Goal: Task Accomplishment & Management: Use online tool/utility

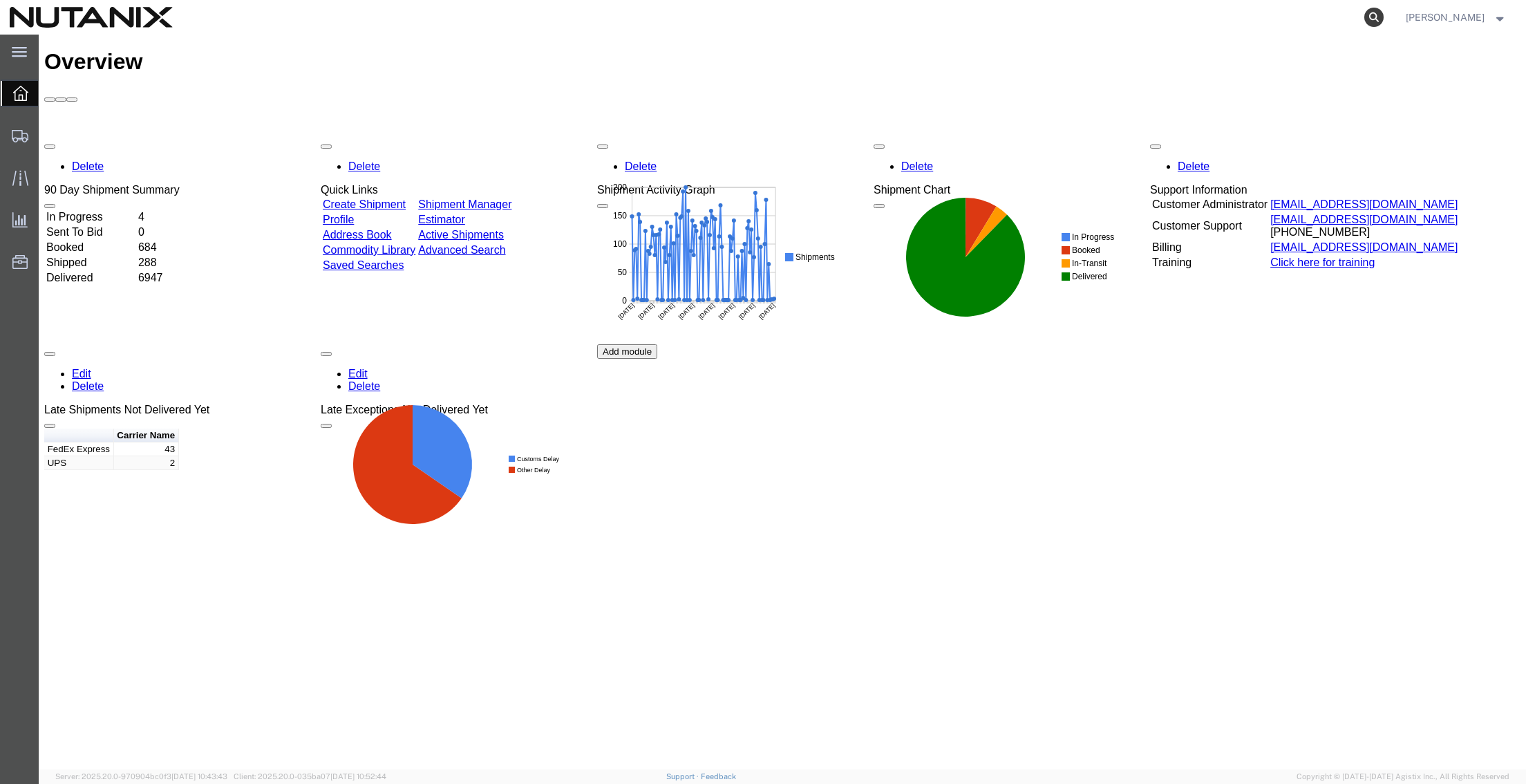
click at [1373, 17] on icon at bounding box center [1374, 17] width 19 height 19
click at [1122, 19] on input "search" at bounding box center [1154, 17] width 421 height 33
paste input "56899355"
type input "56899355"
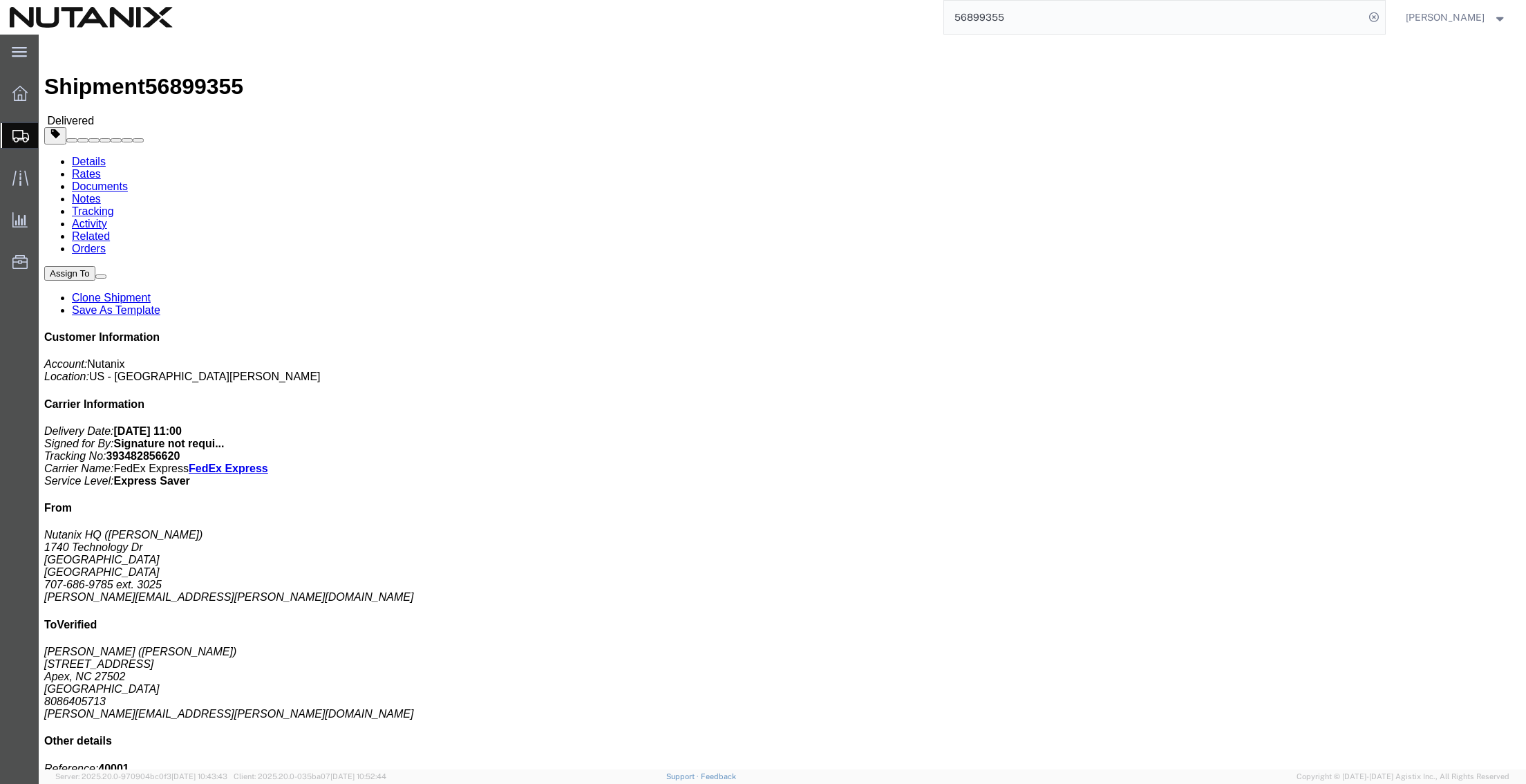
click link "Clone Shipment"
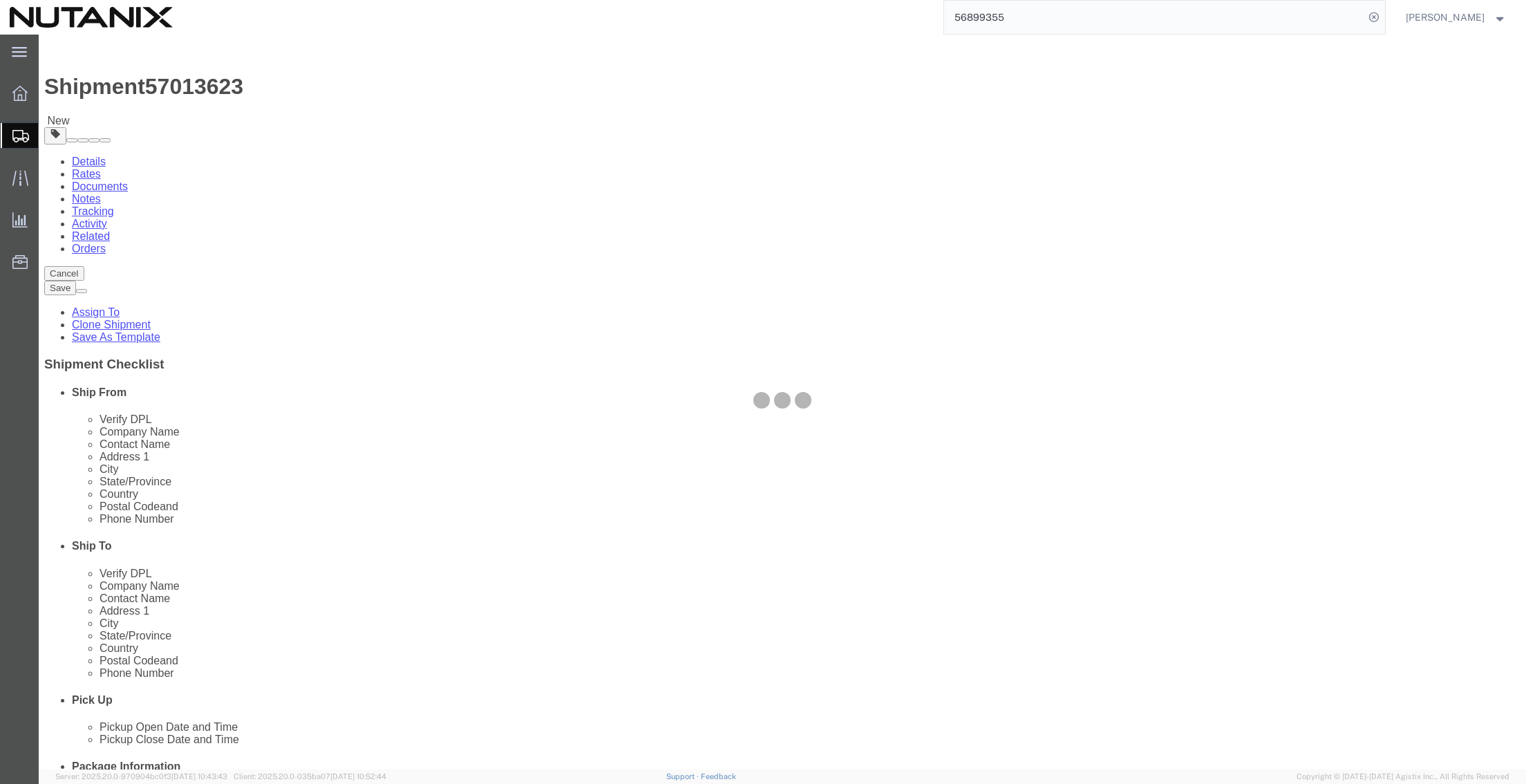
select select
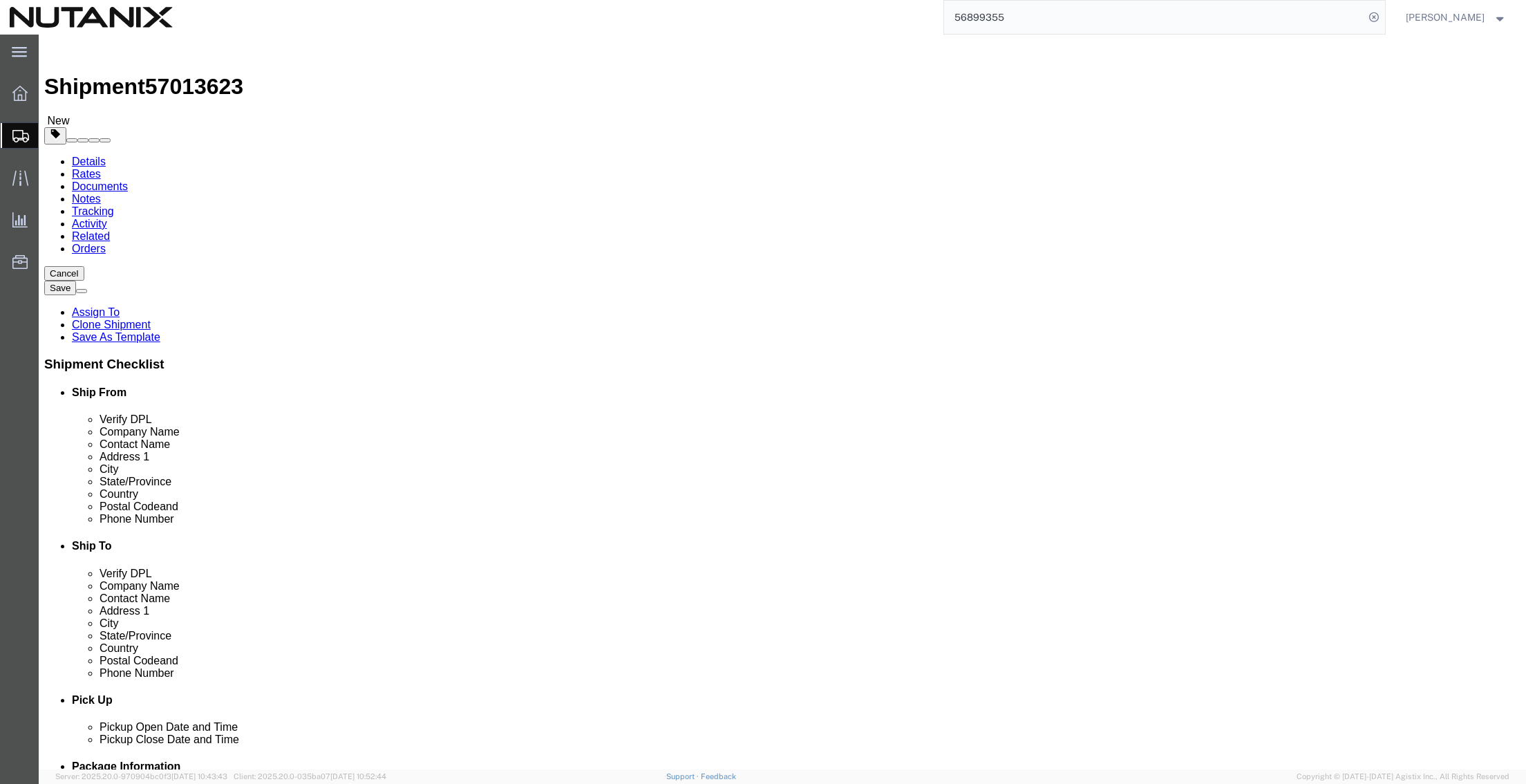
drag, startPoint x: 868, startPoint y: 259, endPoint x: 798, endPoint y: 248, distance: 70.9
click div "Location My Profile Location AE - Dubai City AU - Australia DE - Munchen DE - O…"
type input "Citrus Club"
type input "Elba Ortega-Cruz"
type input "255 South Orange Ave"
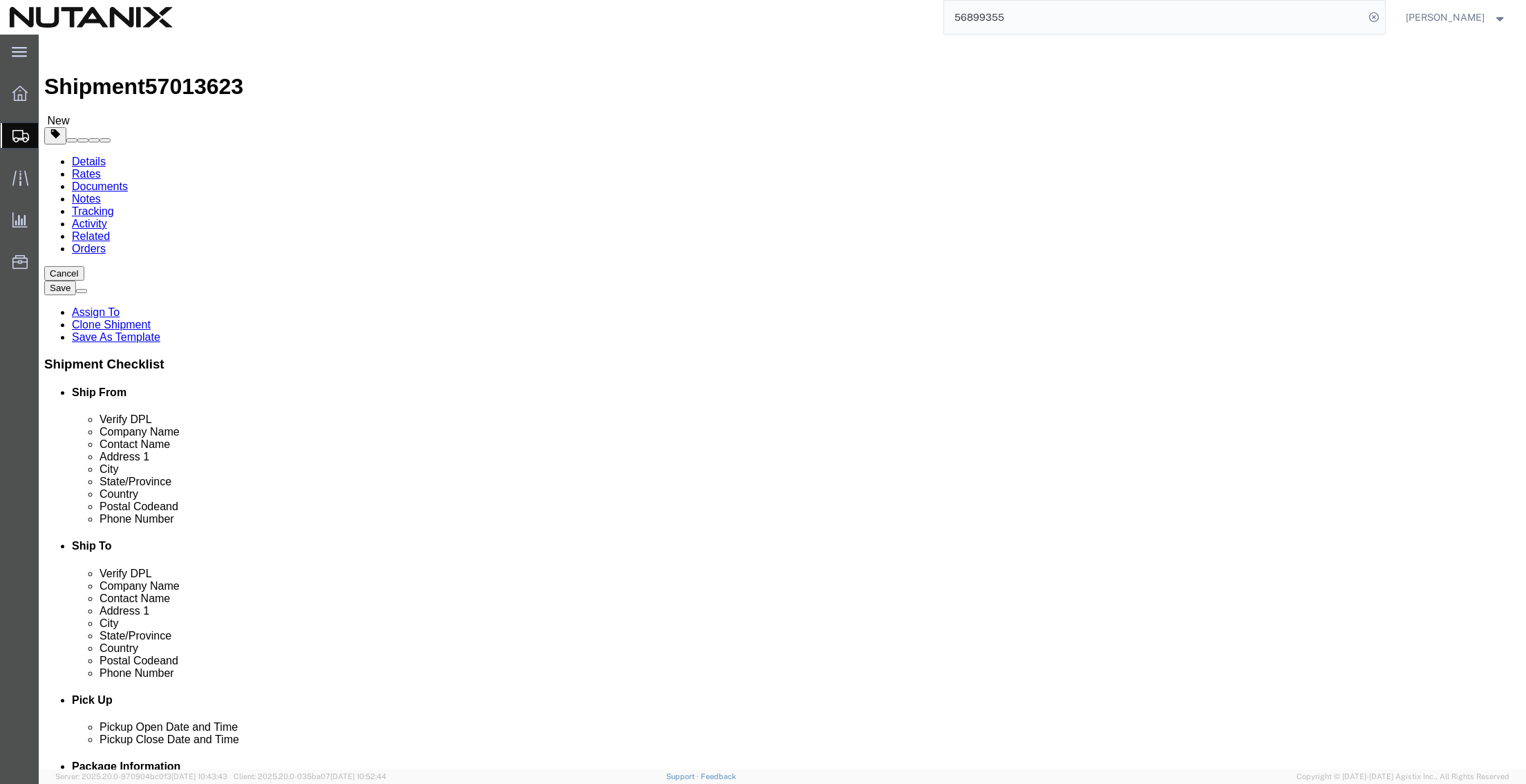
select select
click input "text"
type input "Ste 105"
type input "Orlando"
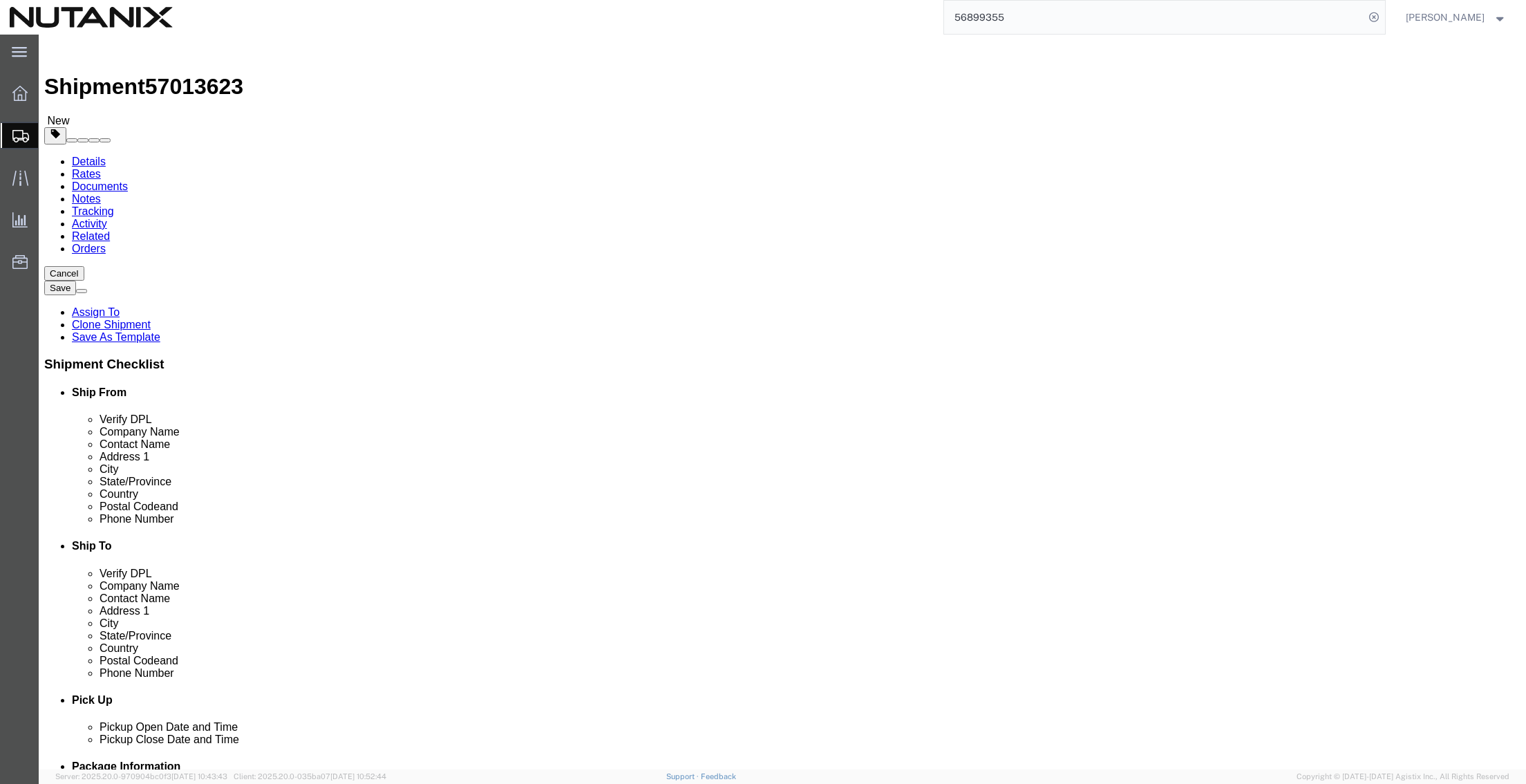
select select
type input "f"
type input "fl"
type input "flori"
select select
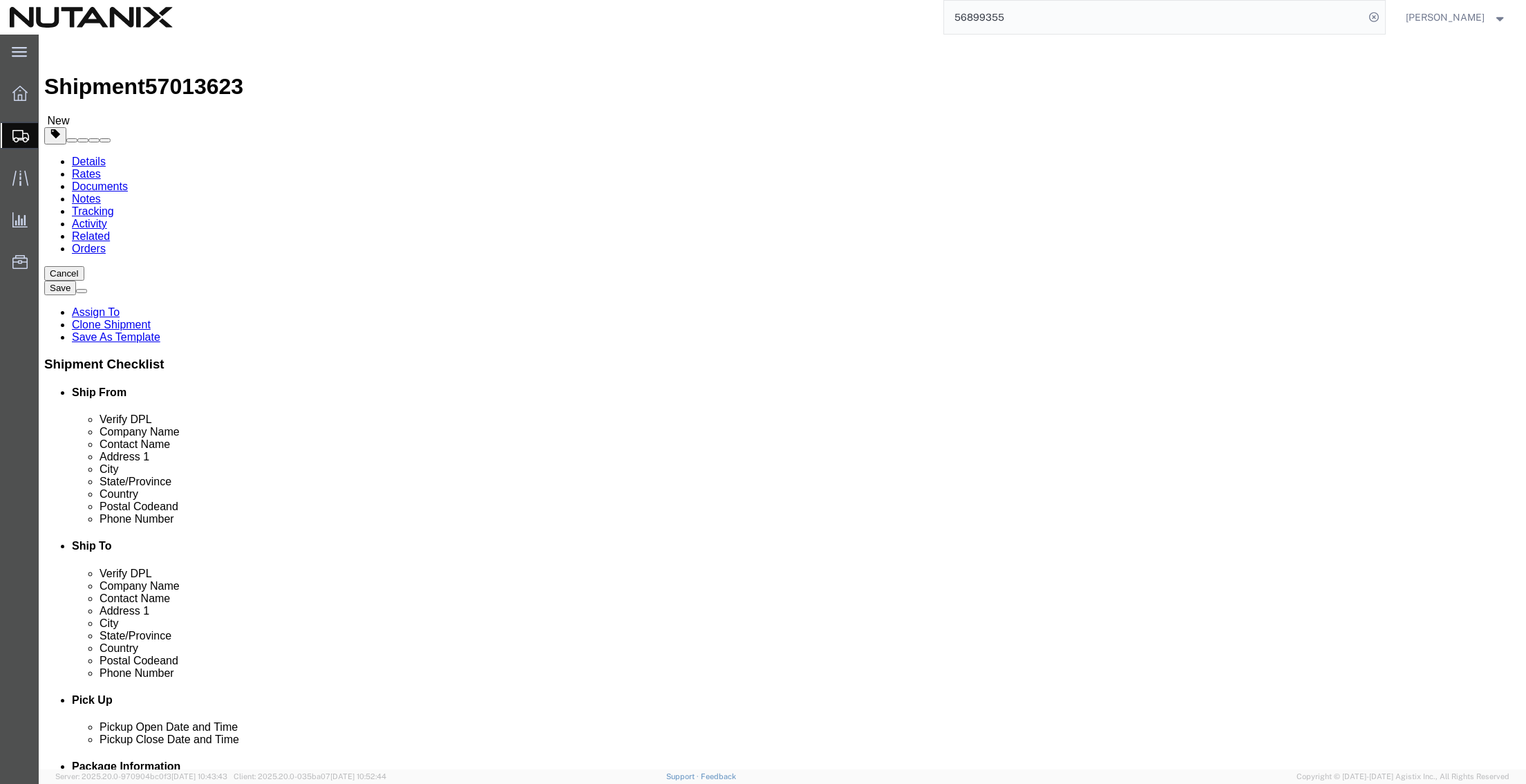
select select "FL"
type input "32801"
select select
type input "4078431080"
type input "5354"
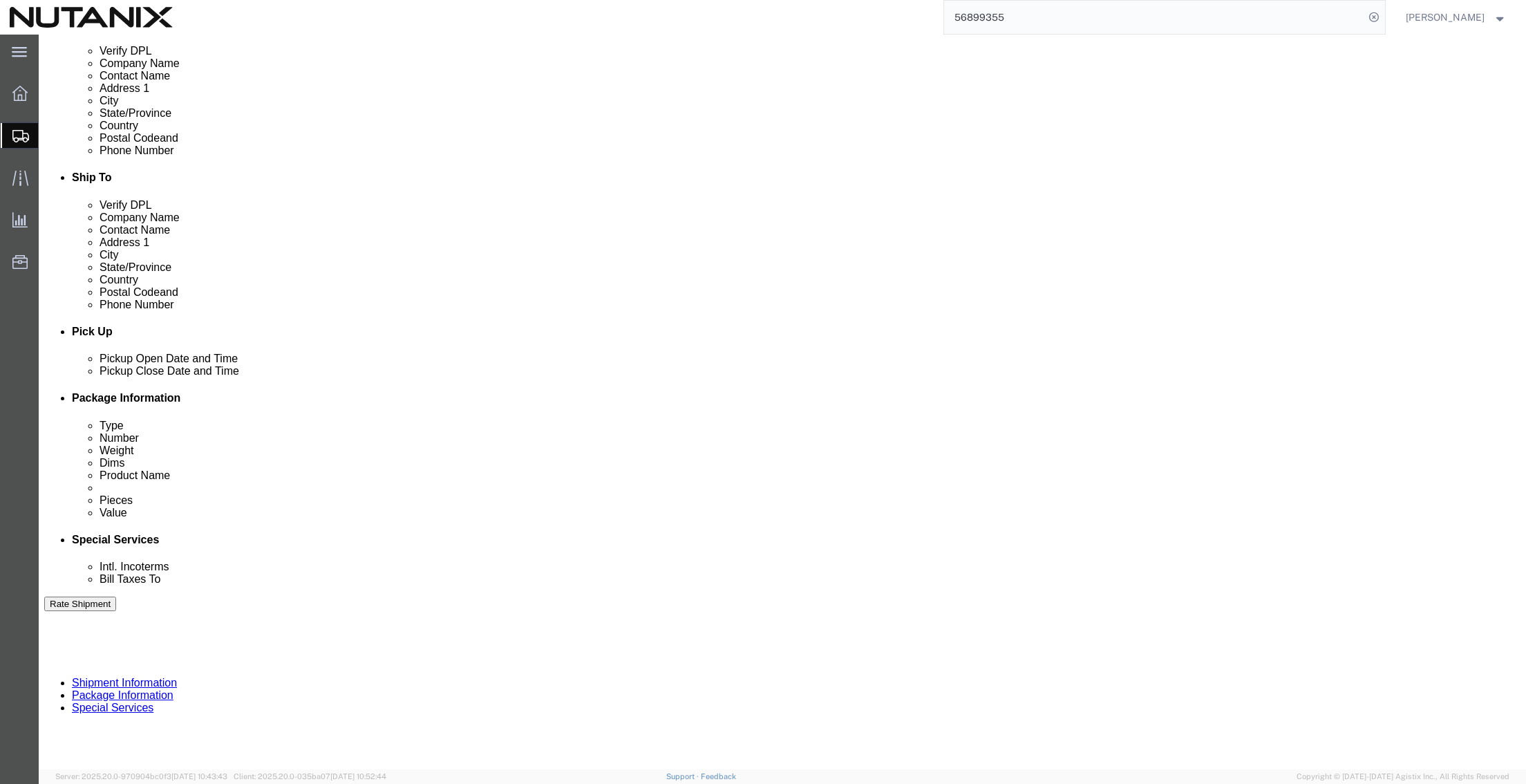
scroll to position [415, 0]
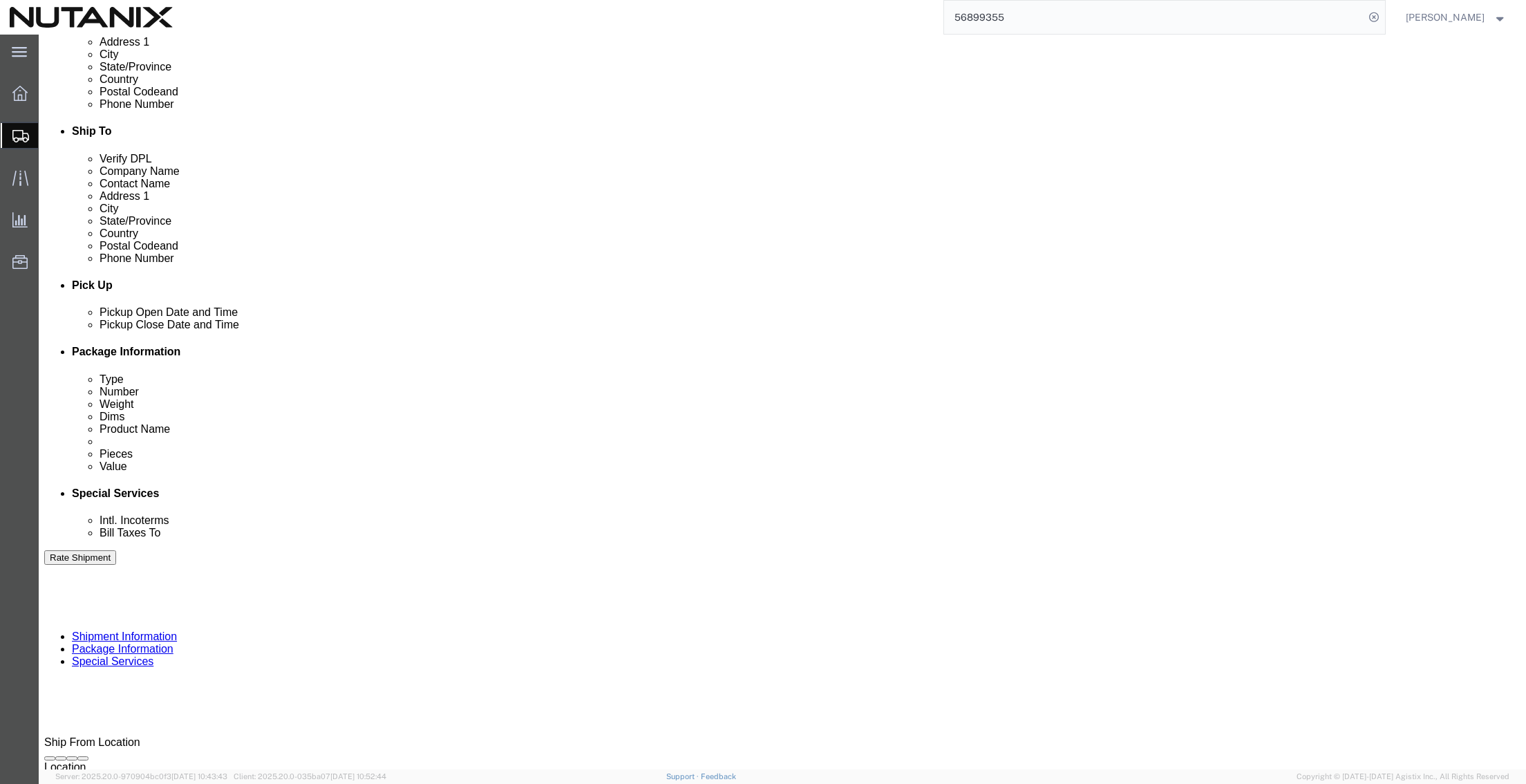
drag, startPoint x: 690, startPoint y: 434, endPoint x: 630, endPoint y: 437, distance: 60.1
click input "EBX Gift Basket"
type input "EBX Materials"
click button "Continue"
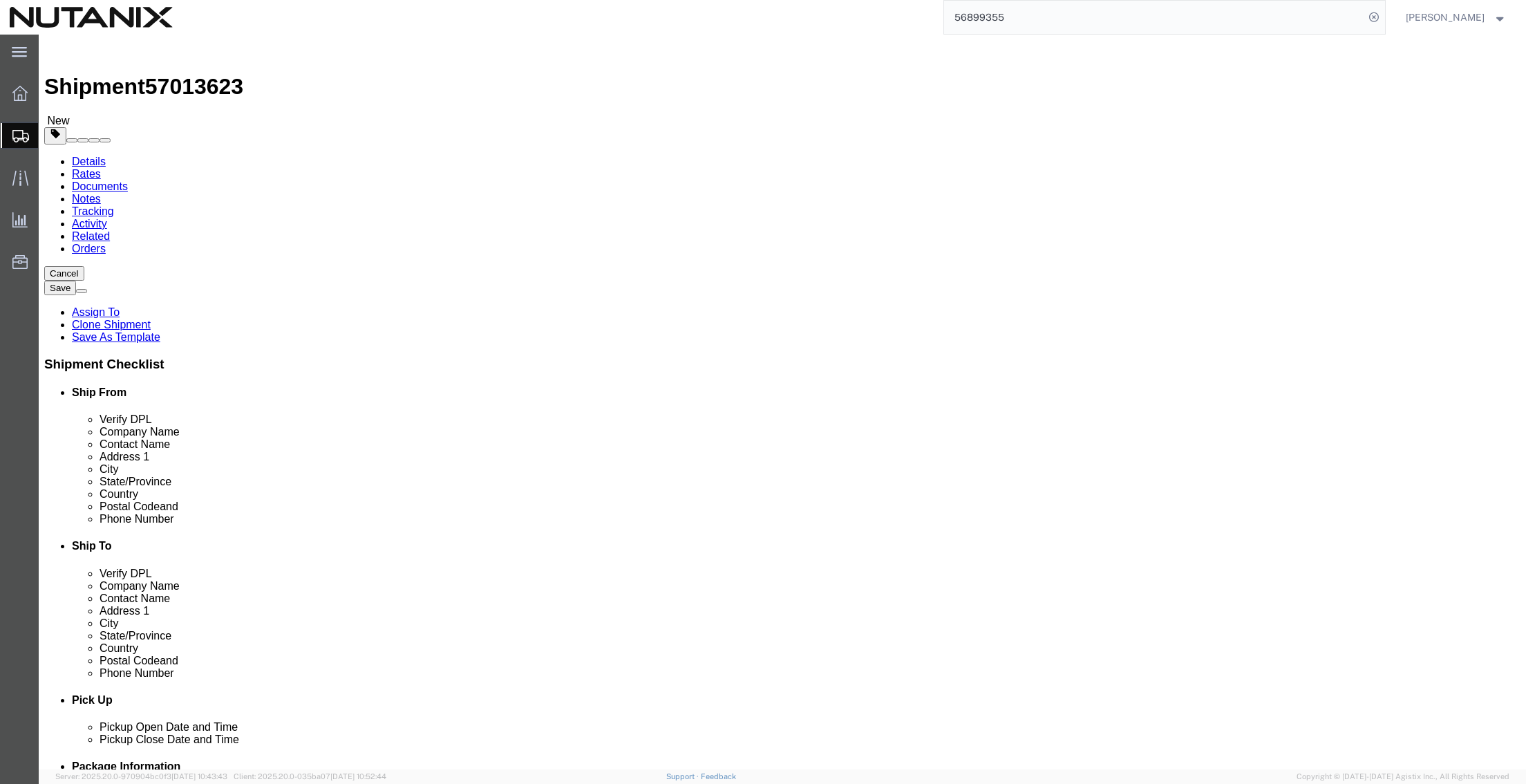
drag, startPoint x: 265, startPoint y: 298, endPoint x: 173, endPoint y: 290, distance: 92.3
click div "Dimensions Separate dimensions for each package, Length x Width x Height Length…"
type input "16"
type input "12"
type input "14"
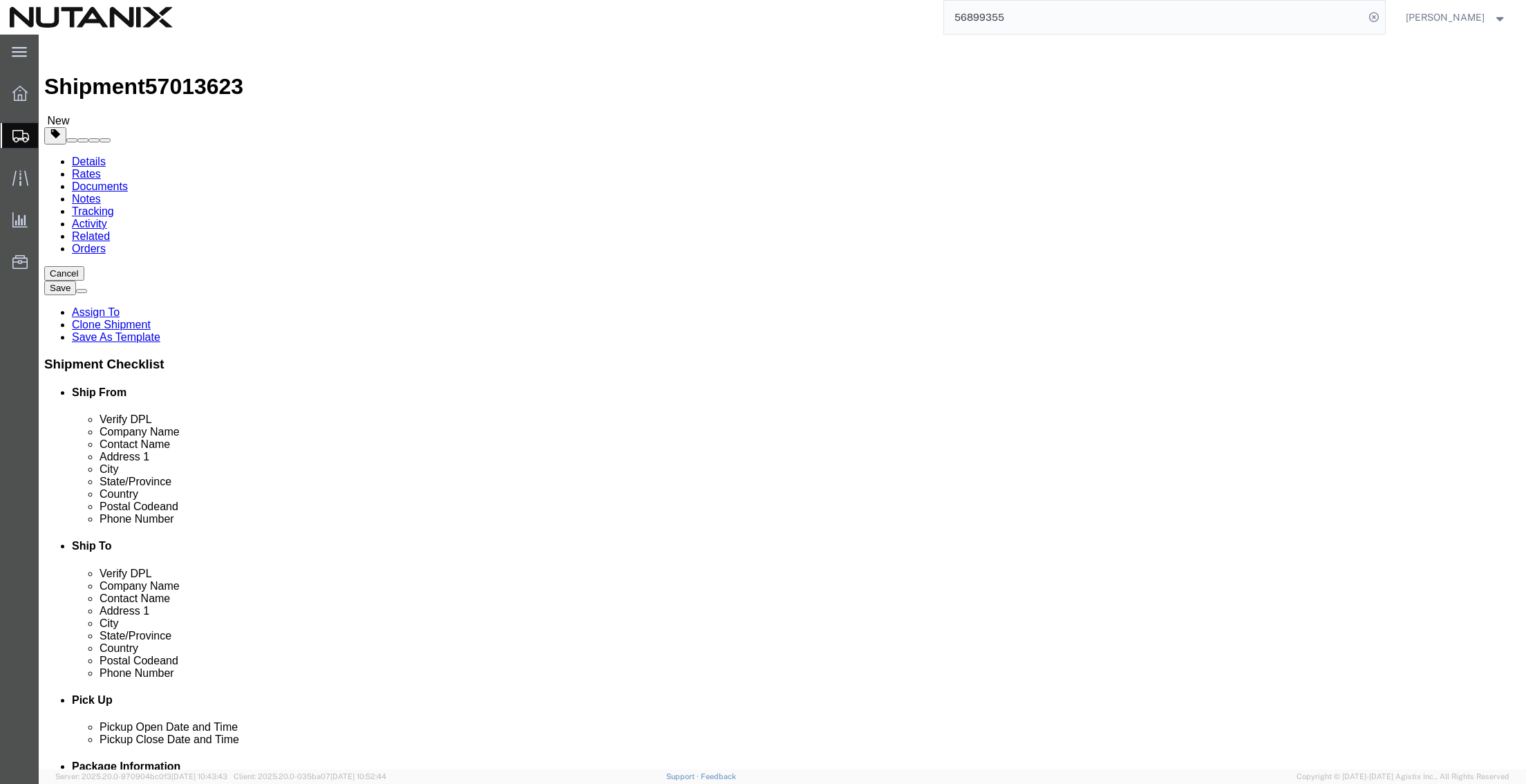
drag, startPoint x: 265, startPoint y: 325, endPoint x: 201, endPoint y: 321, distance: 64.1
click div "Weight 4.00 Select kgs lbs Ship. t°"
type input "10"
click dd "1.00 Each"
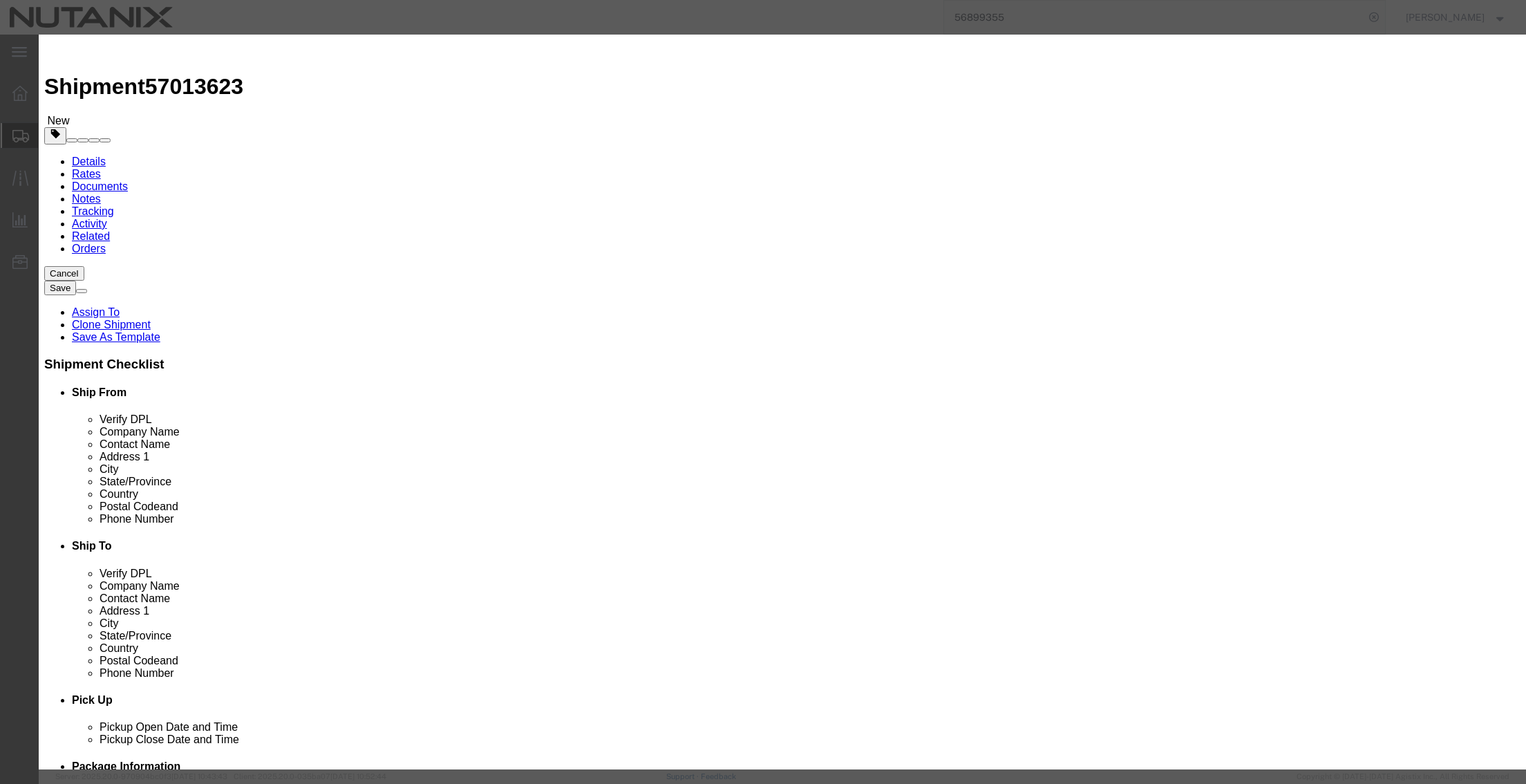
drag, startPoint x: 615, startPoint y: 102, endPoint x: 530, endPoint y: 100, distance: 85.0
click input "EBX Gift Basket"
drag, startPoint x: 551, startPoint y: 111, endPoint x: 514, endPoint y: 114, distance: 37.1
click input "EBX Materials"
type input "E"
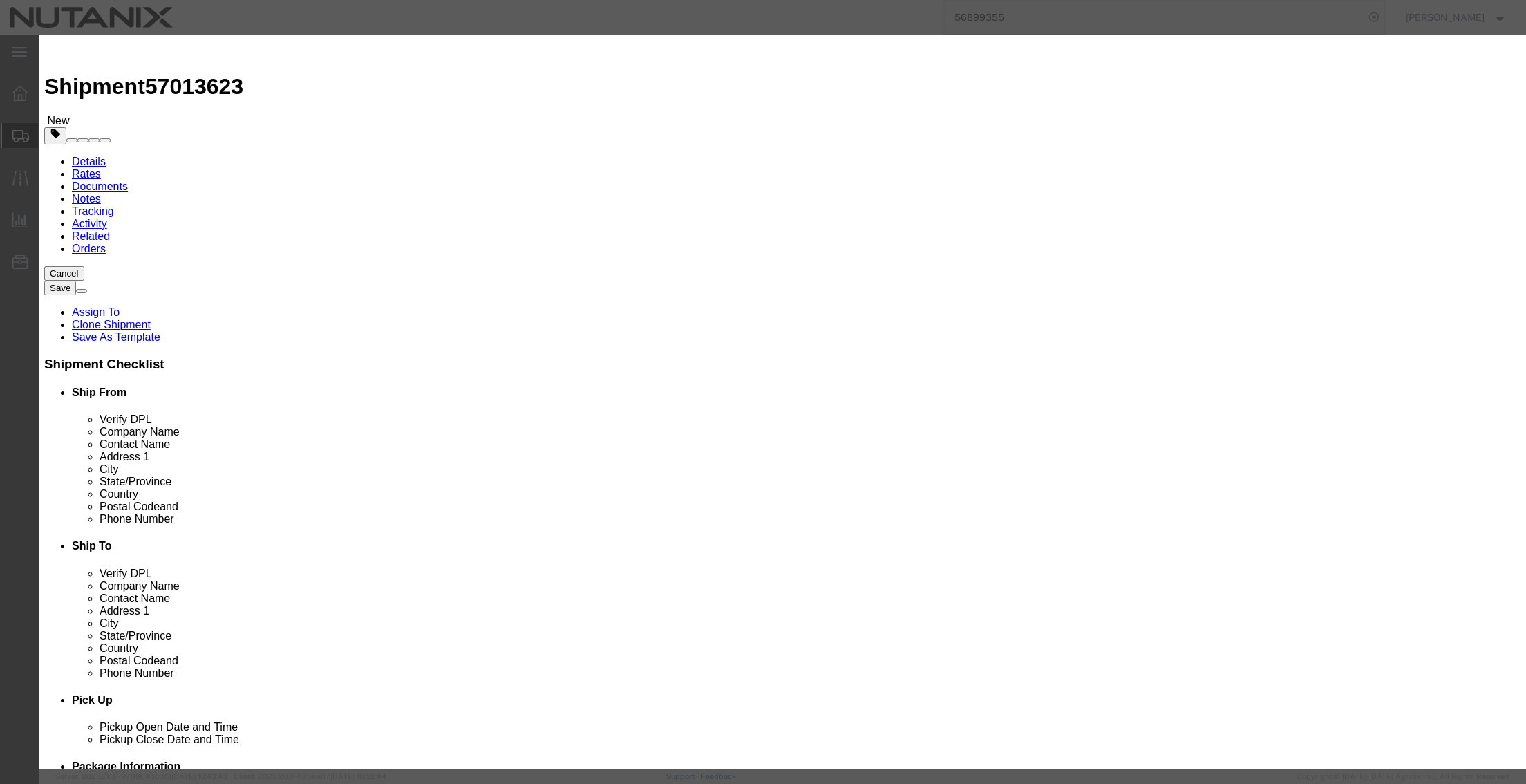
type input "Notebooks"
type input "40"
type input "3200"
type input "400"
select select "USD"
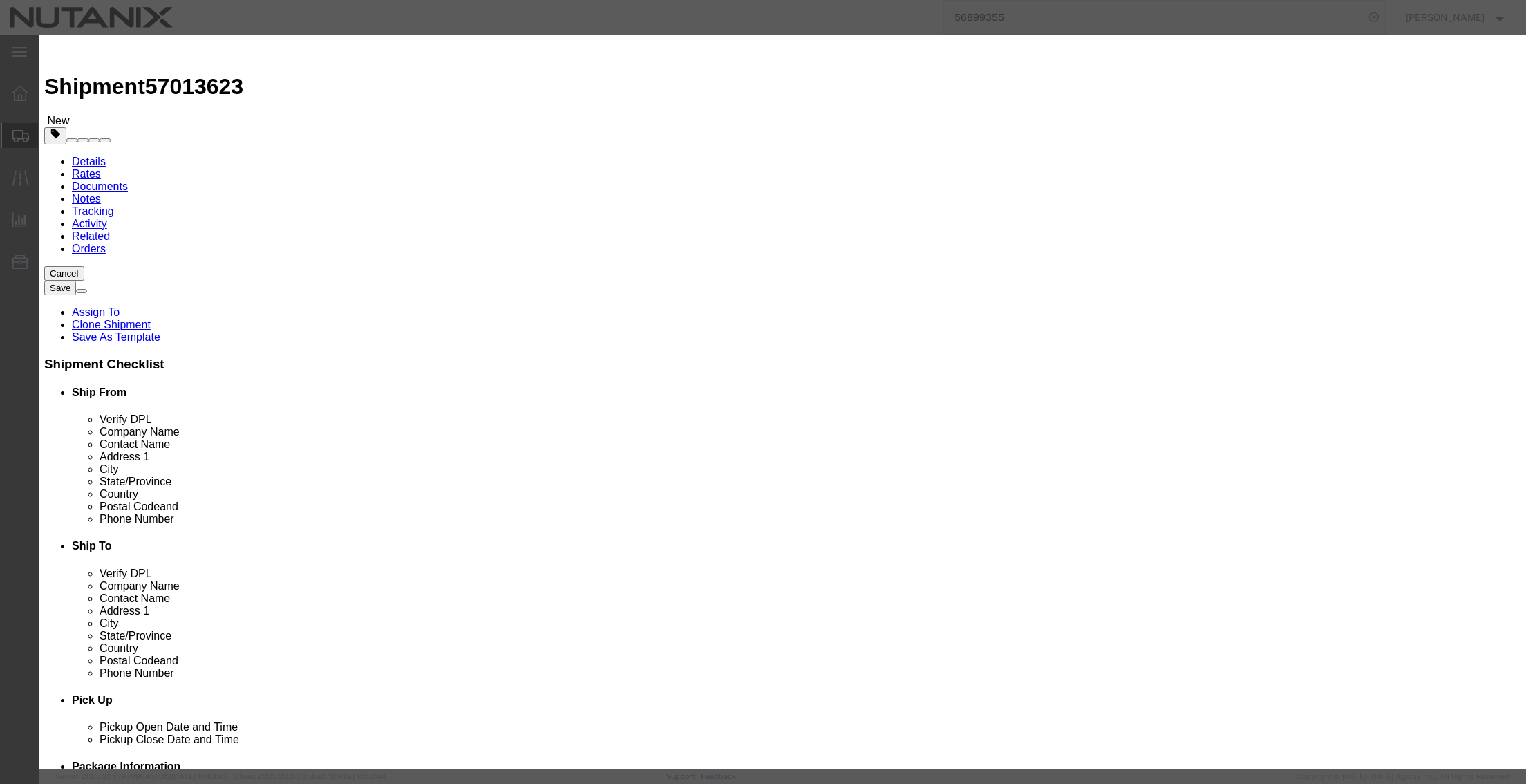
drag, startPoint x: 537, startPoint y: 159, endPoint x: 466, endPoint y: 158, distance: 71.0
click div "Total Value 400 Select ADP AED AFN ALL AMD AOA ARS ATS AUD AWG AZN BAM BBD BDT …"
type input "100"
click button "Save & Close"
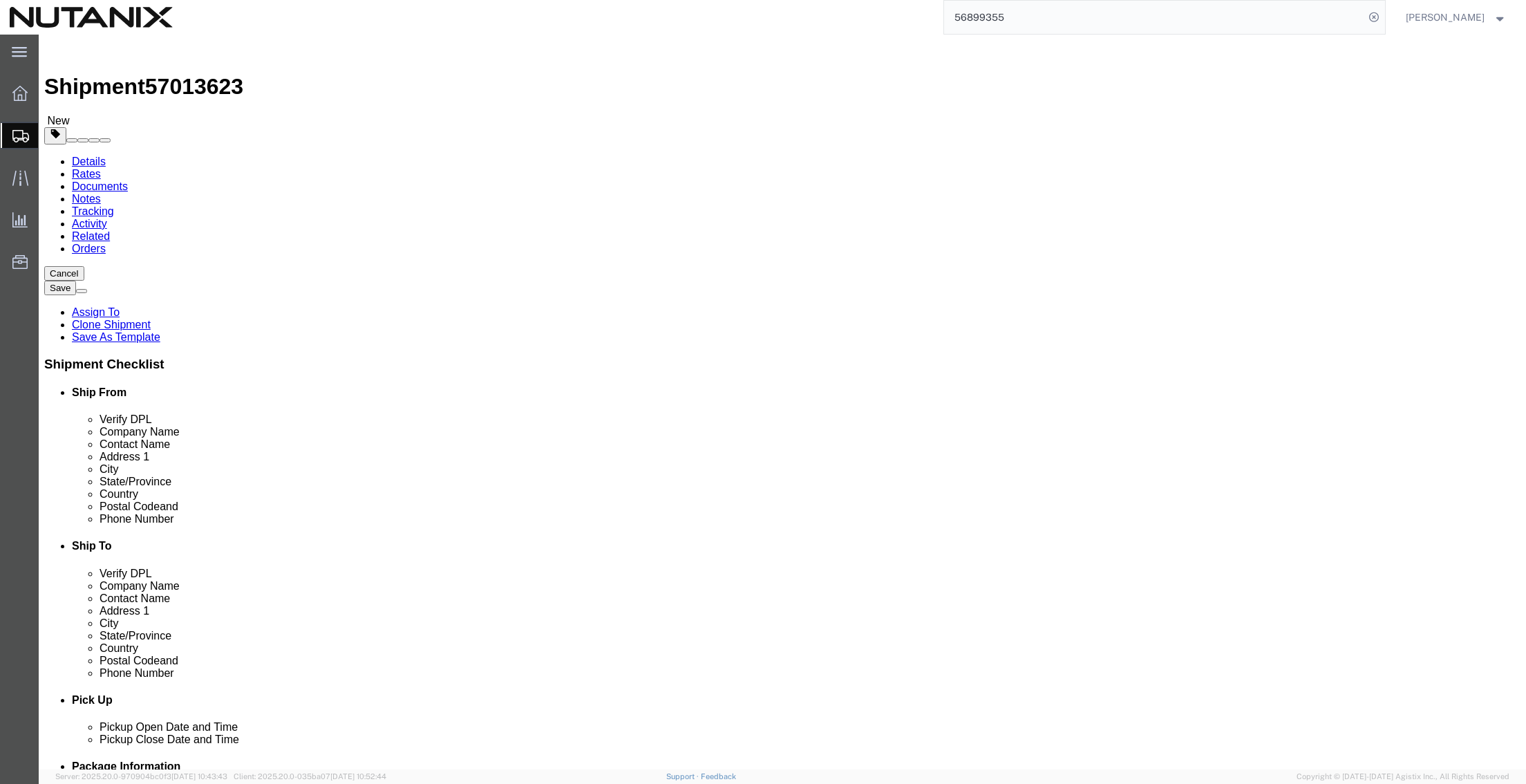
click link "Add Content"
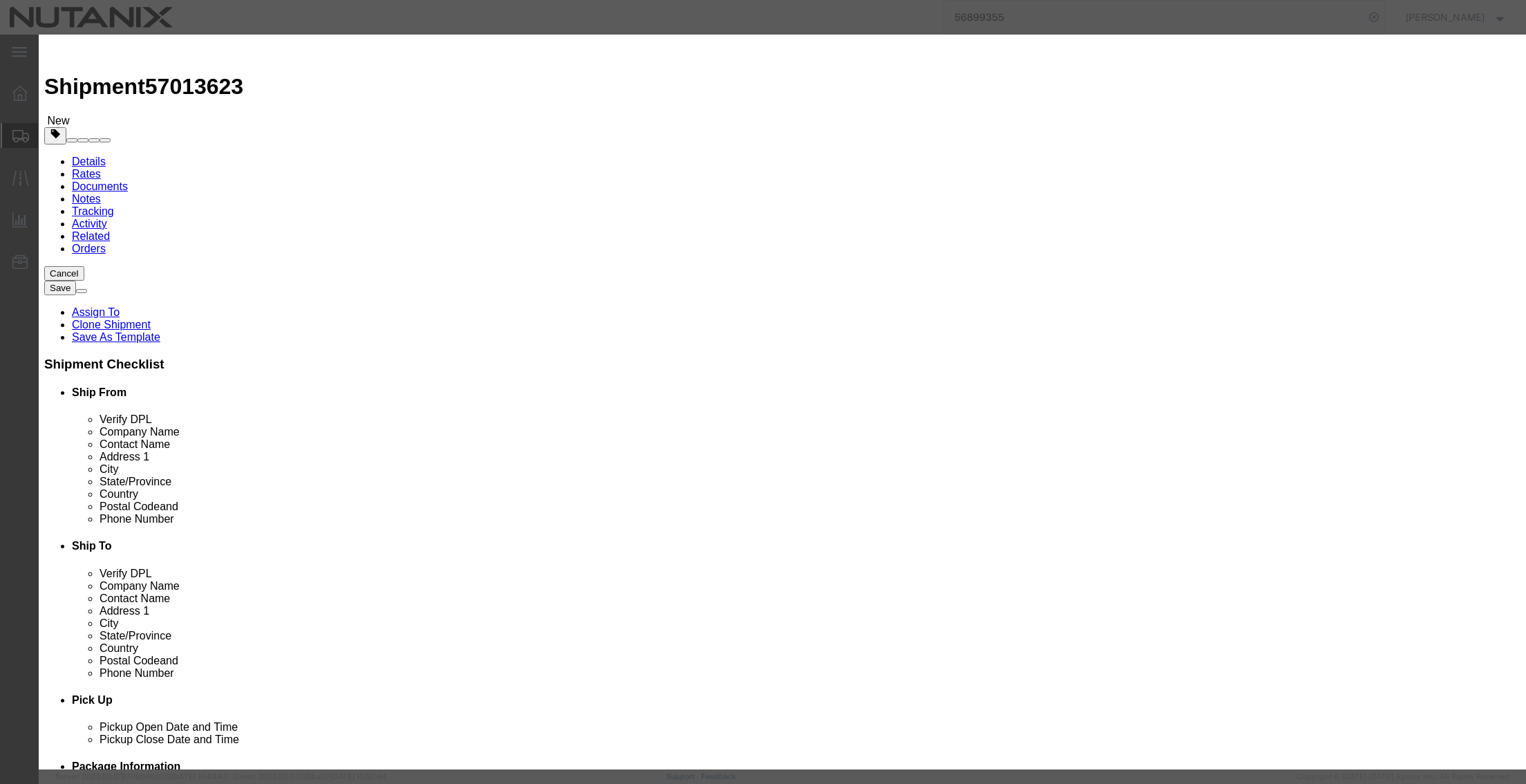
click input "text"
type input "Pens"
type input "40"
select select "USD"
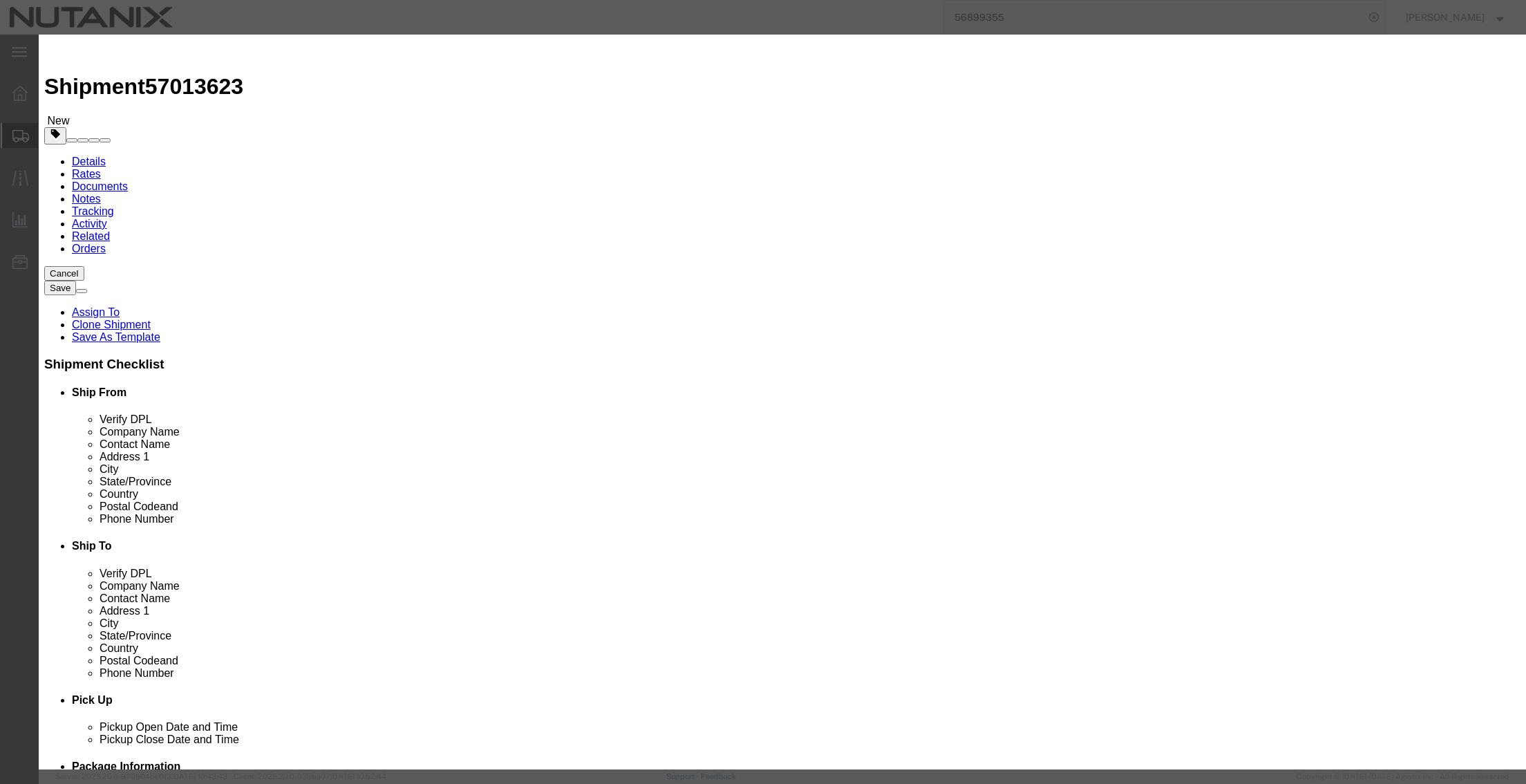
click button "Save & Close"
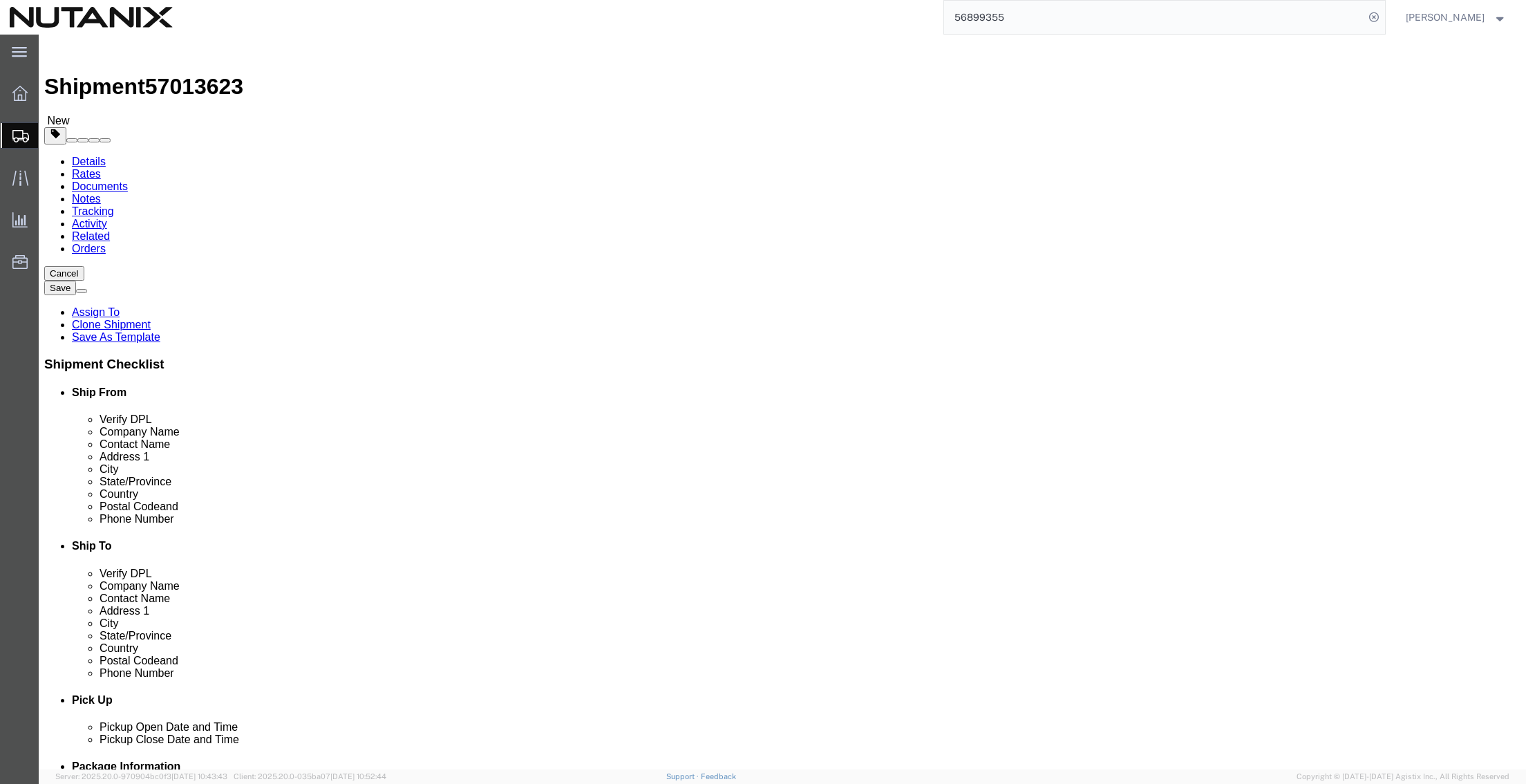
click span
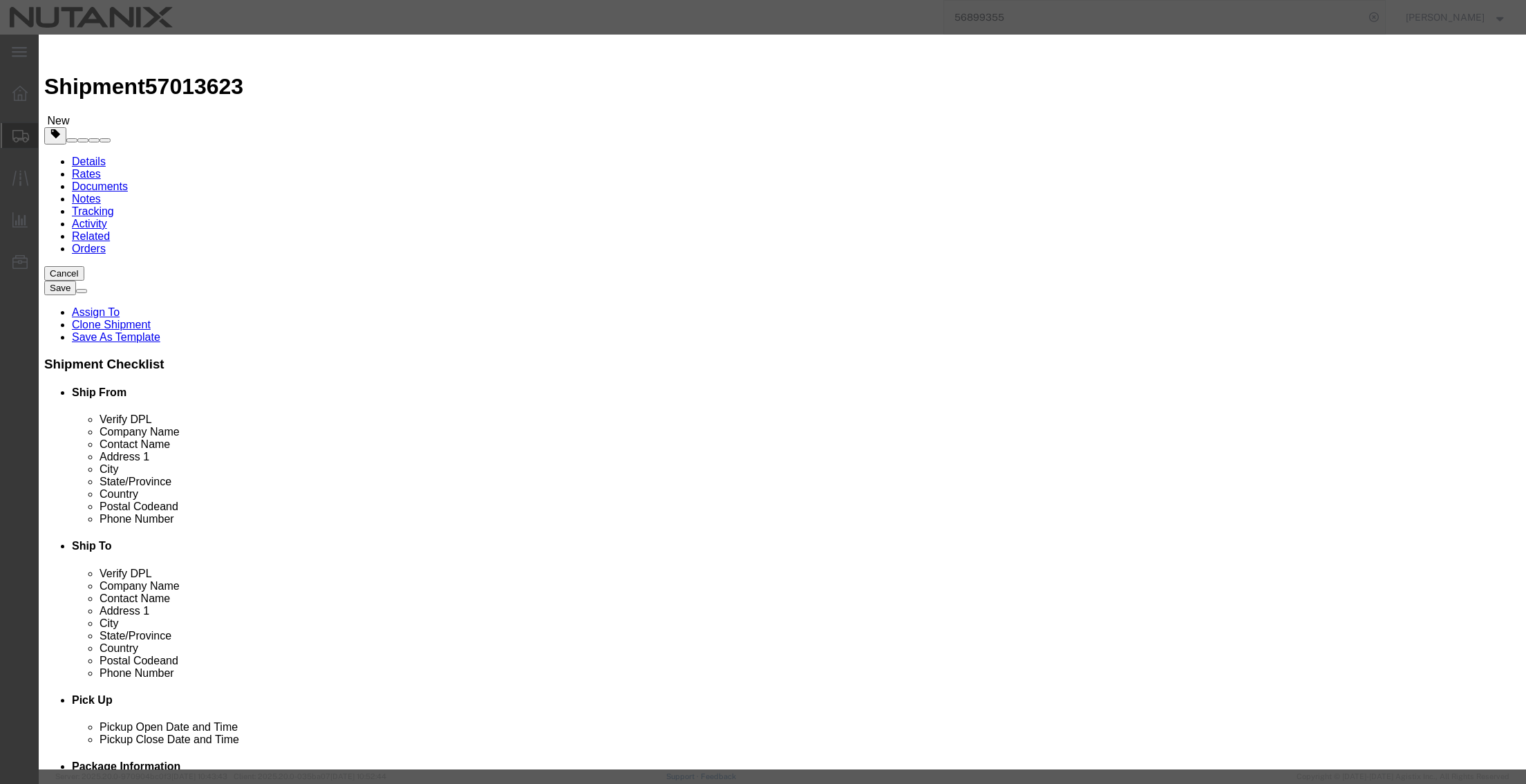
click input "text"
type input "chapsticks"
type input "40"
type input "100"
select select "USD"
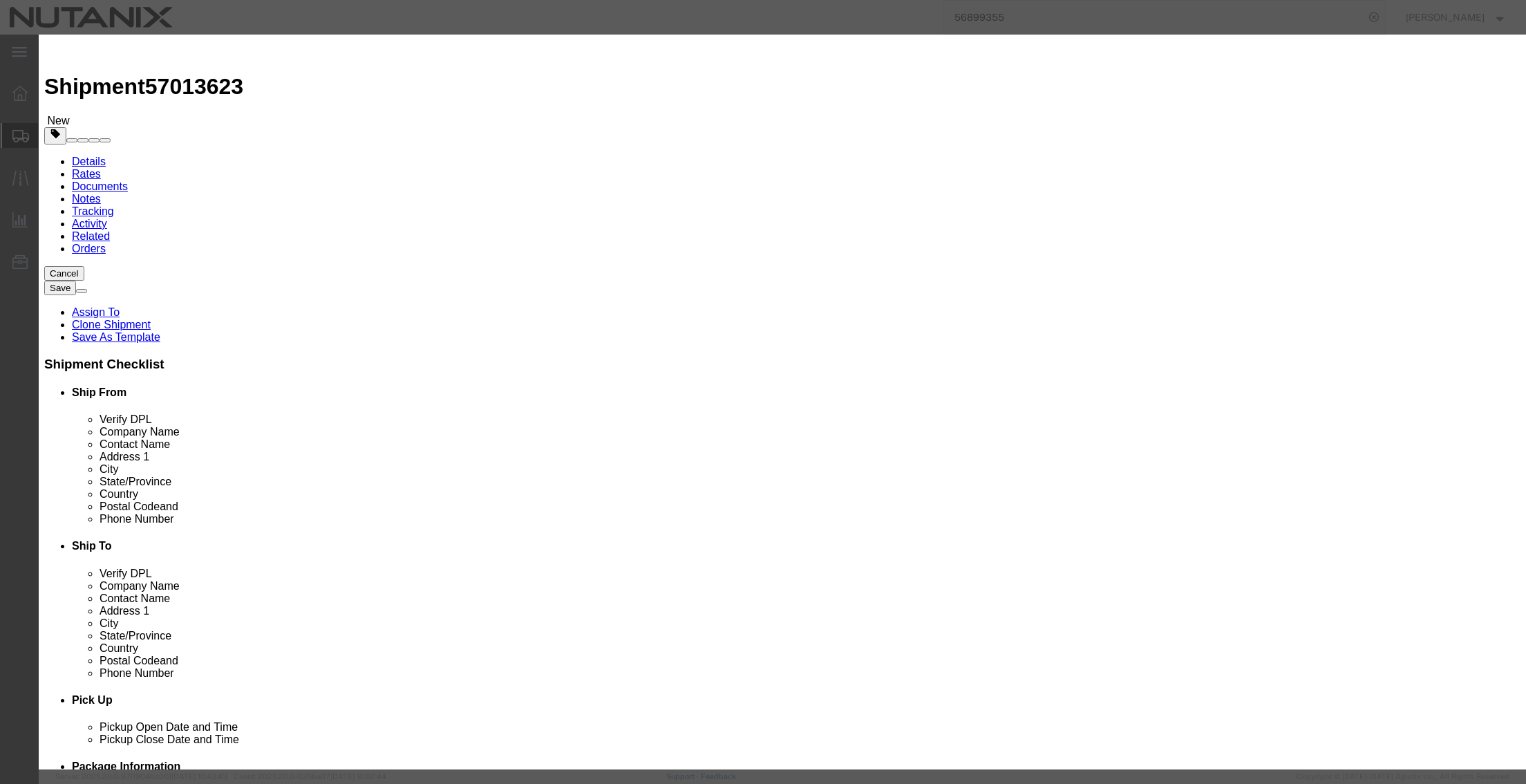
click button "Save & Close"
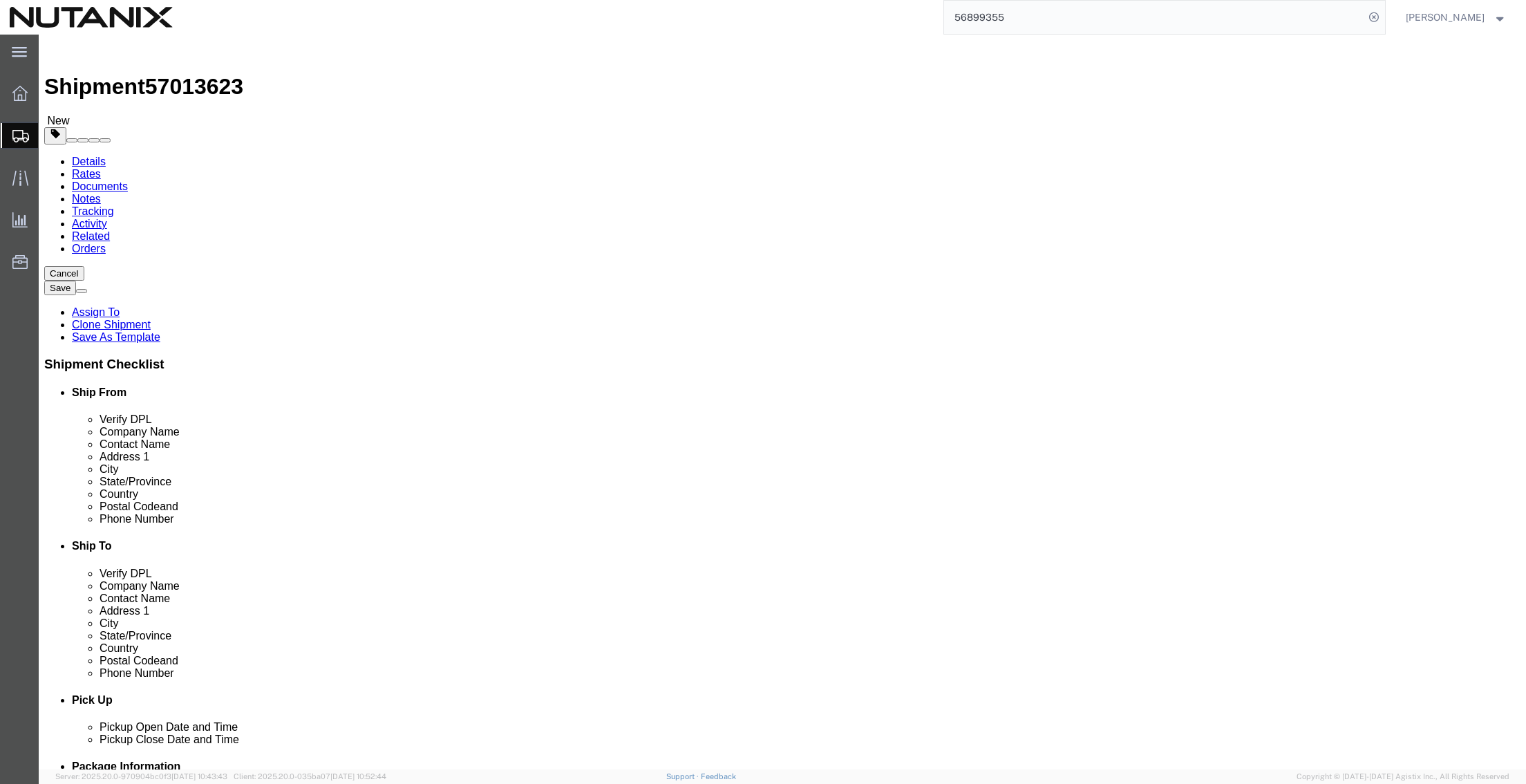
click link "Add Content"
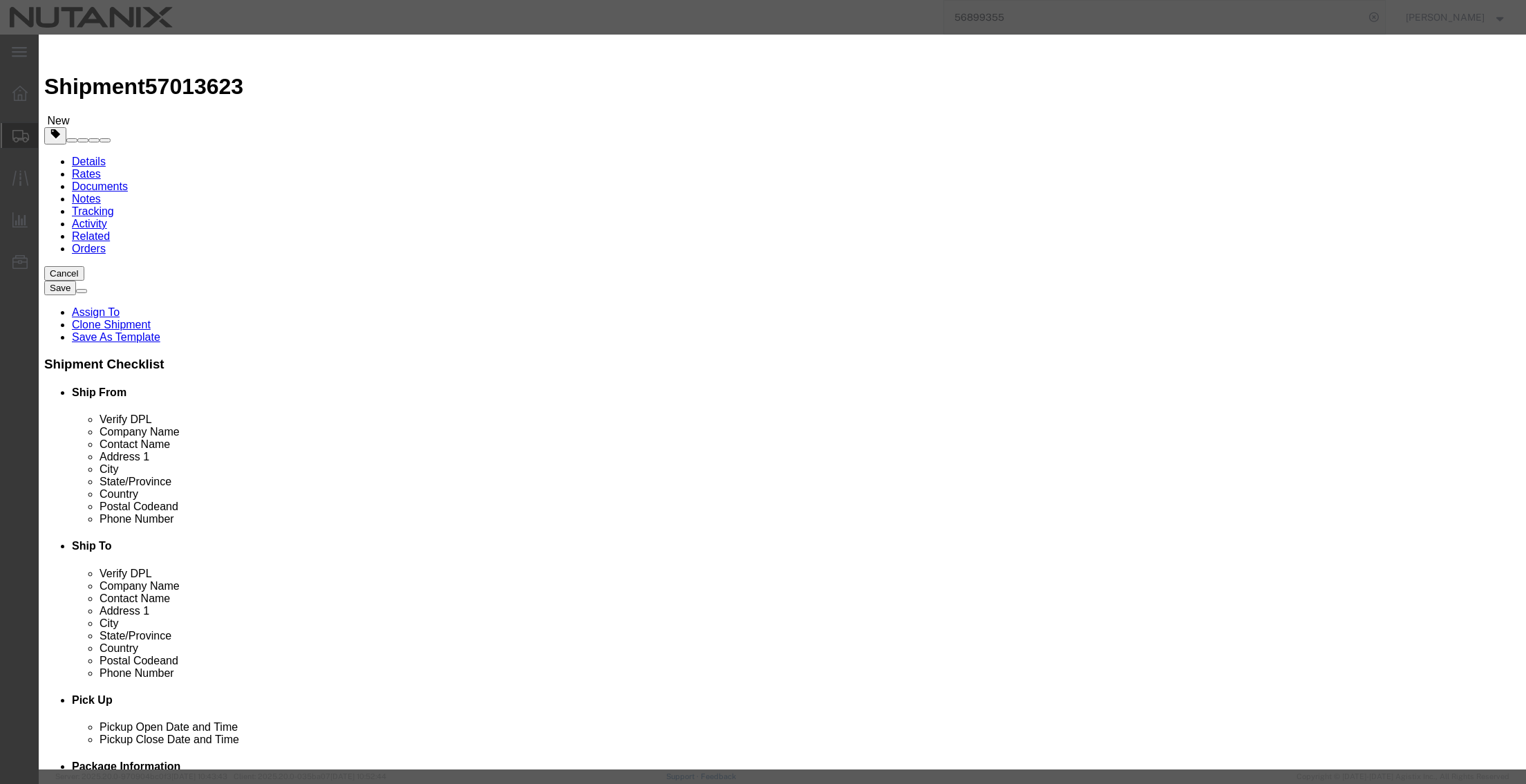
click input "text"
type input "Earbuds"
type input "40"
type input "200"
select select "USD"
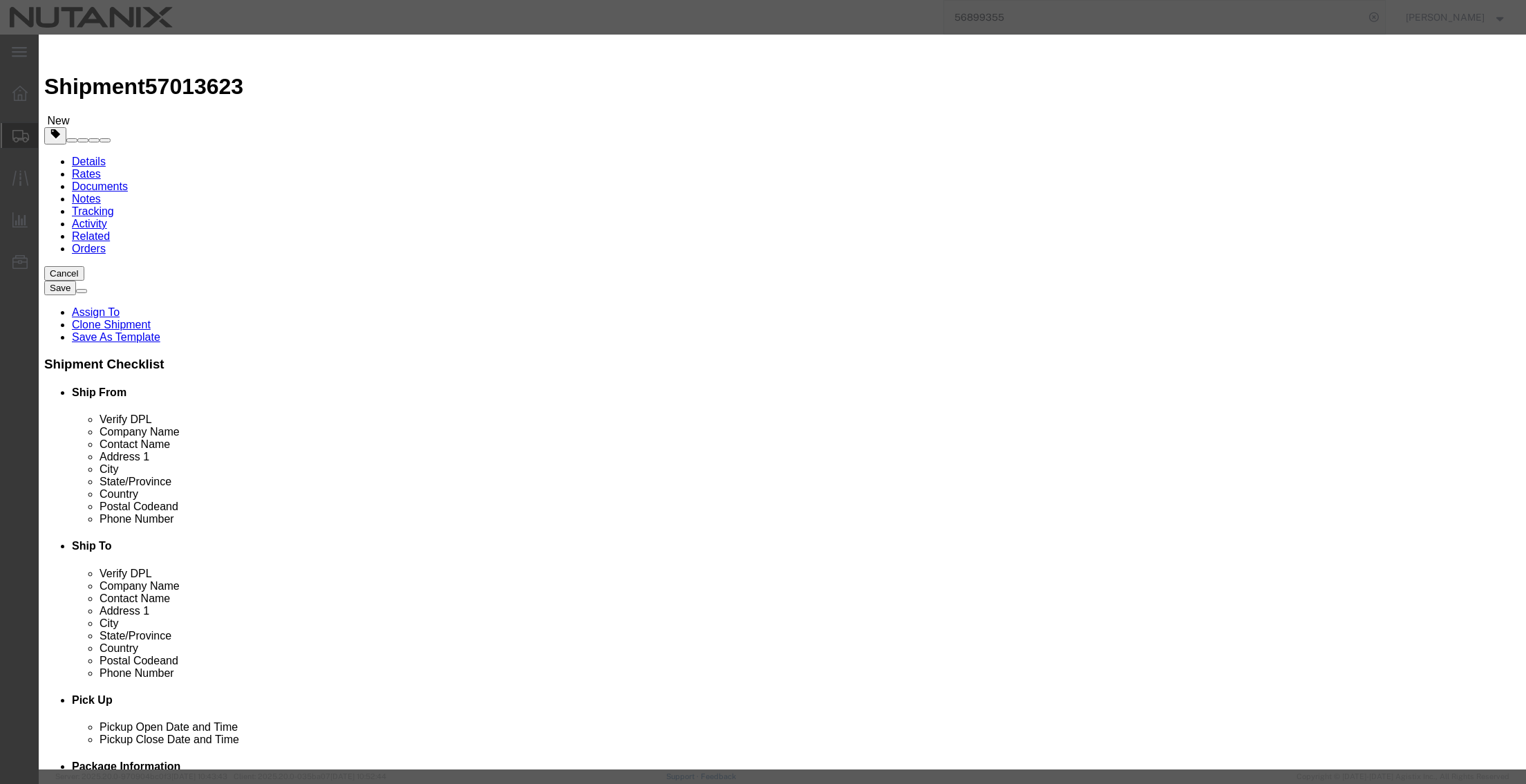
drag, startPoint x: 545, startPoint y: 157, endPoint x: 466, endPoint y: 158, distance: 79.0
click div "Total Value 200 Select ADP AED AFN ALL AMD AOA ARS ATS AUD AWG AZN BAM BBD BDT …"
drag, startPoint x: 545, startPoint y: 164, endPoint x: 401, endPoint y: 161, distance: 144.0
click div "Total Value 500 Select ADP AED AFN ALL AMD AOA ARS ATS AUD AWG AZN BAM BBD BDT …"
type input "600"
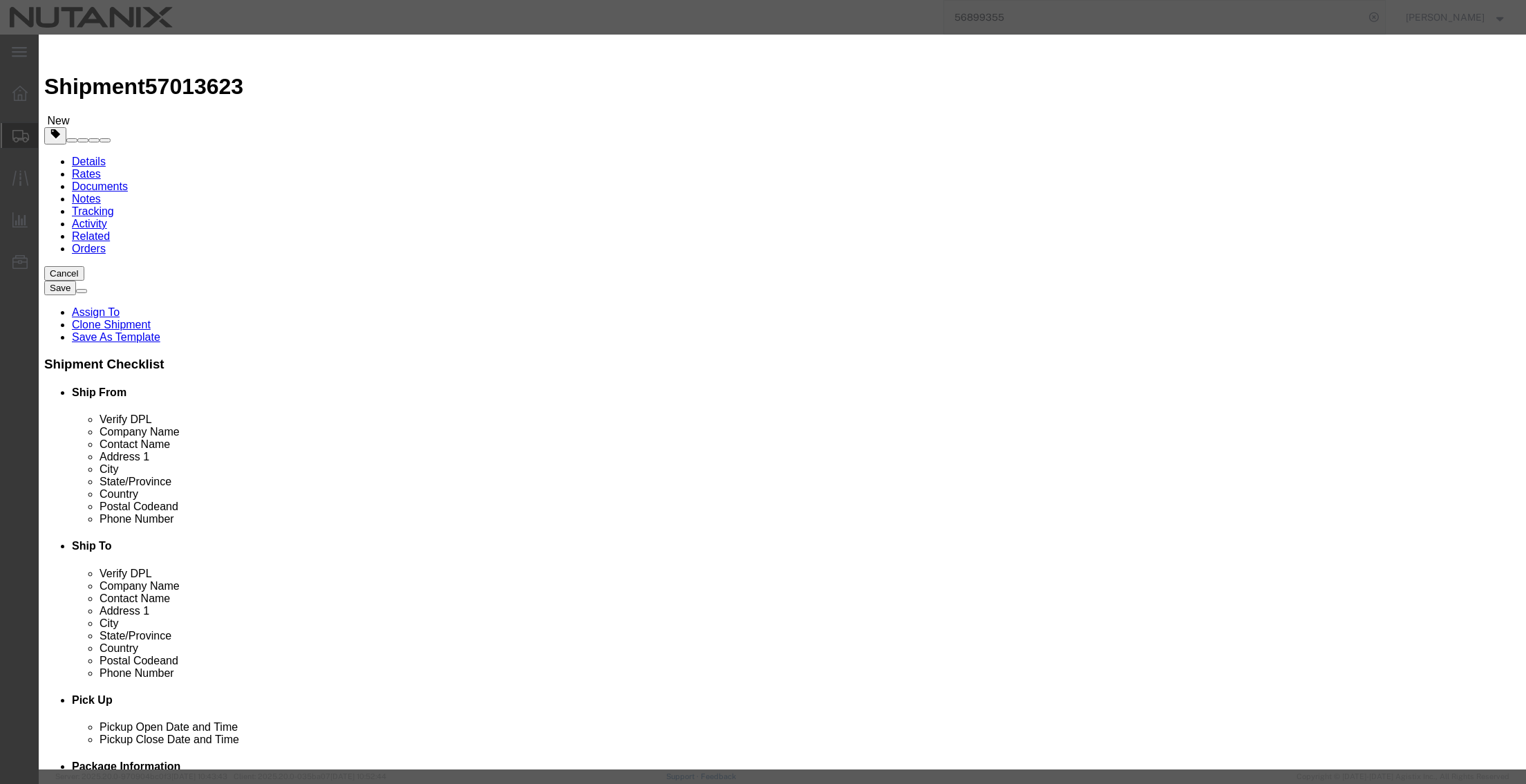
click button "Save & Close"
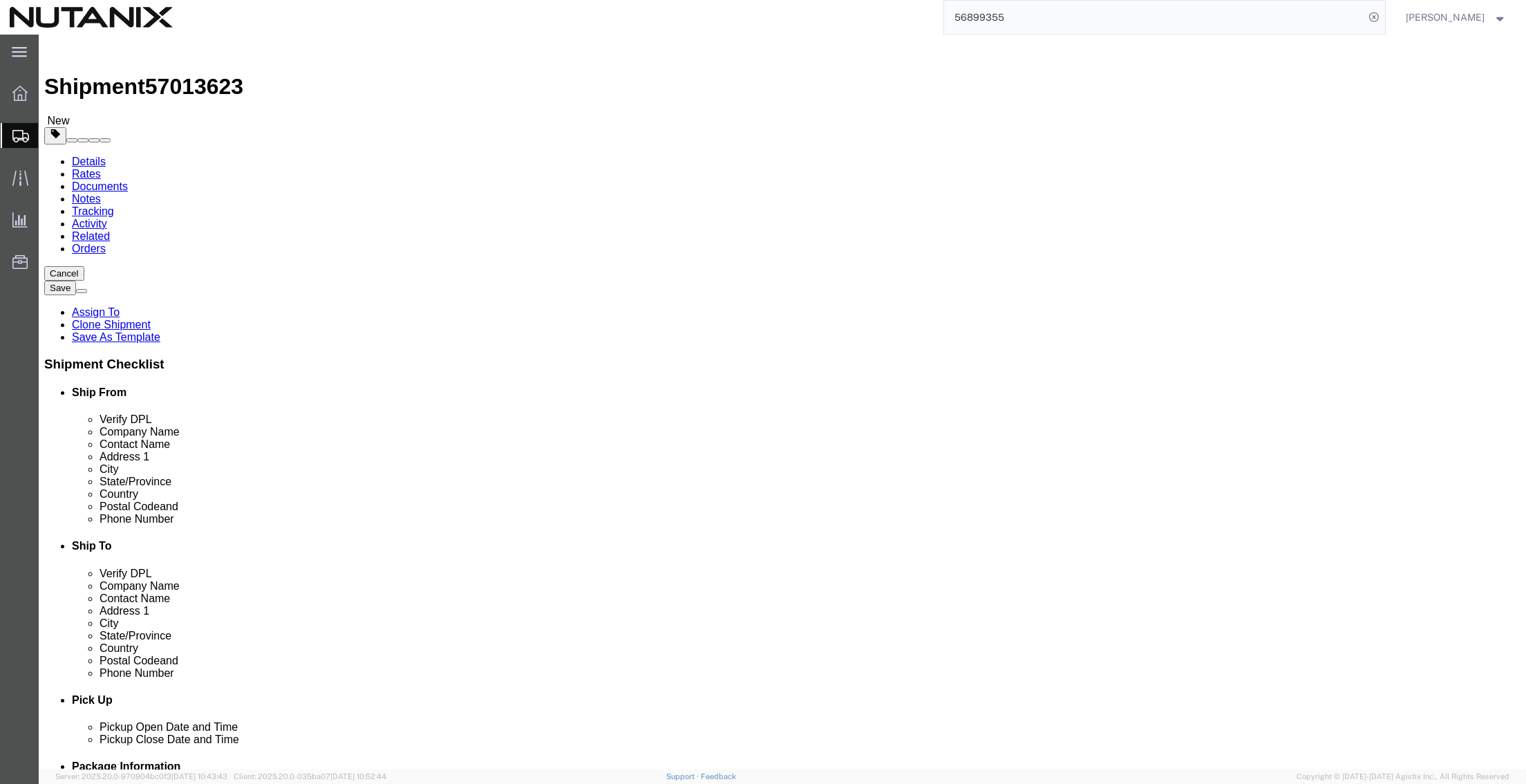
click link "Add Package"
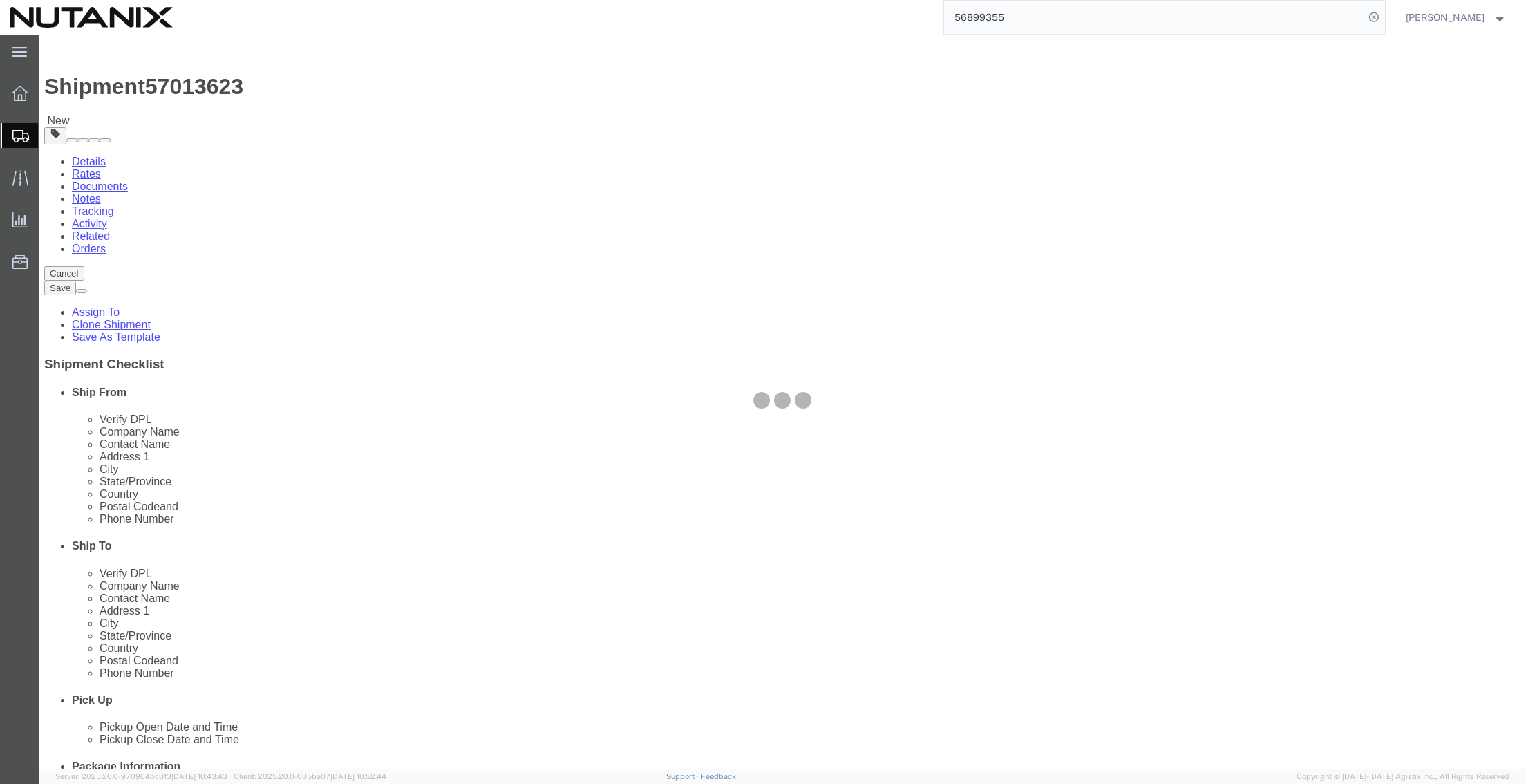
select select "YRPK"
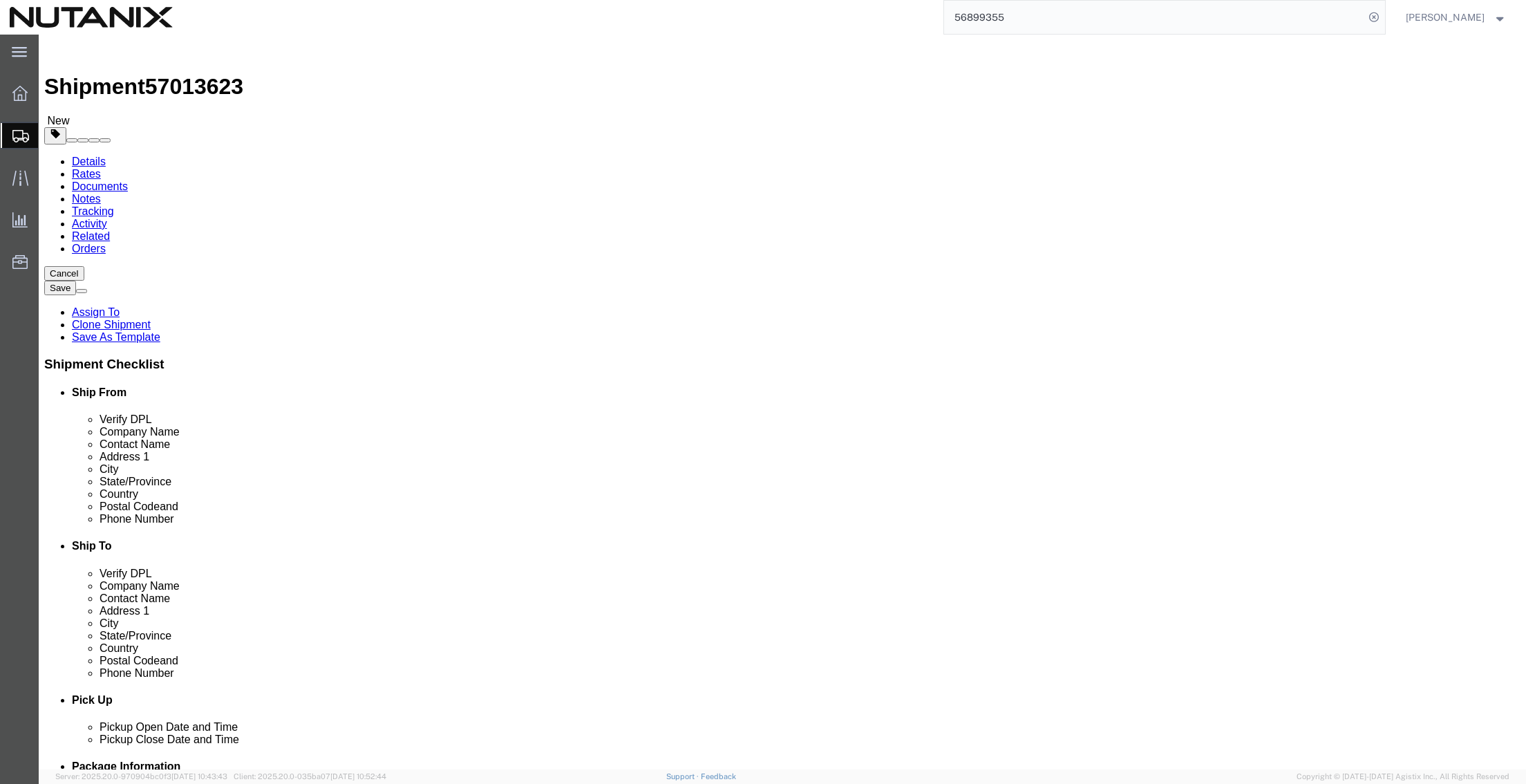
click div "1 x Your Packaging Package Type Select Envelope Large Box Medium Box PAK Rack S…"
click div
click input "text"
type input "6"
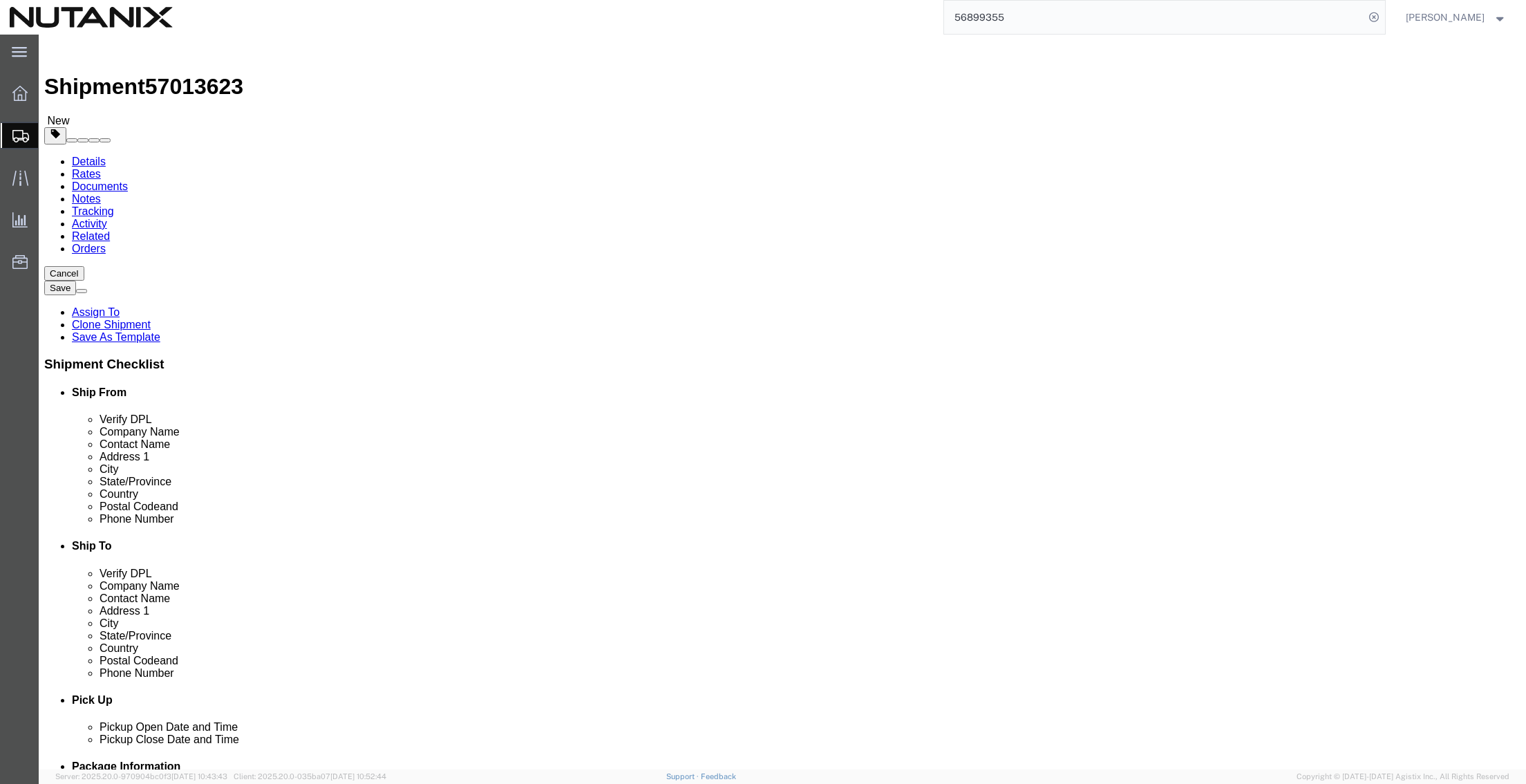
type input "4"
type input "35"
drag, startPoint x: 860, startPoint y: 320, endPoint x: 778, endPoint y: 325, distance: 82.2
click div "Weight 0.00 Select kgs lbs Ship. t°"
type input "10"
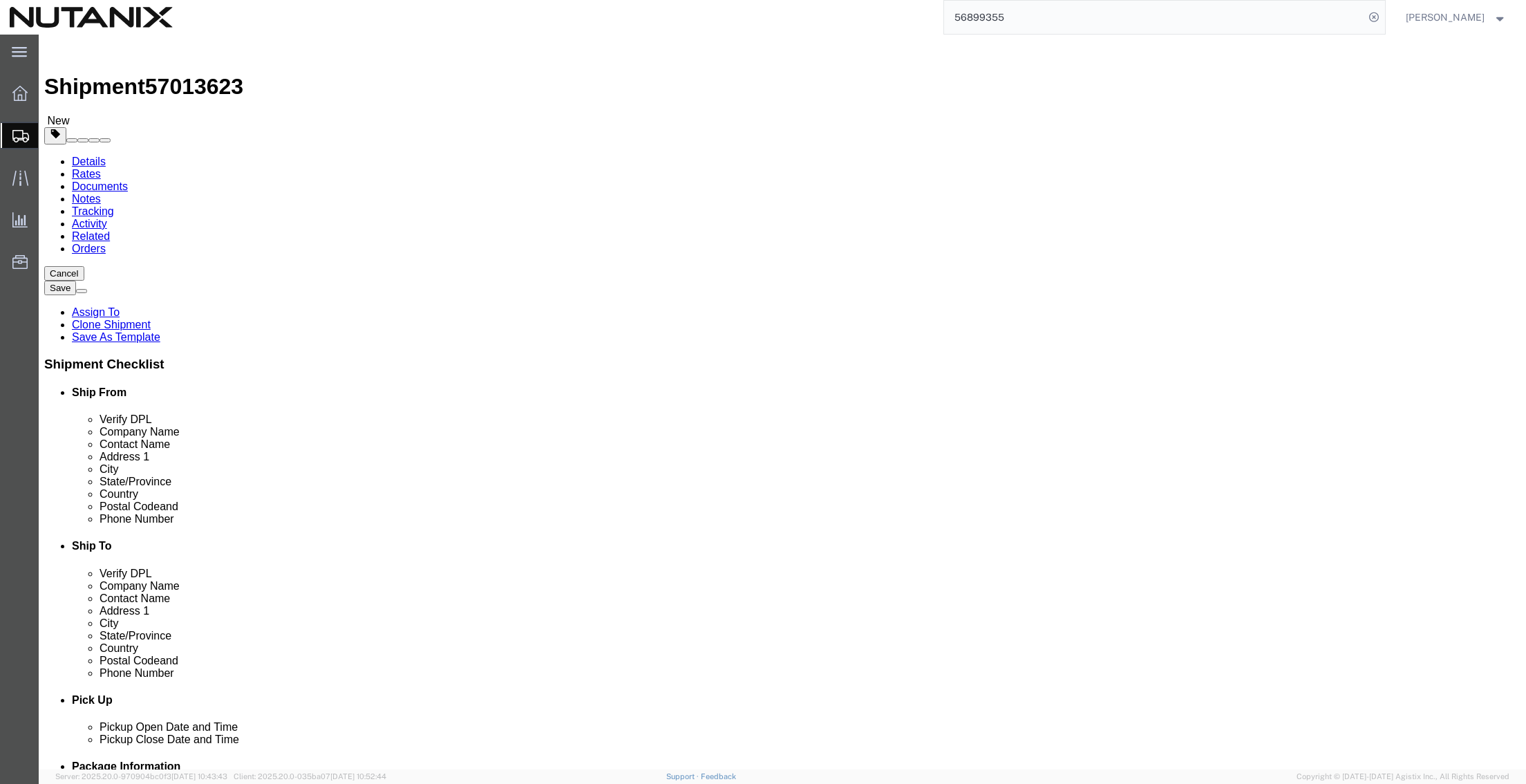
click link "Add Content"
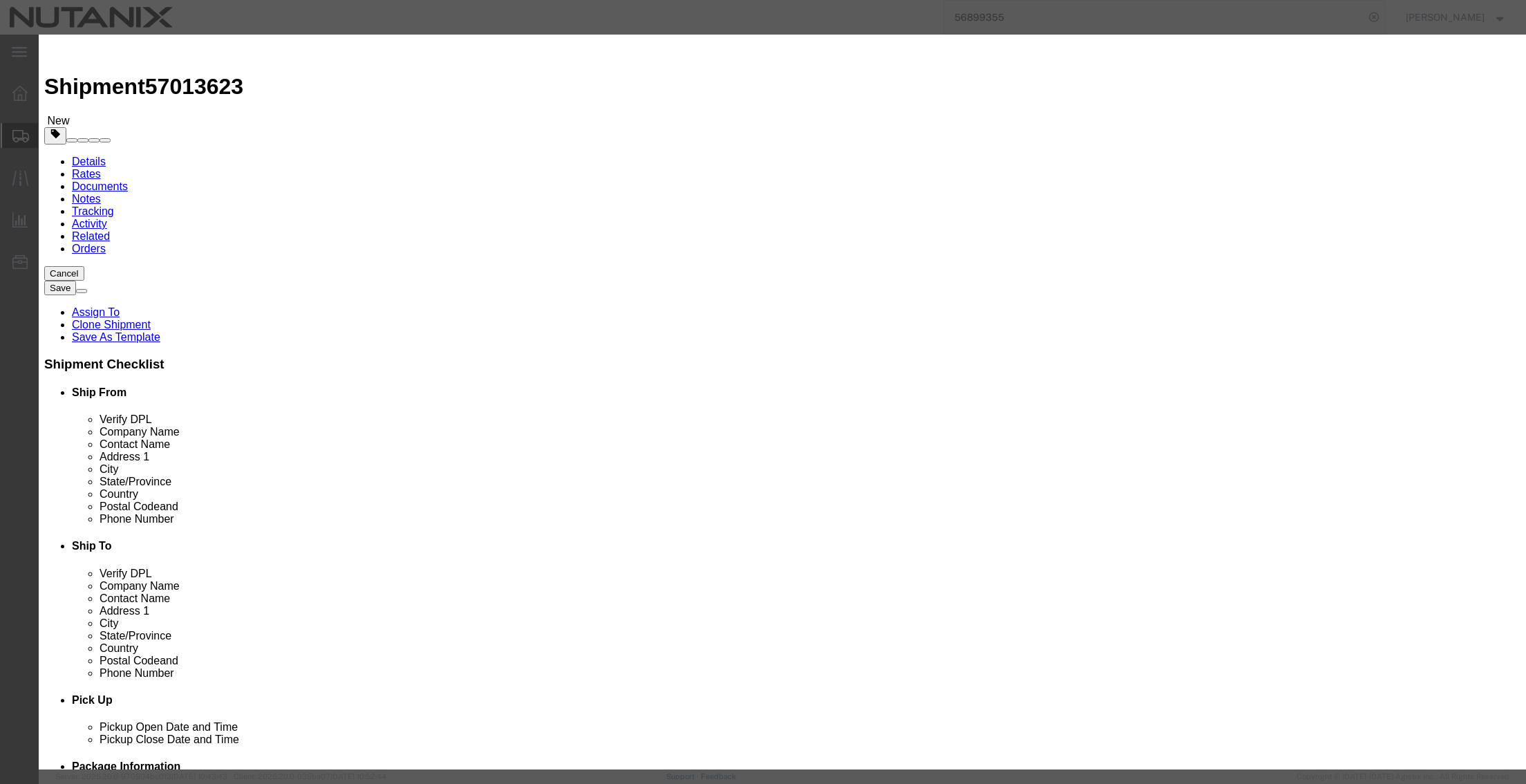
click input "text"
type input "Banner"
type input "1"
type input "50"
select select "USD"
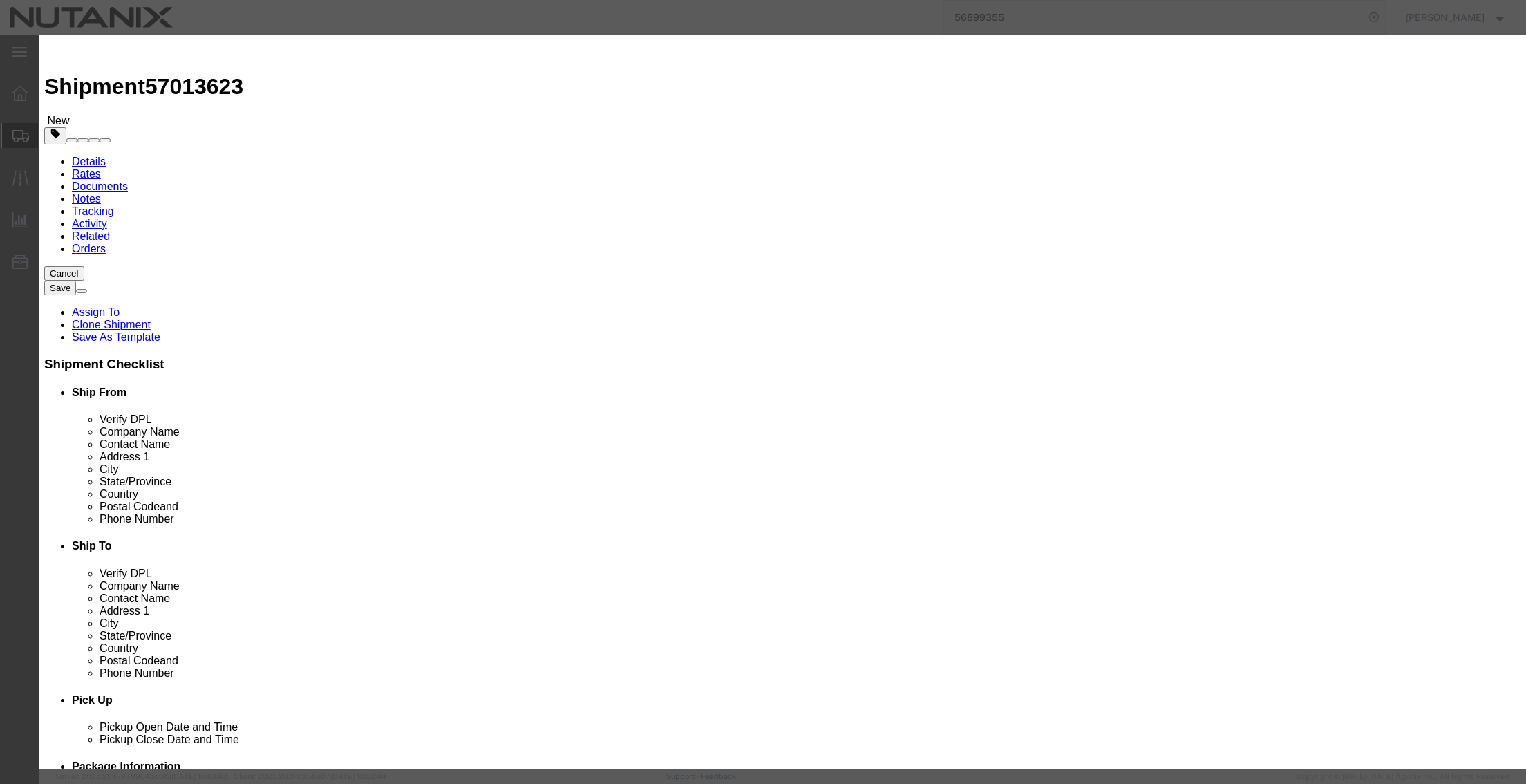
click button "Save & Close"
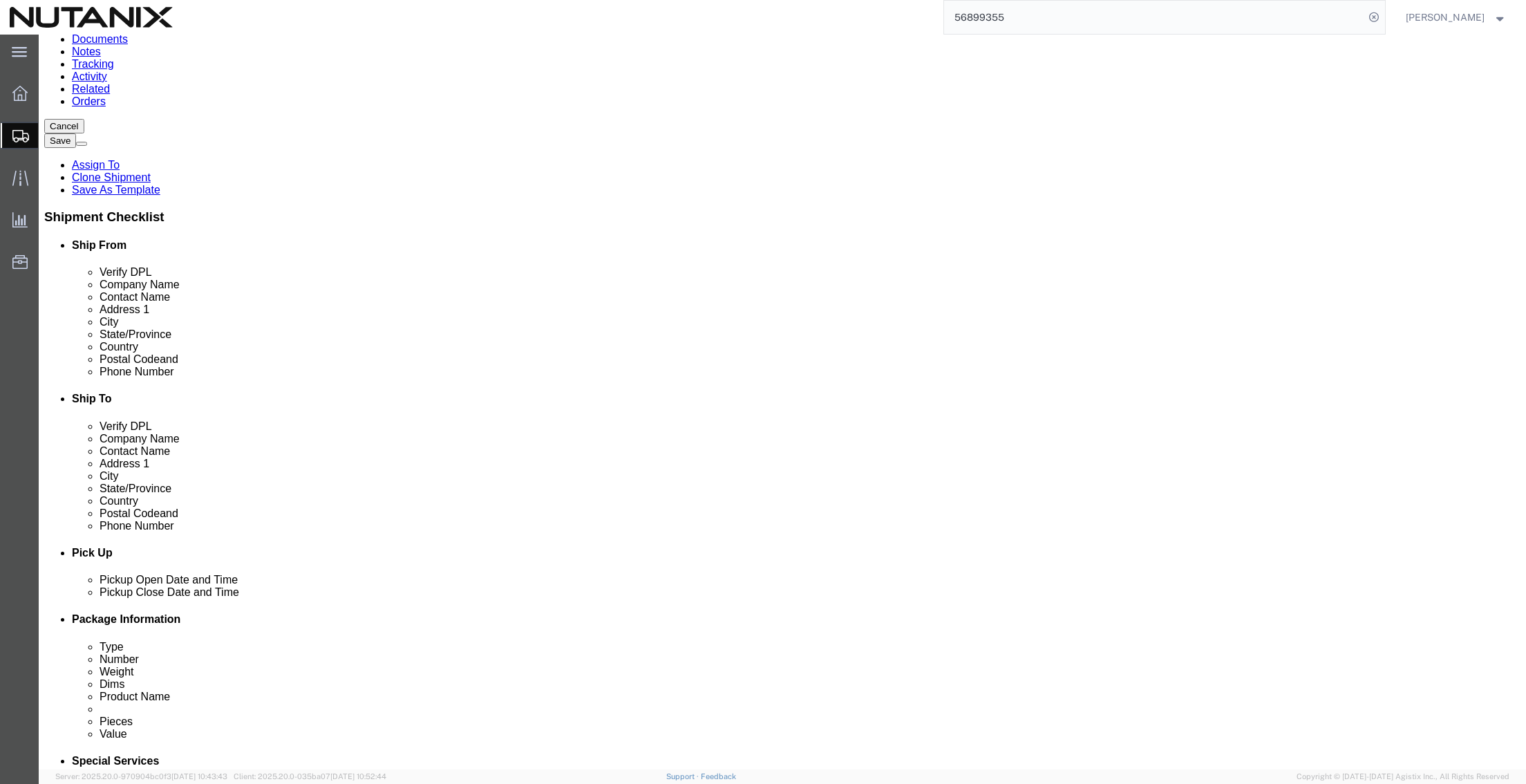
scroll to position [158, 0]
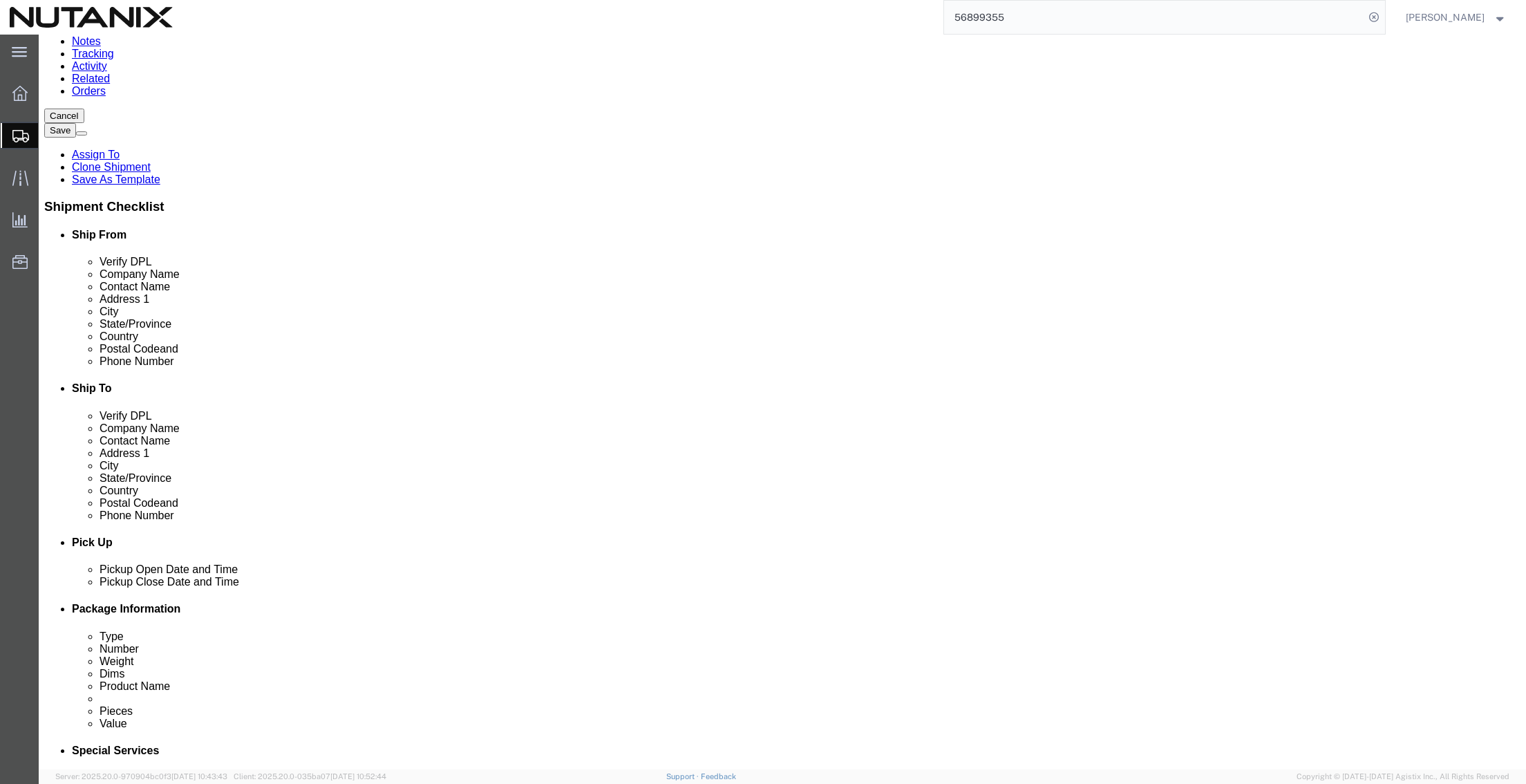
click button "Continue"
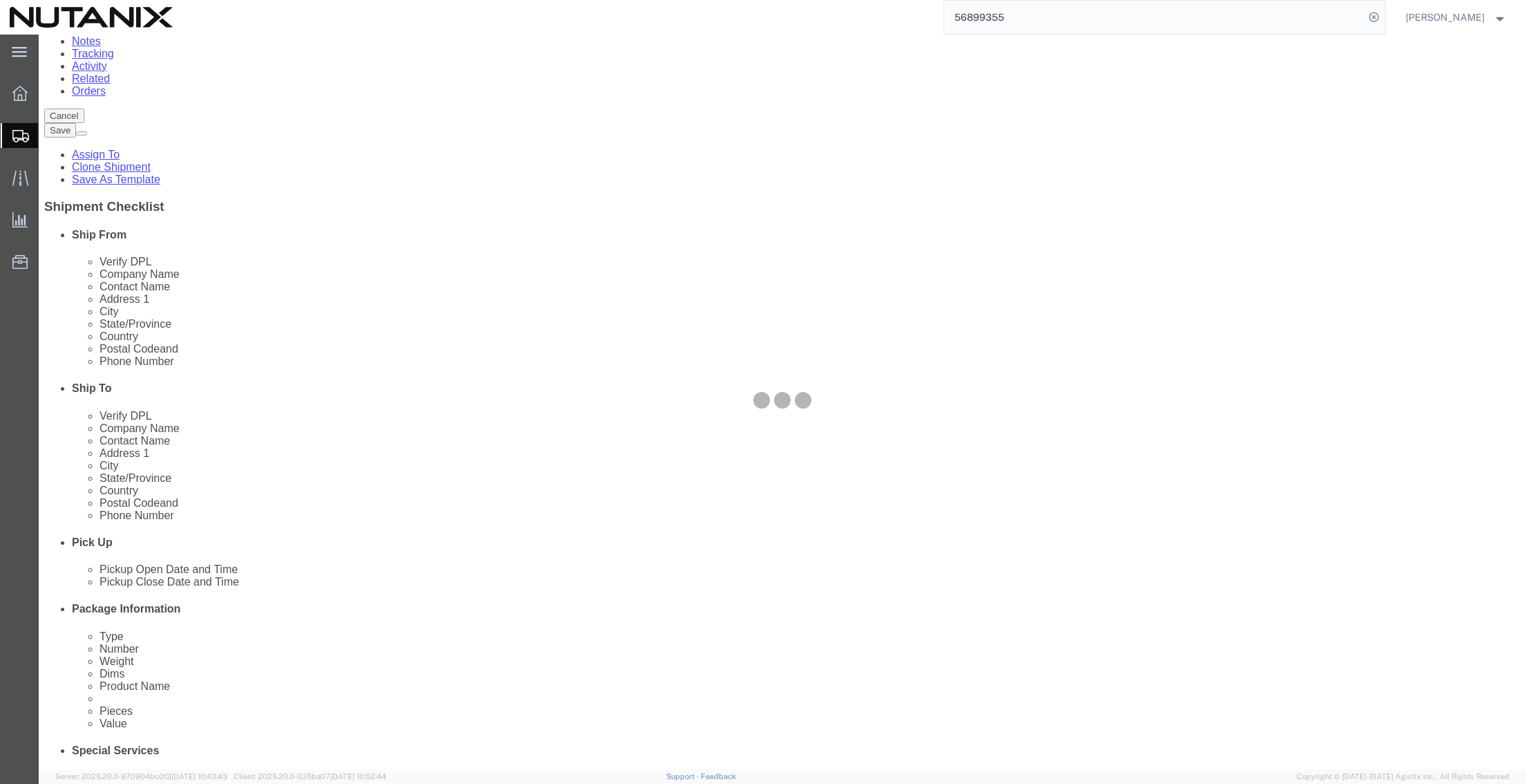
select select
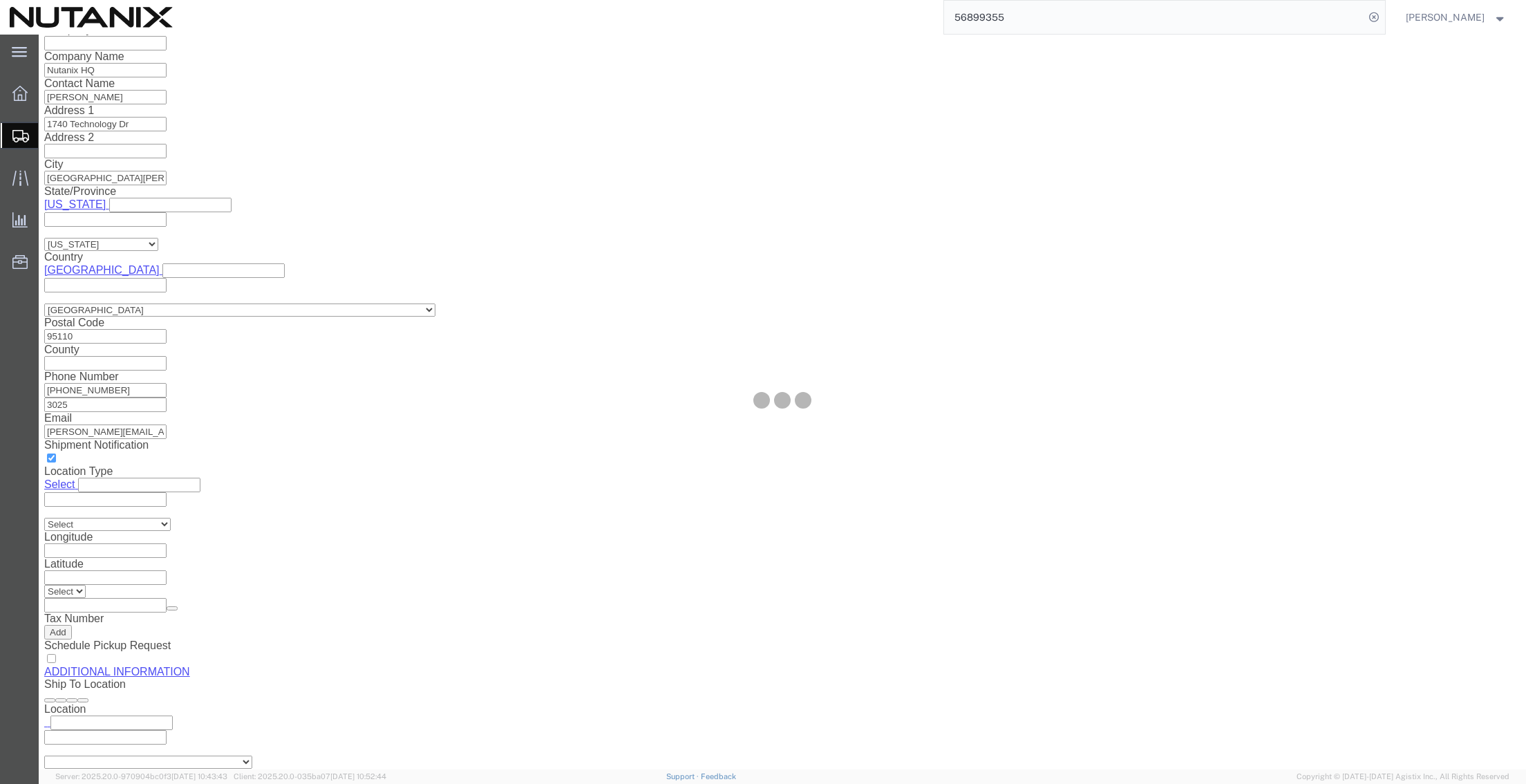
select select "COSTCENTER"
select select "48694"
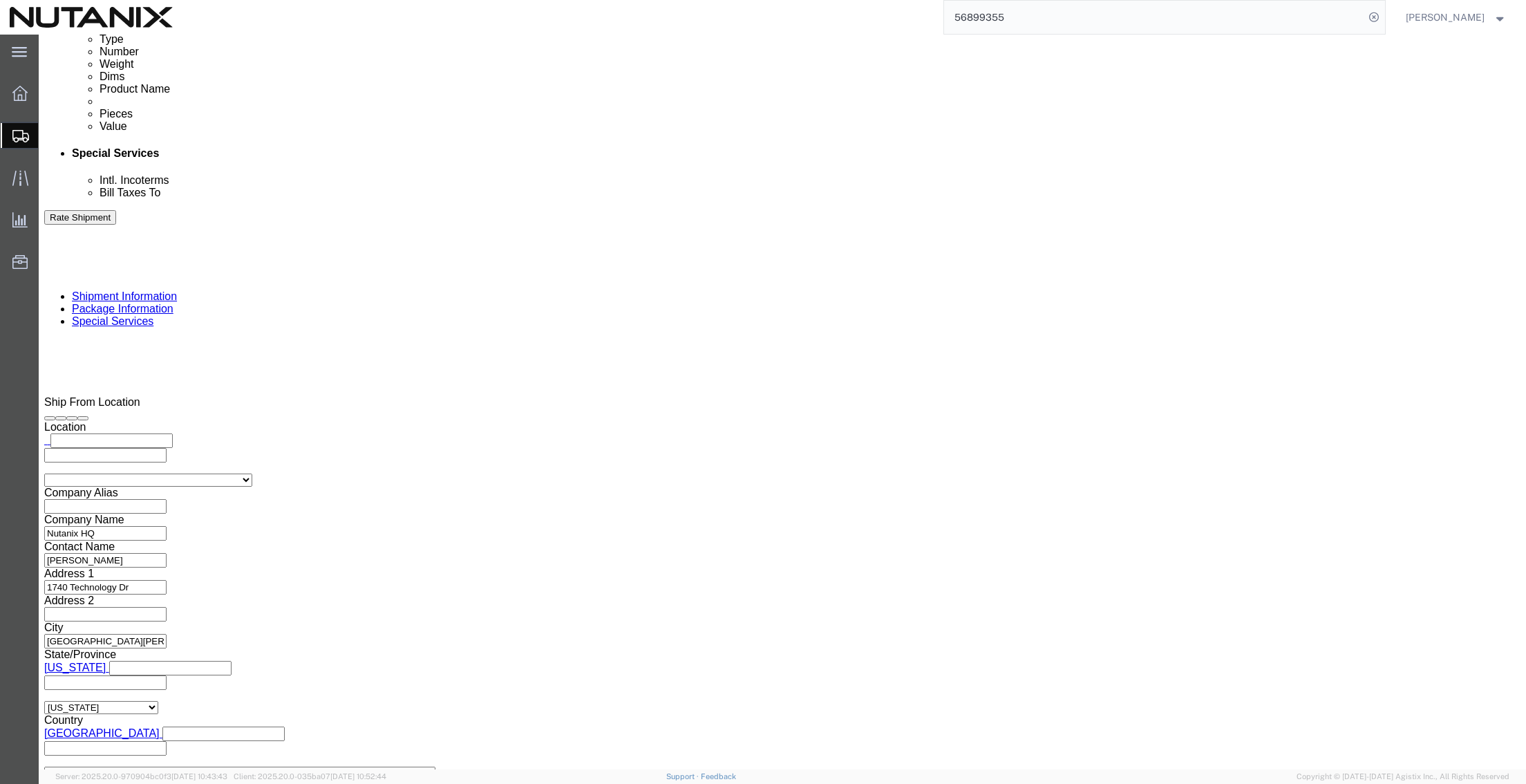
scroll to position [760, 0]
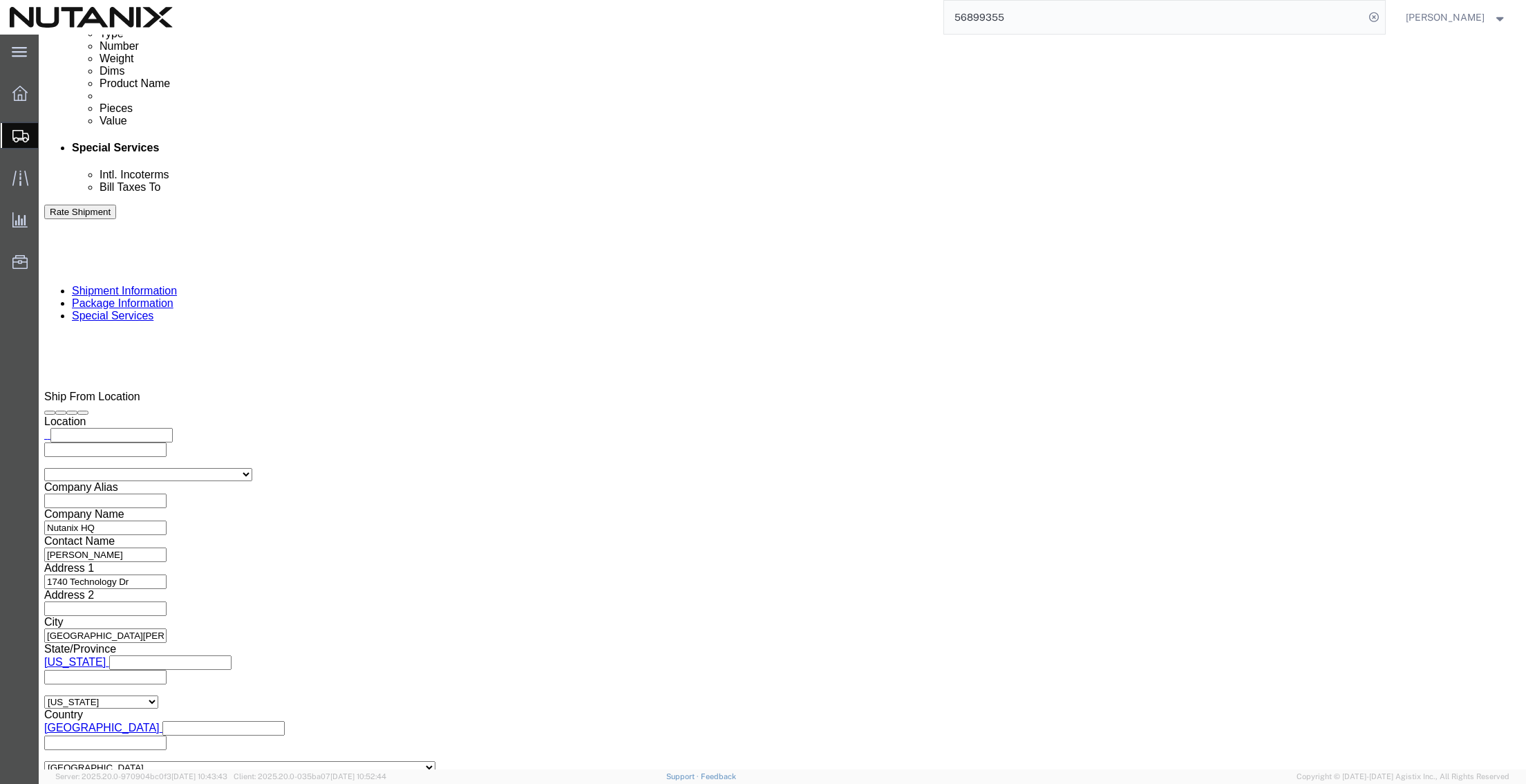
click input "text"
type input "elba.ortegacruz@invitedclubs.com"
click button "Rate Shipment"
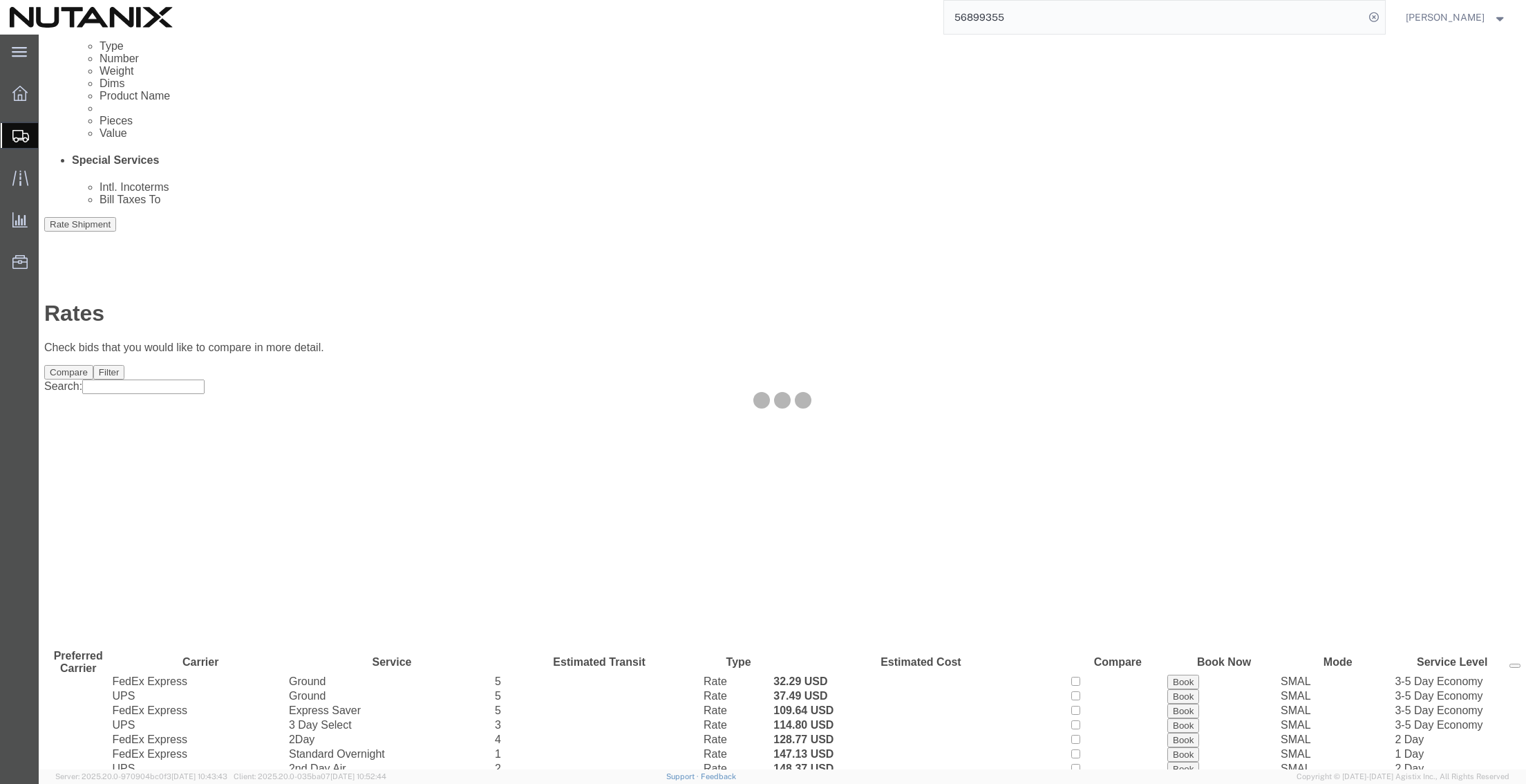
scroll to position [0, 0]
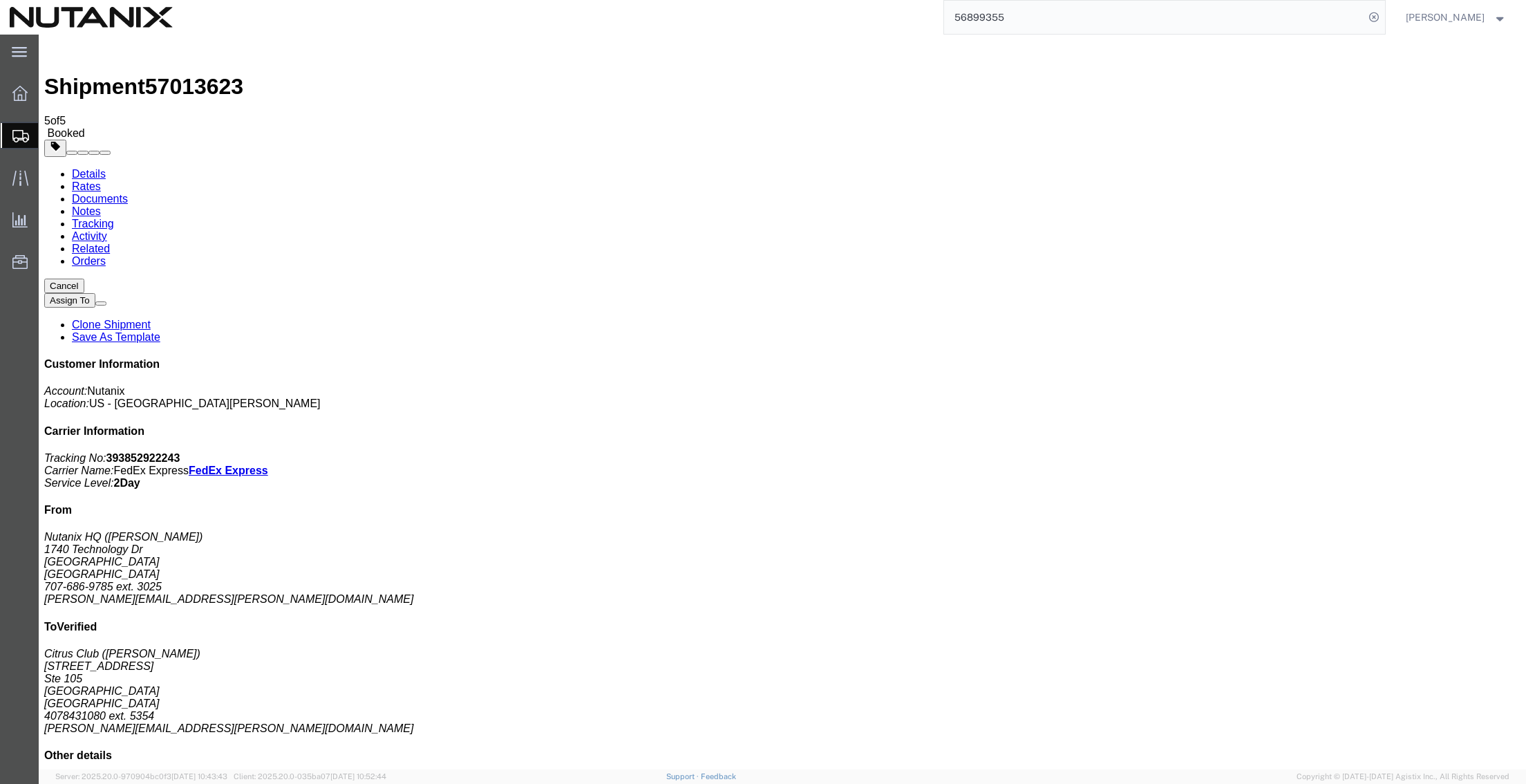
drag, startPoint x: 738, startPoint y: 271, endPoint x: 740, endPoint y: 302, distance: 31.1
drag, startPoint x: 743, startPoint y: 303, endPoint x: 628, endPoint y: 48, distance: 279.7
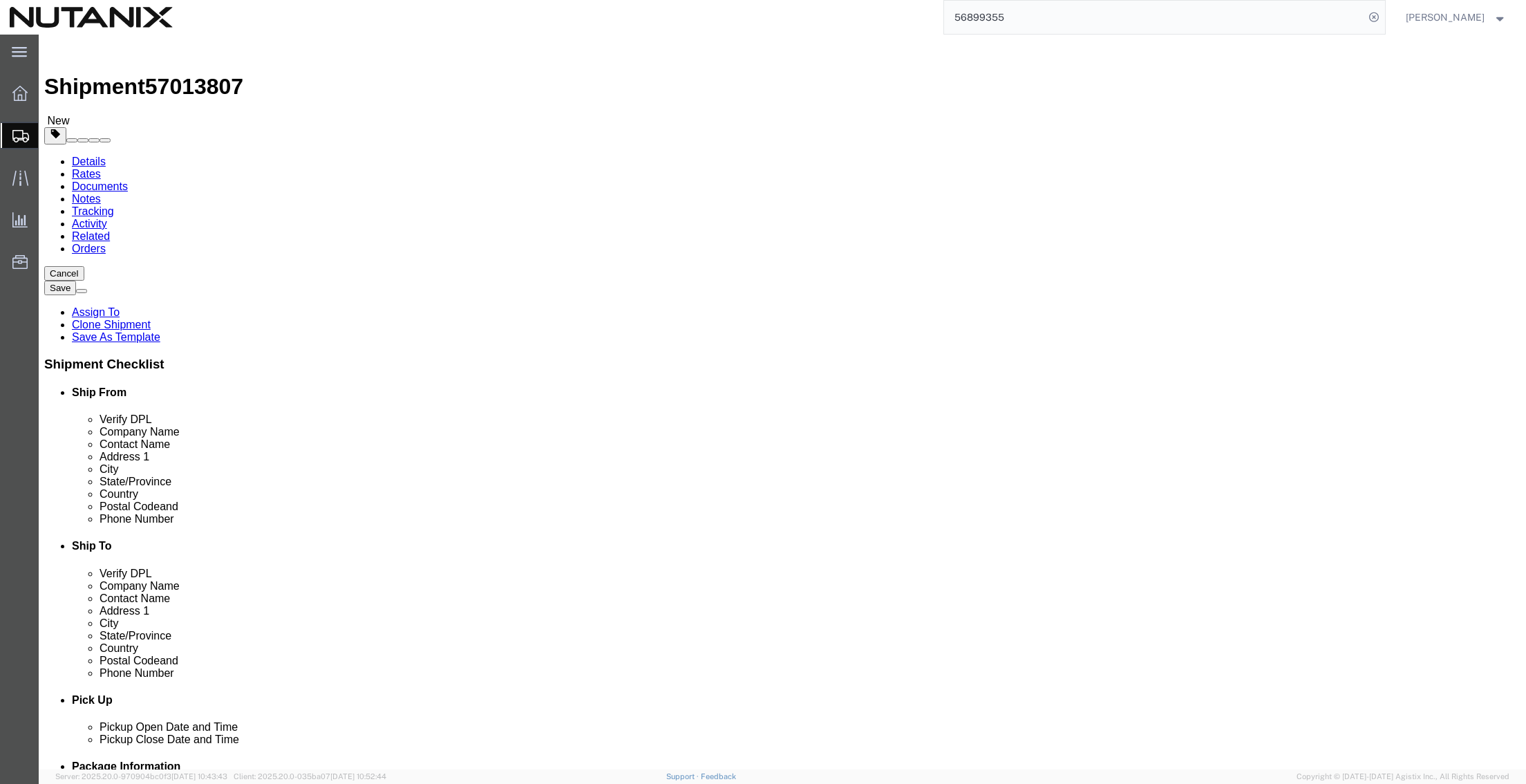
click span
type input "32801"
type input "4078431080"
type input "5354"
type input "thanh.bach@nutanix.com"
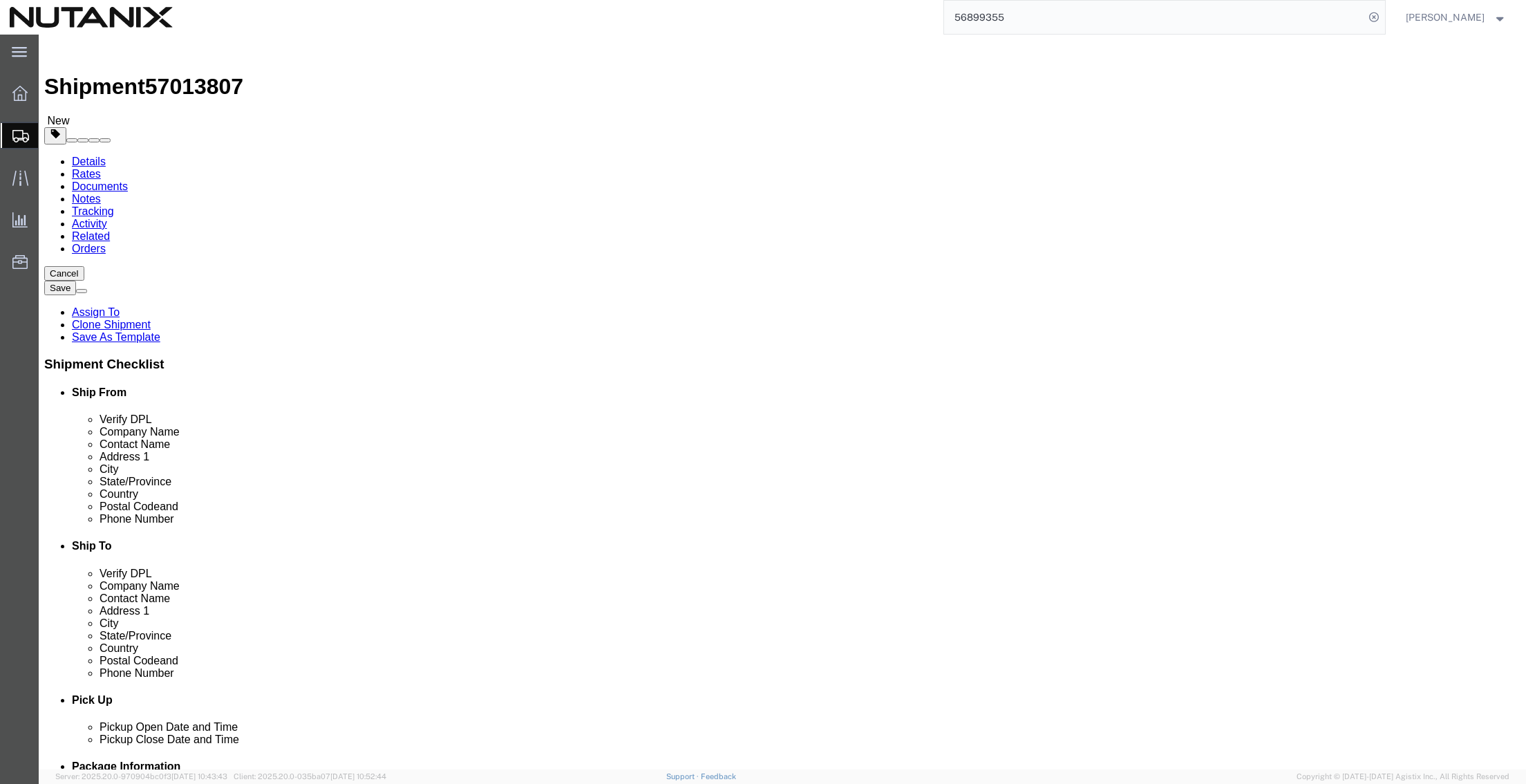
type input "95110"
type input "707-686-9785"
type input "3025"
type input "stephanie.guadron@nutanix.com"
drag, startPoint x: 949, startPoint y: 282, endPoint x: 578, endPoint y: 312, distance: 372.2
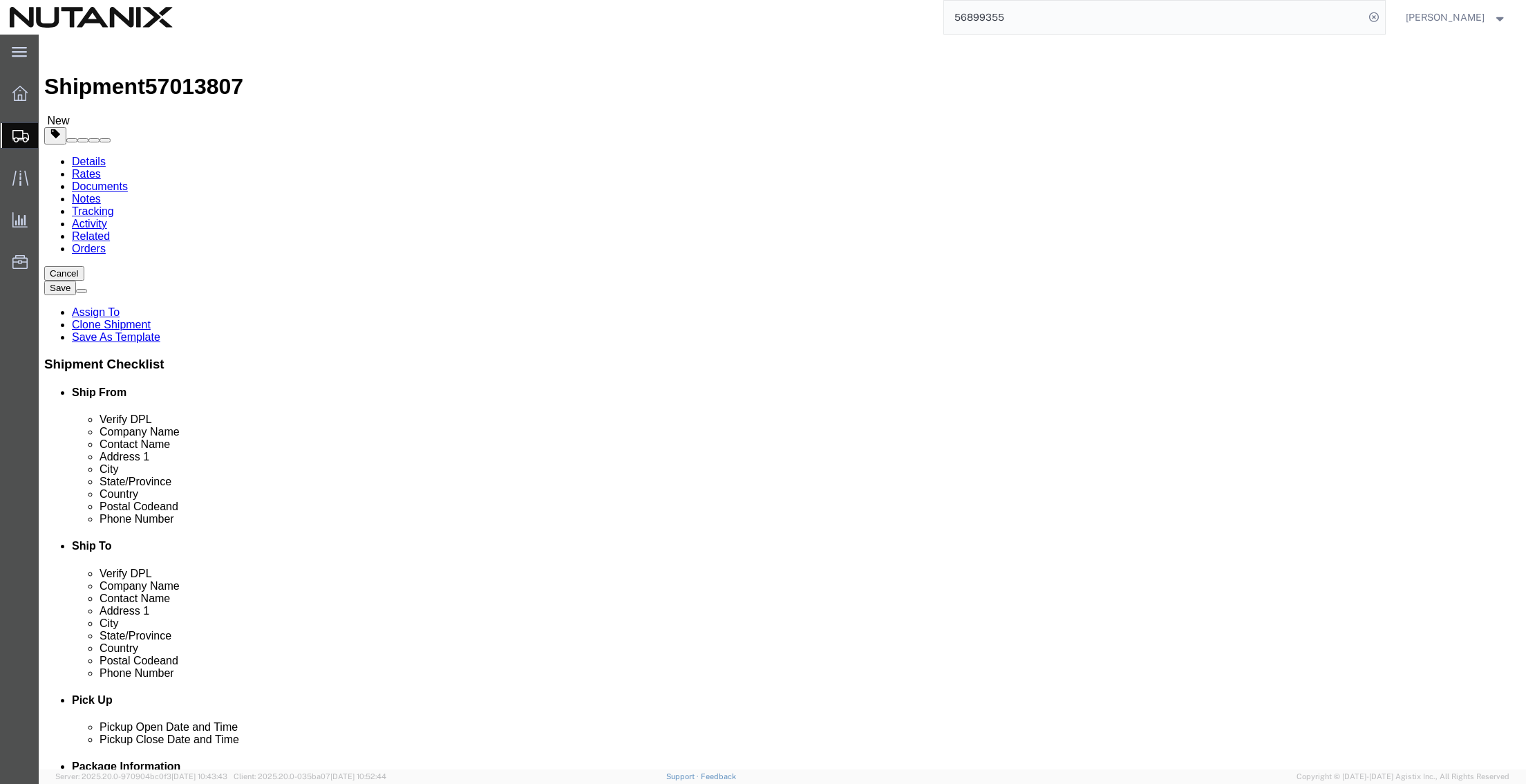
click div "Ship From Location Location Select Select My Profile Location AE - Dubai City A…"
type input "Thanh Bach"
click div "Pickup Date and Time"
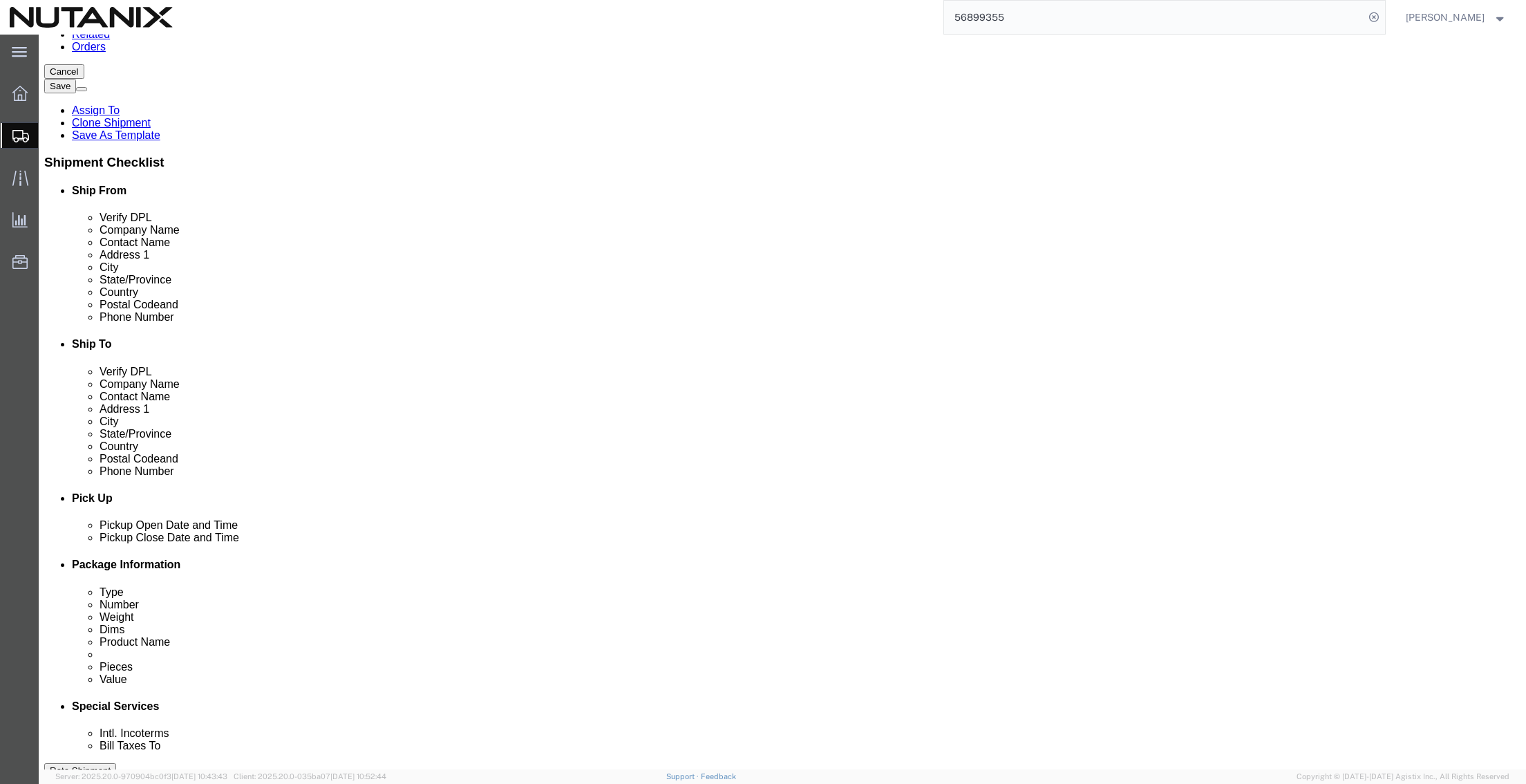
scroll to position [415, 0]
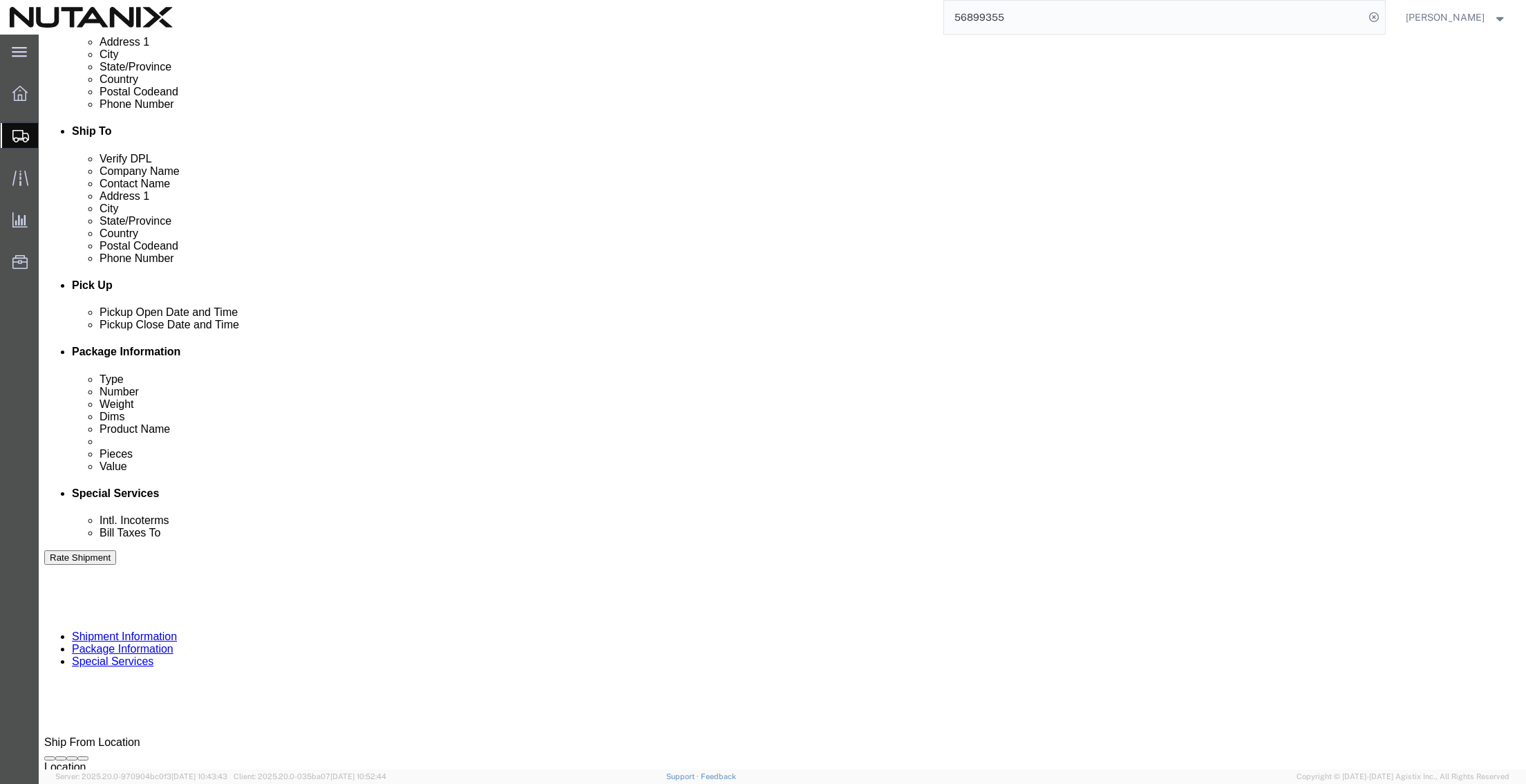
click div "Oct 02 2025 4:00 PM"
click button "Apply"
click div "Oct 08 2025 4:00 PM"
click button "Apply"
click button "Continue"
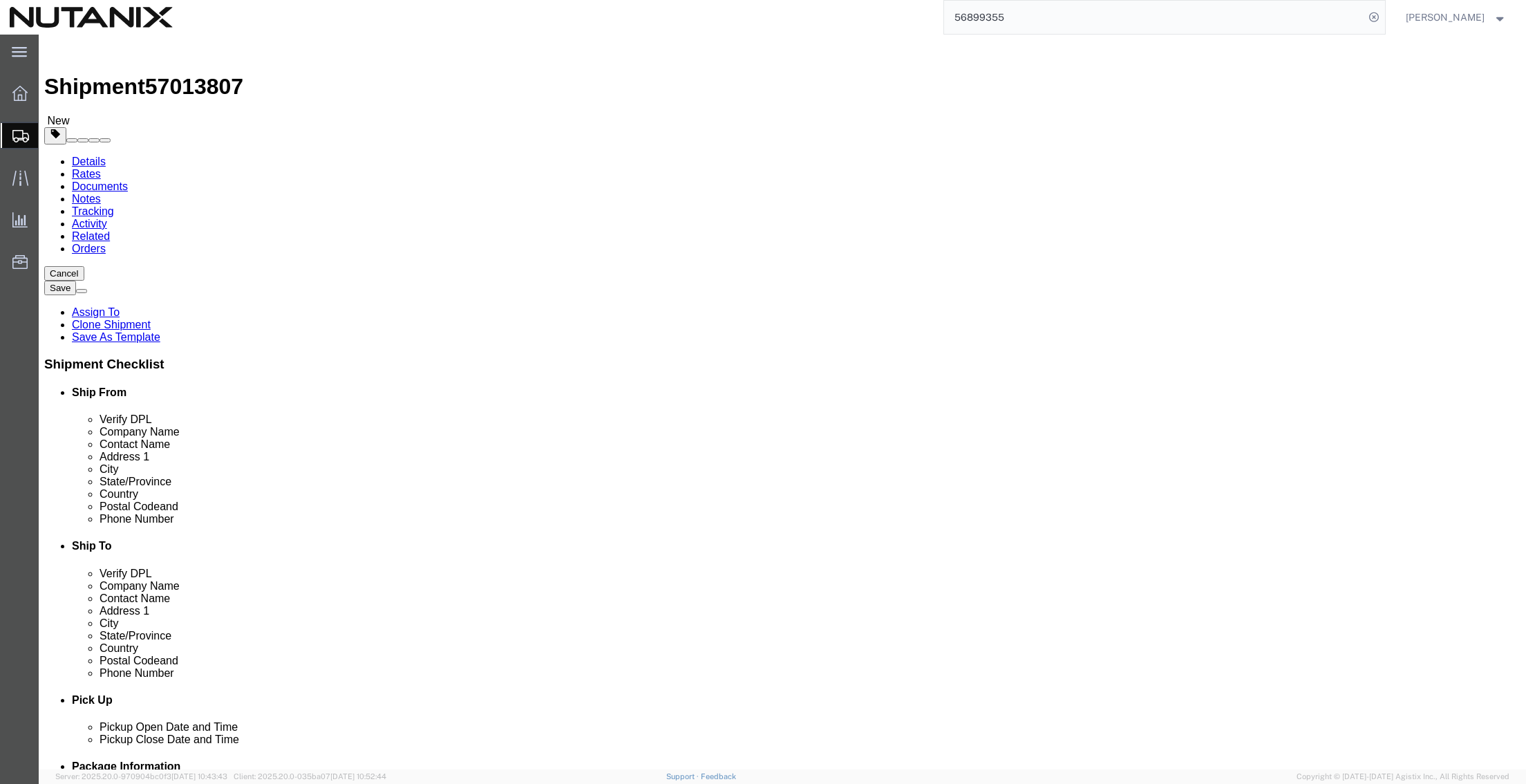
click span "button"
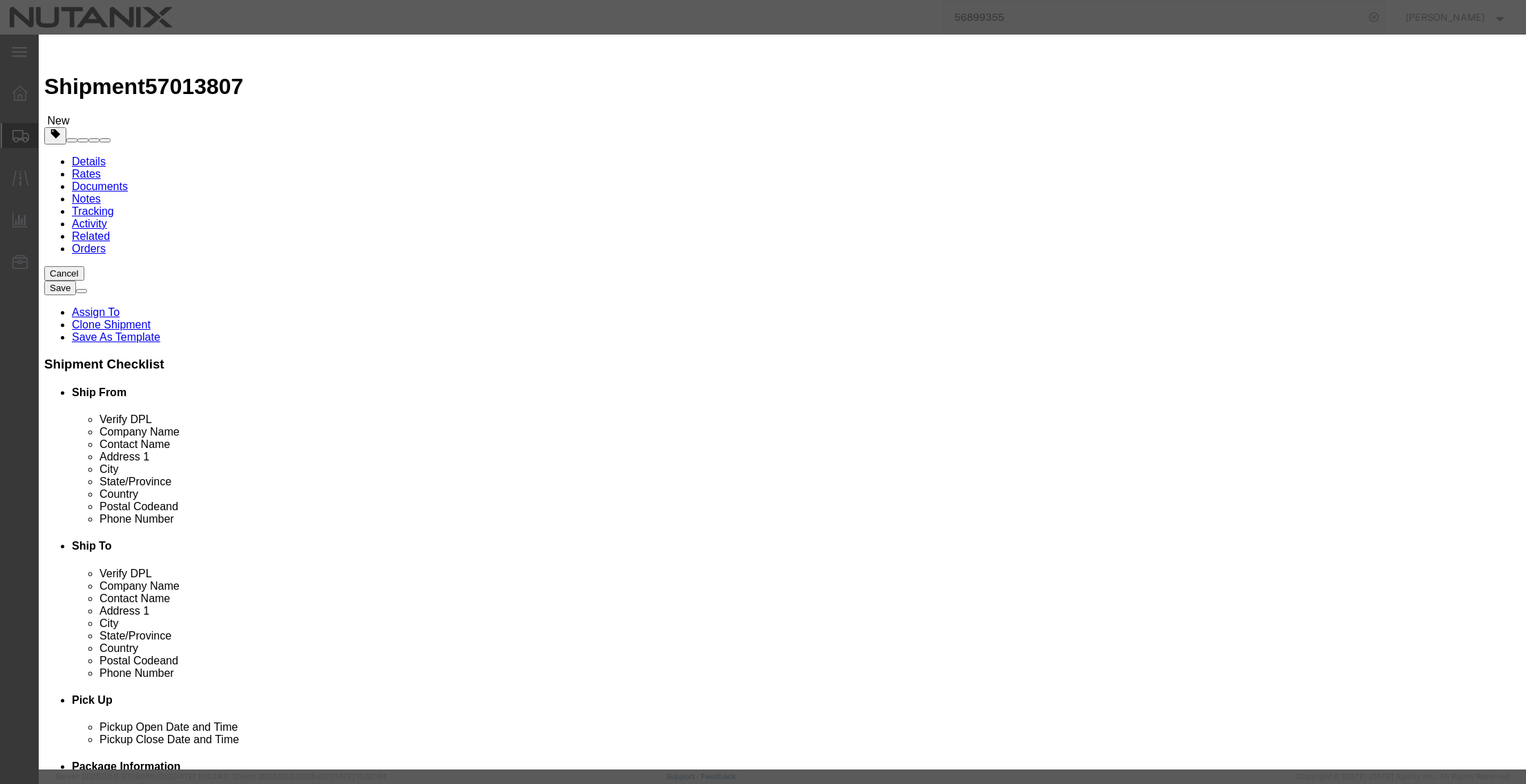
click button "Yes"
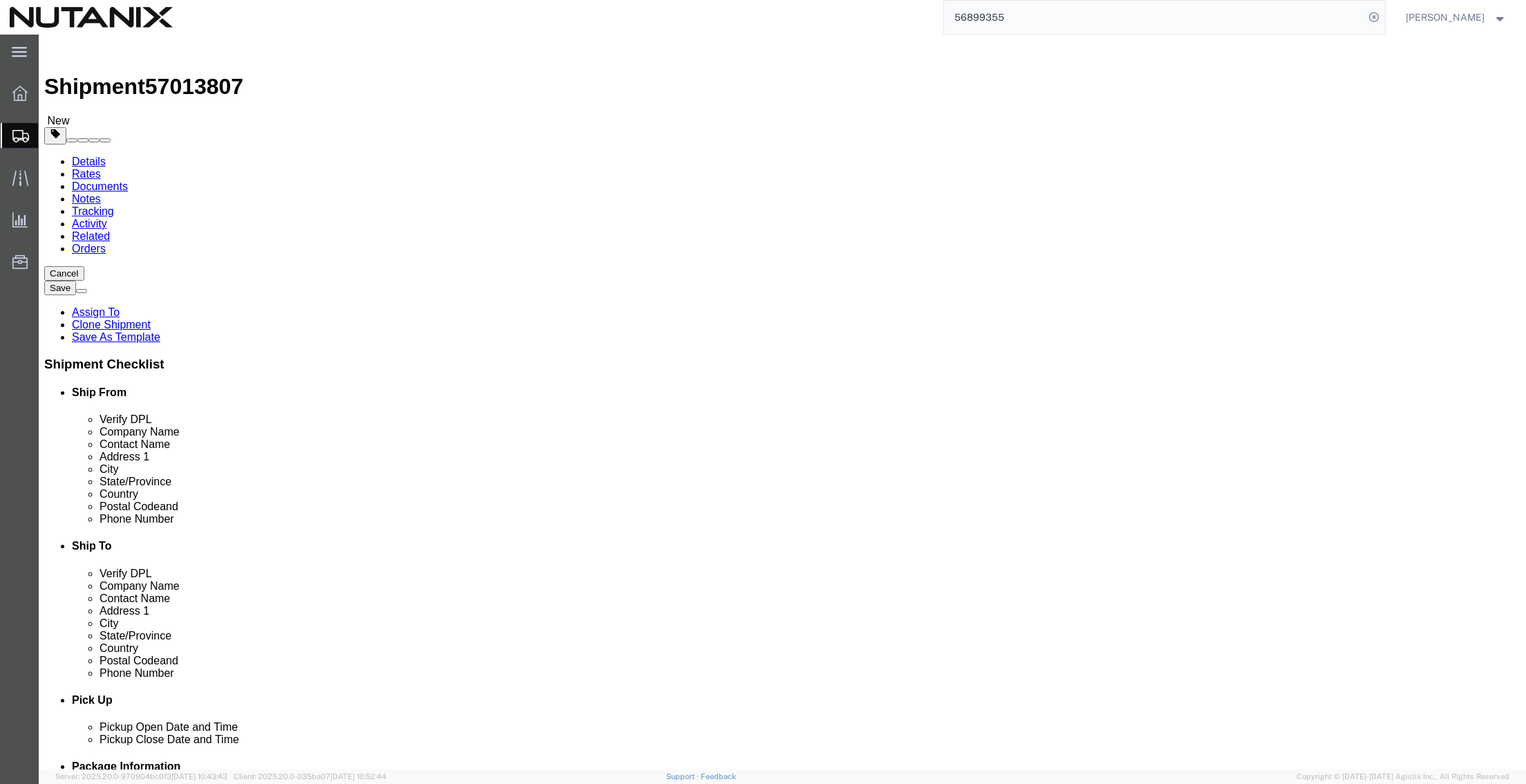
click link "Add Package"
click select "Select Envelope Large Box Medium Box PAK Rack Small Box Tube Your Packaging"
select select "ENV"
click select "Select Envelope Large Box Medium Box PAK Rack Small Box Tube Your Packaging"
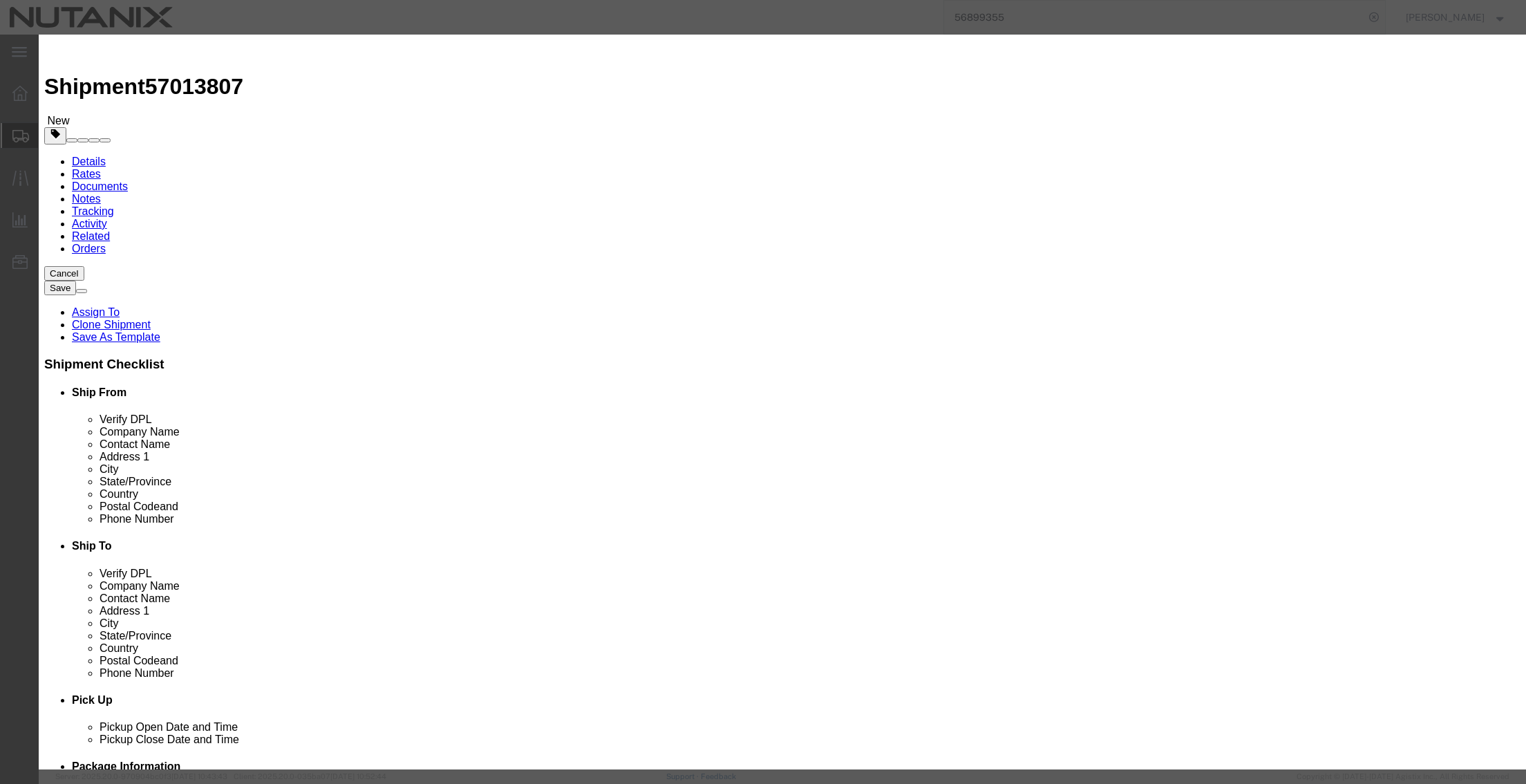
click button "Close"
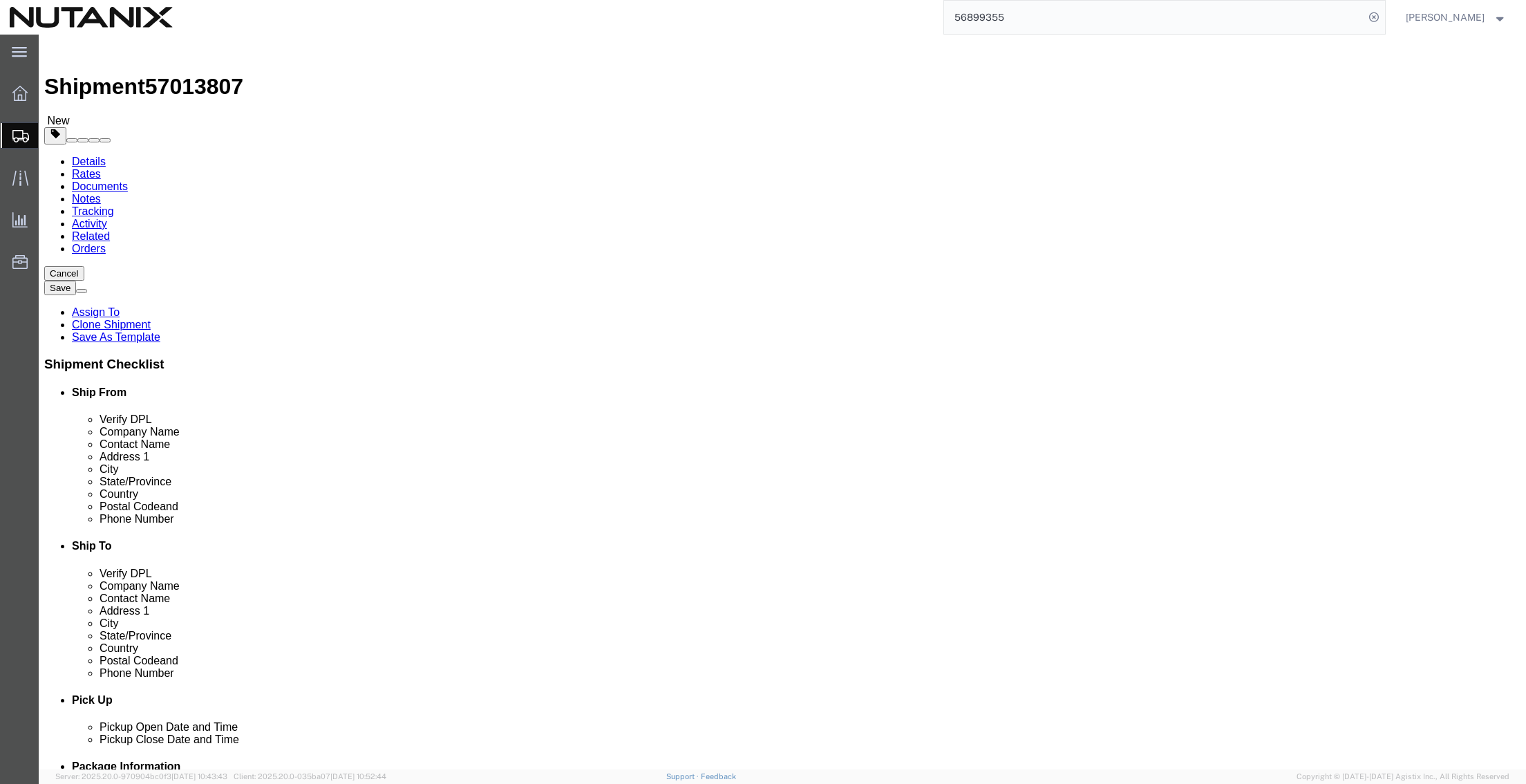
click select "Select Envelope Large Box Medium Box PAK Rack Small Box Tube Your Packaging"
select select "YRPK"
click select "Select Envelope Large Box Medium Box PAK Rack Small Box Tube Your Packaging"
click input "text"
type input "13"
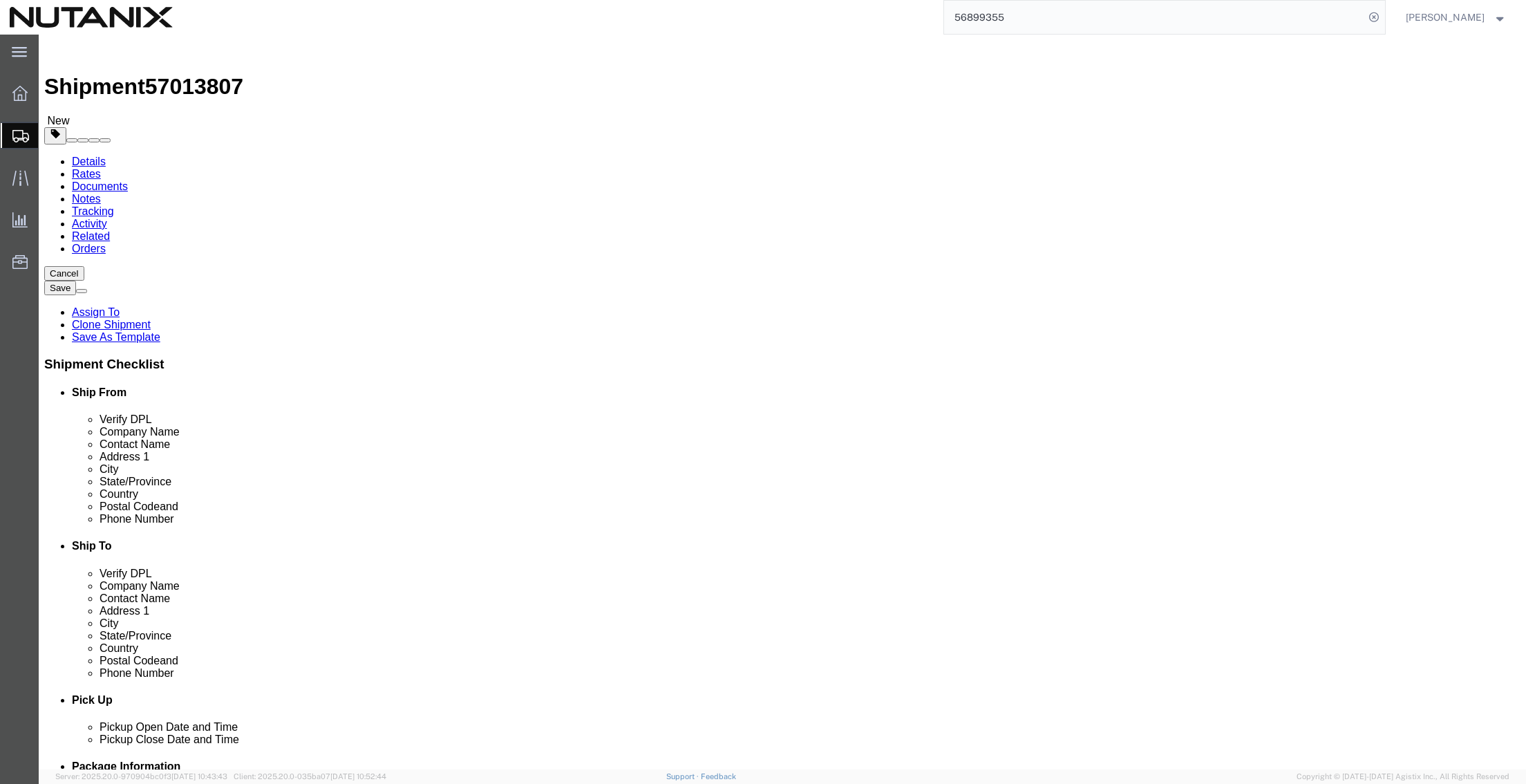
type input "10"
type input "1"
click link "Add Content"
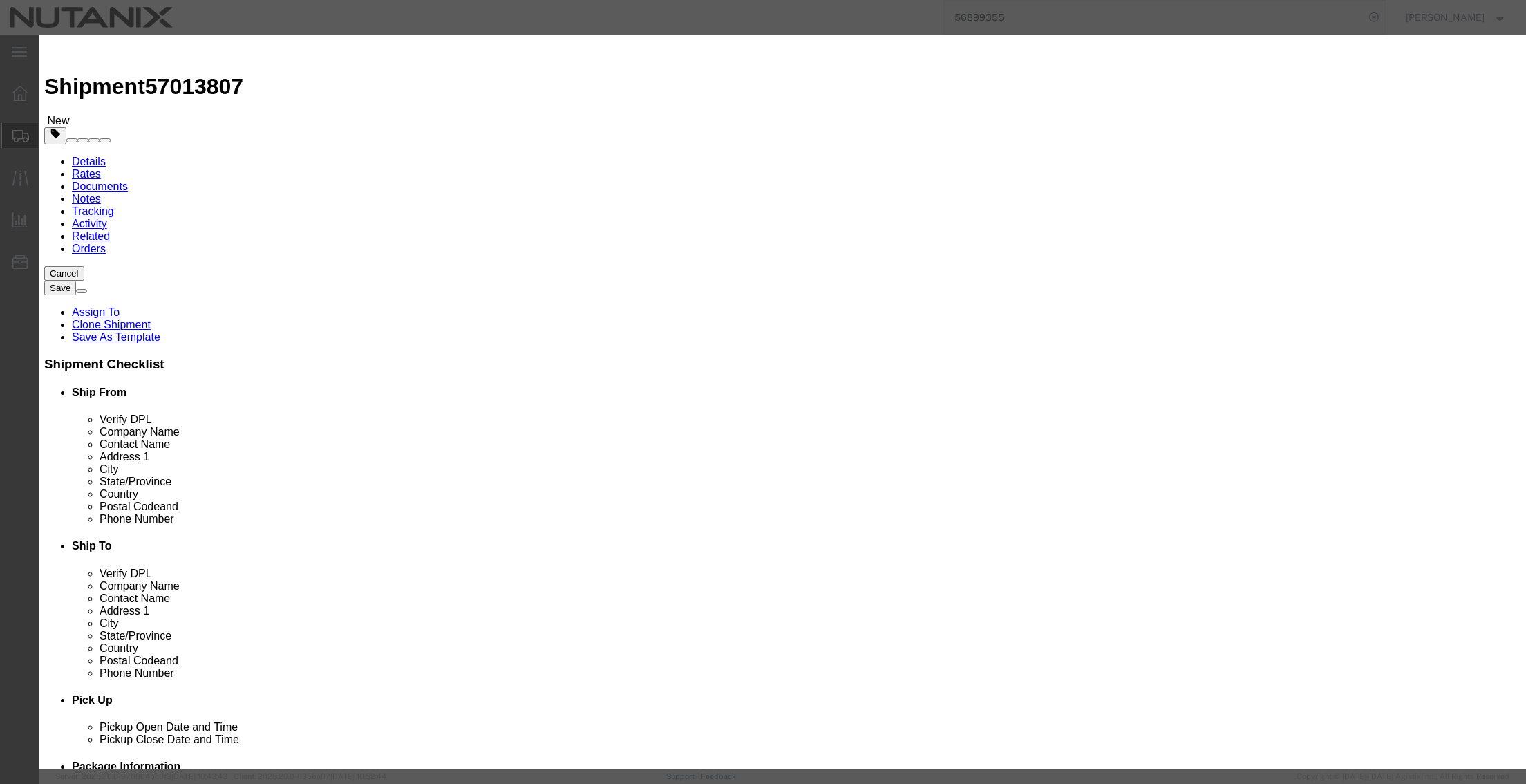
click input "text"
type input "Documents"
type input "1"
select select "USD"
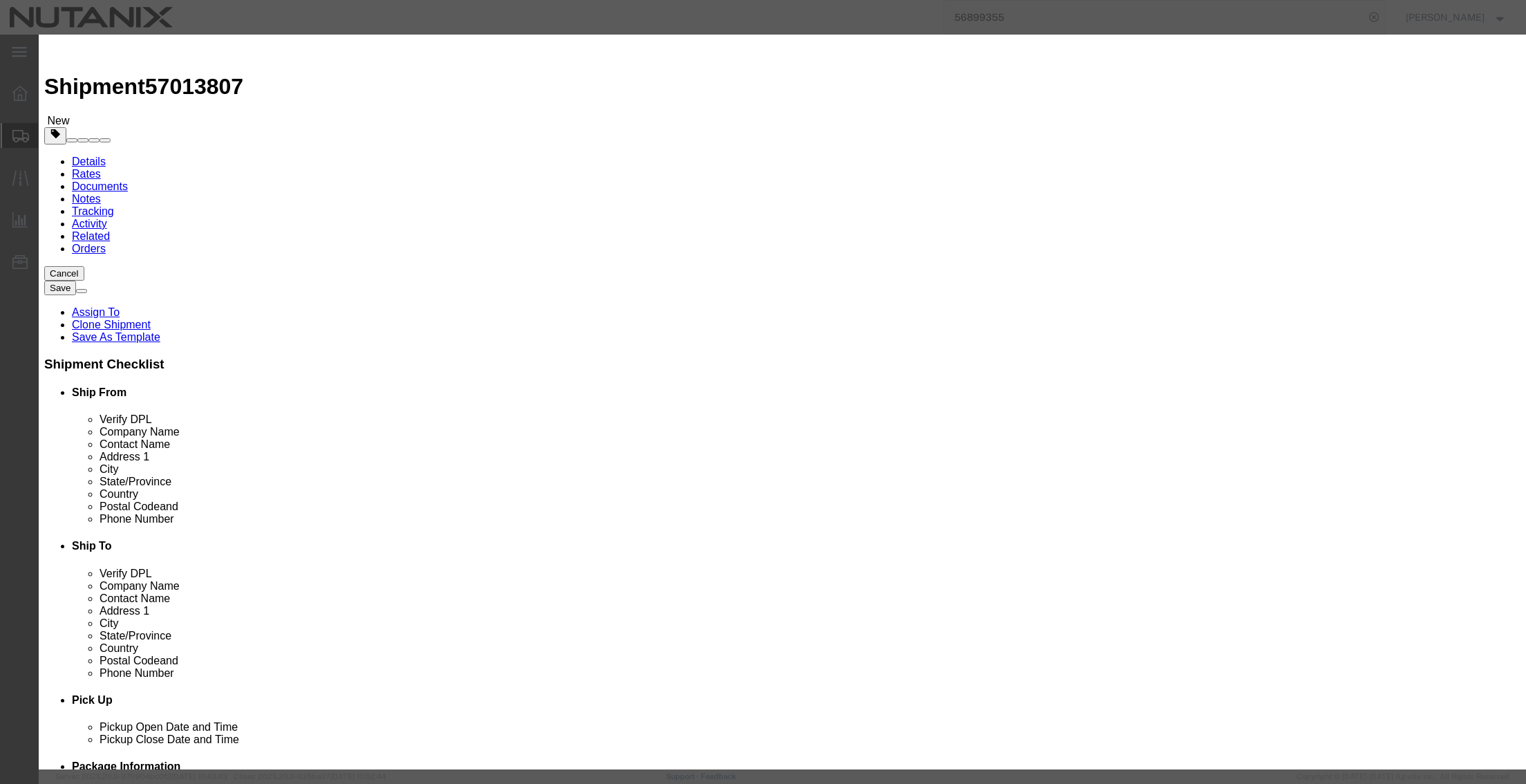
click button "Save & Close"
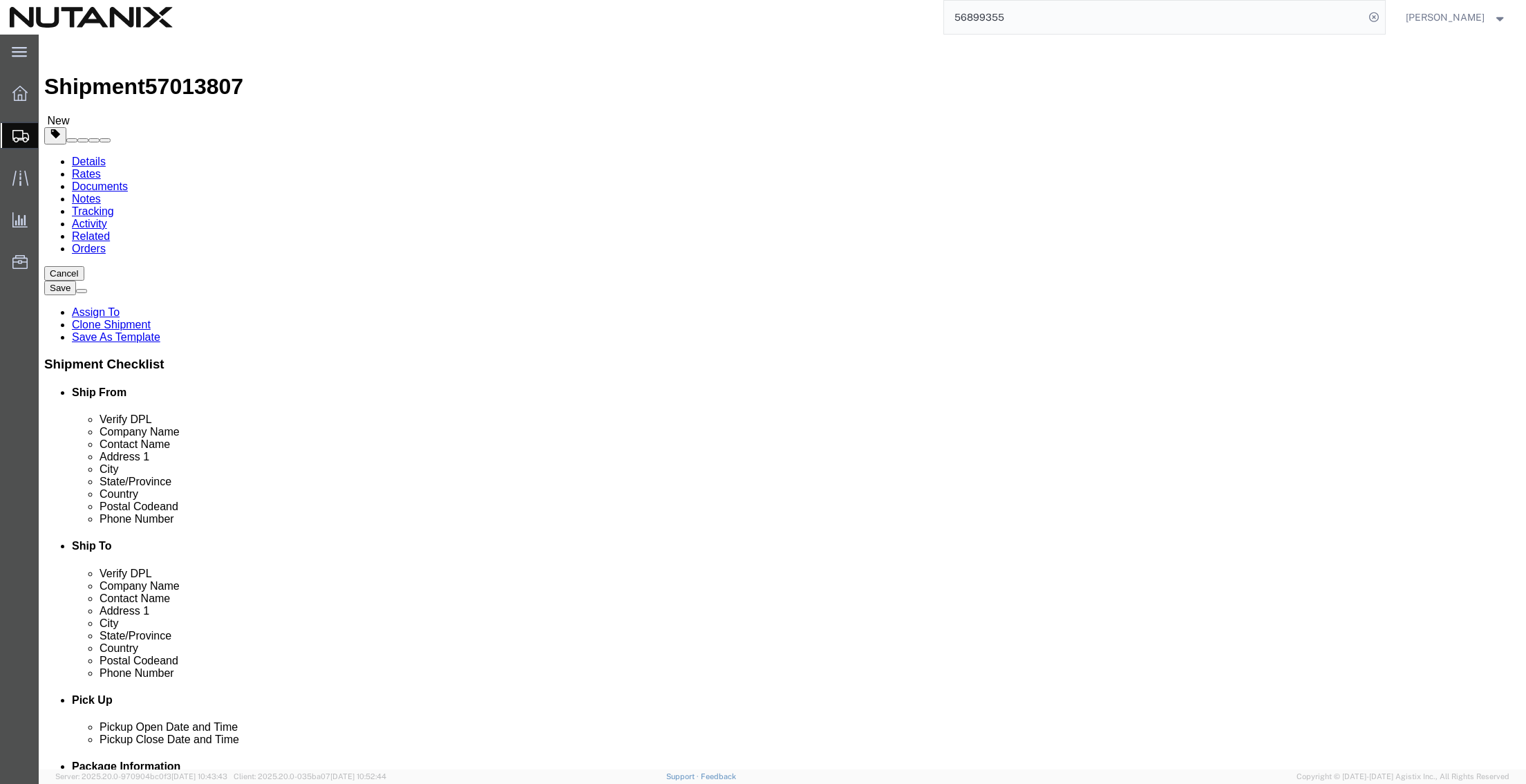
click button "Continue"
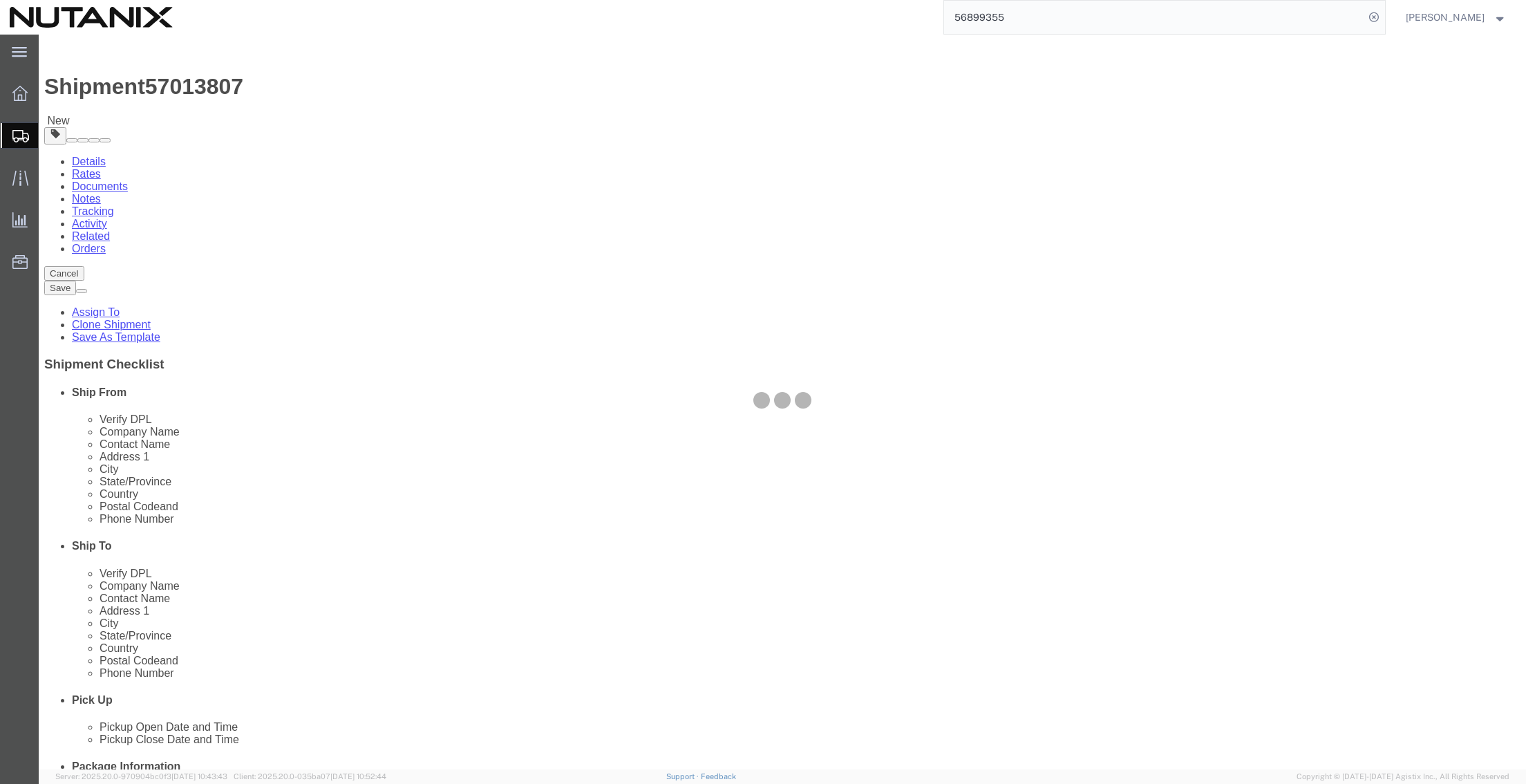
select select
select select "COSTCENTER"
select select "48694"
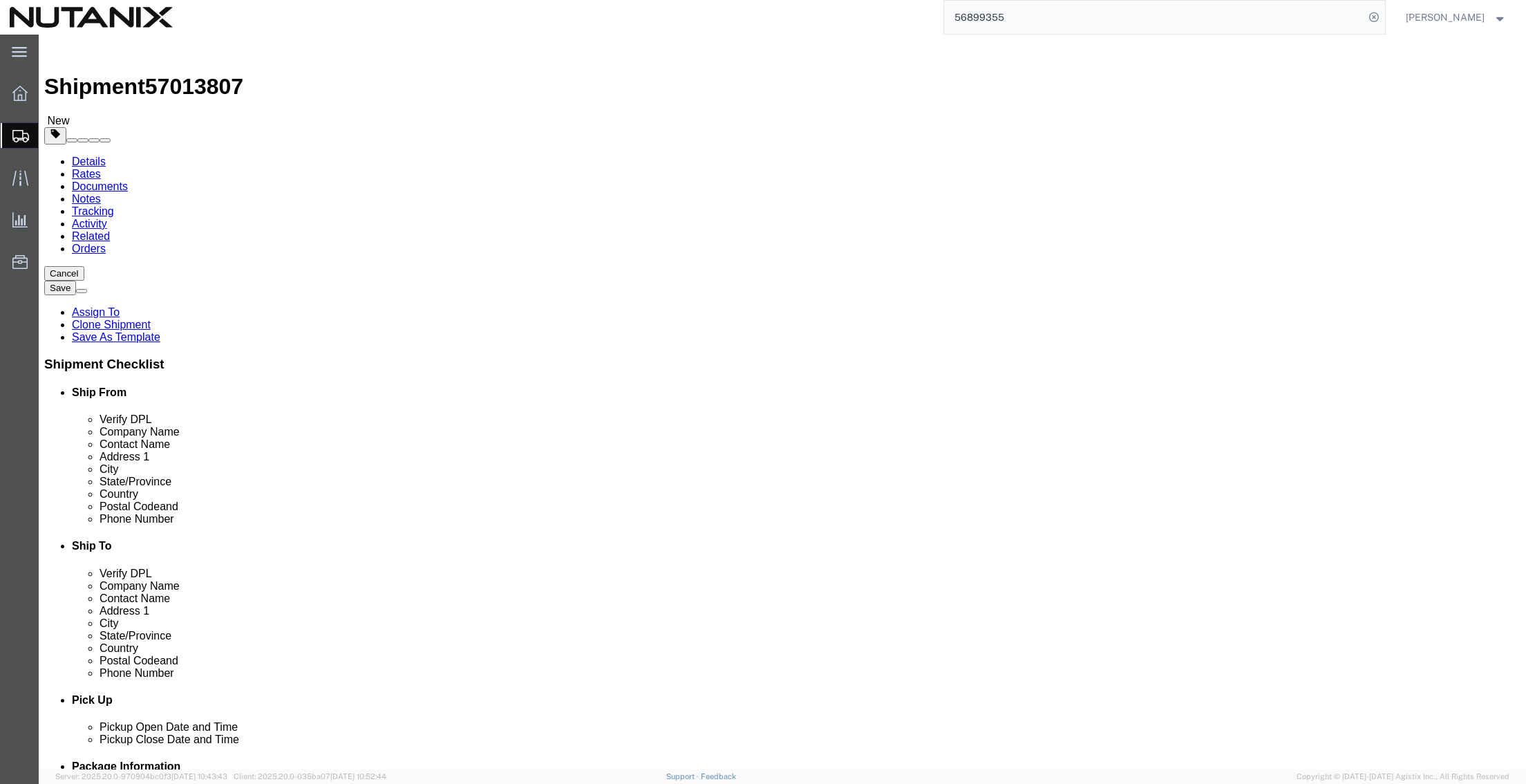
click button "Rate Shipment"
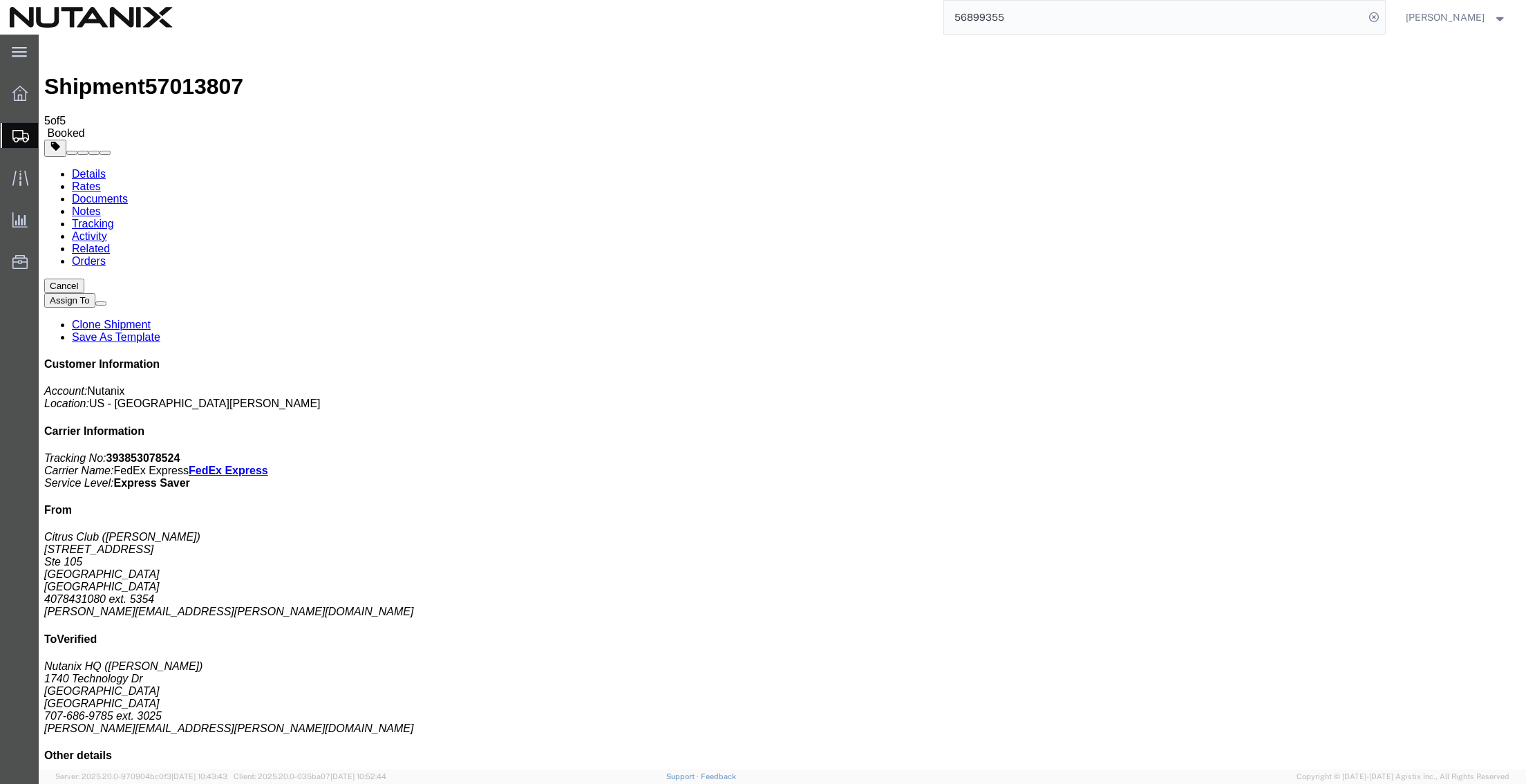
drag, startPoint x: 608, startPoint y: 62, endPoint x: 741, endPoint y: 301, distance: 273.5
drag, startPoint x: 1046, startPoint y: 18, endPoint x: 837, endPoint y: 20, distance: 209.0
click at [837, 20] on div "56899355 Ship ID Ship From Ship To Tracking Nu. Status Ship ID 56899355 Ship Fr…" at bounding box center [784, 17] width 1204 height 35
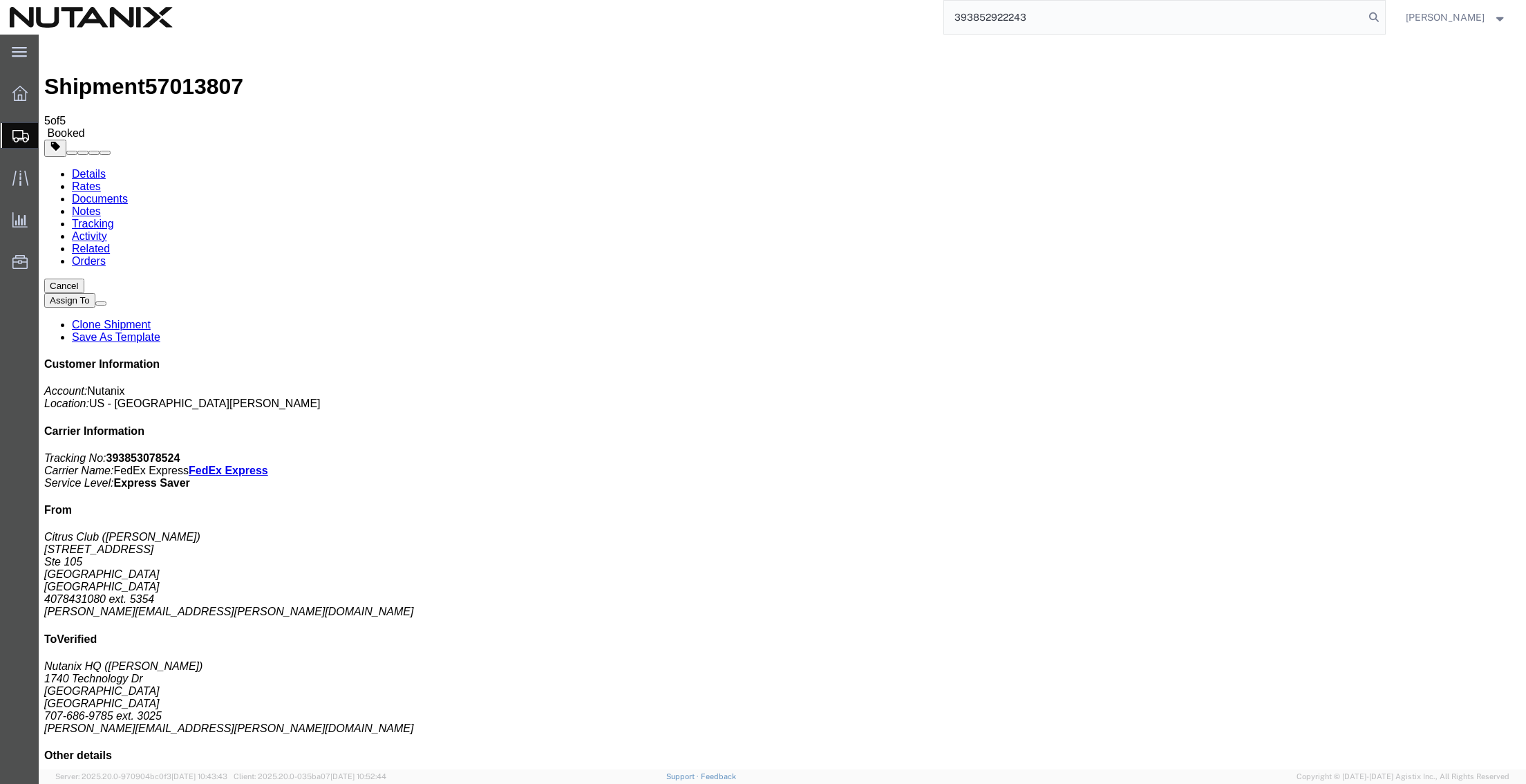
type input "393852922243"
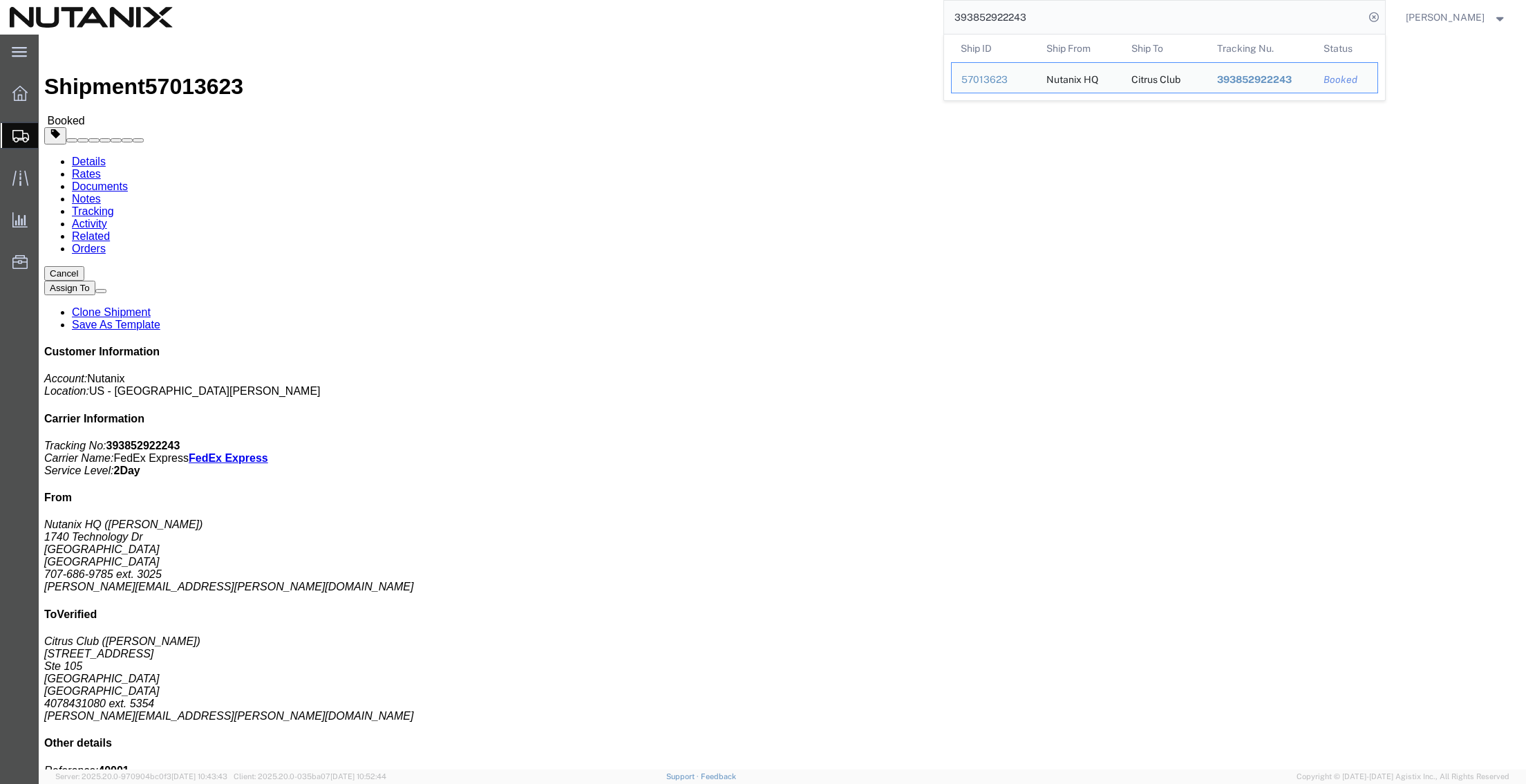
click link "Documents"
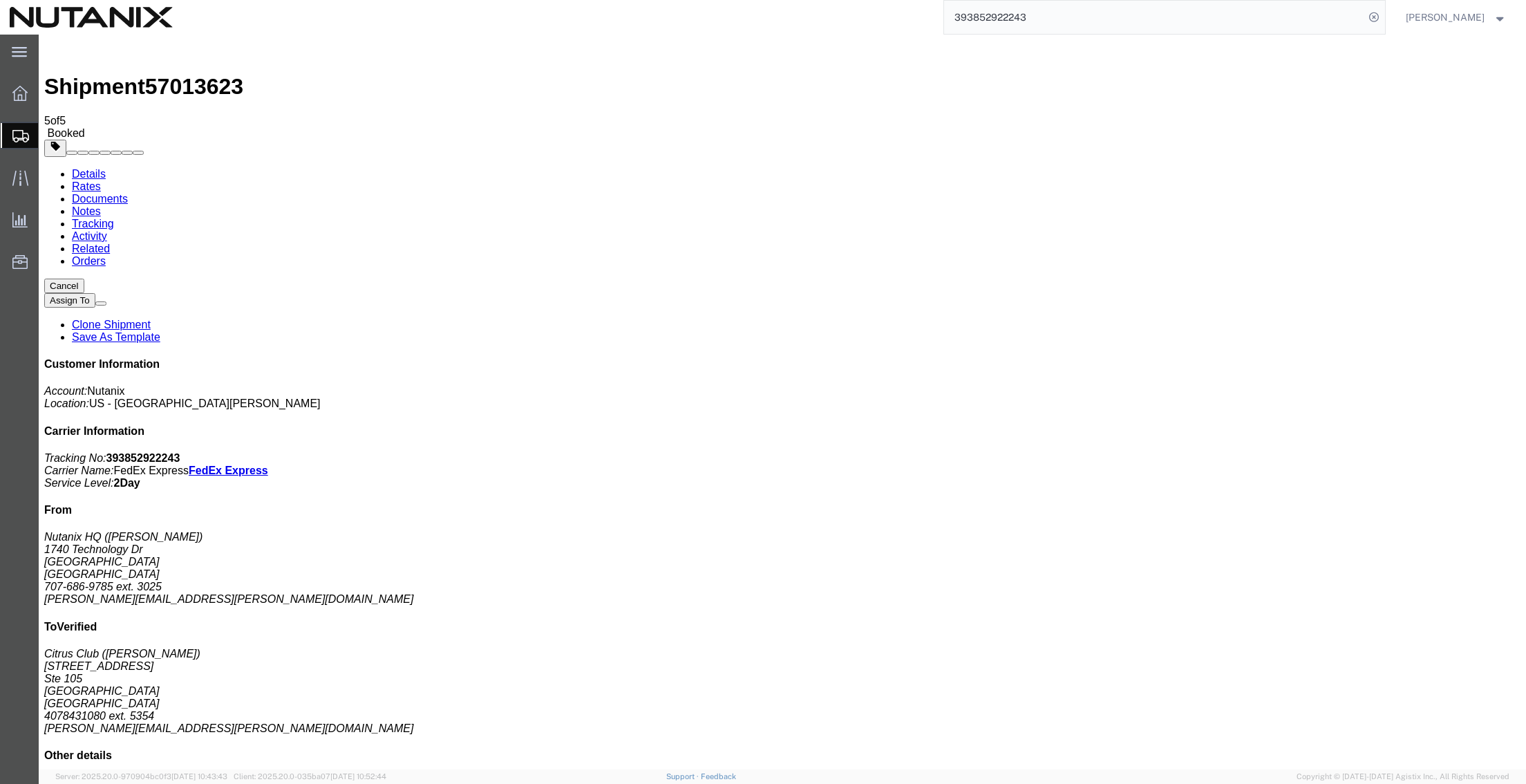
drag, startPoint x: 740, startPoint y: 273, endPoint x: 788, endPoint y: 273, distance: 48.0
